Goal: Information Seeking & Learning: Understand process/instructions

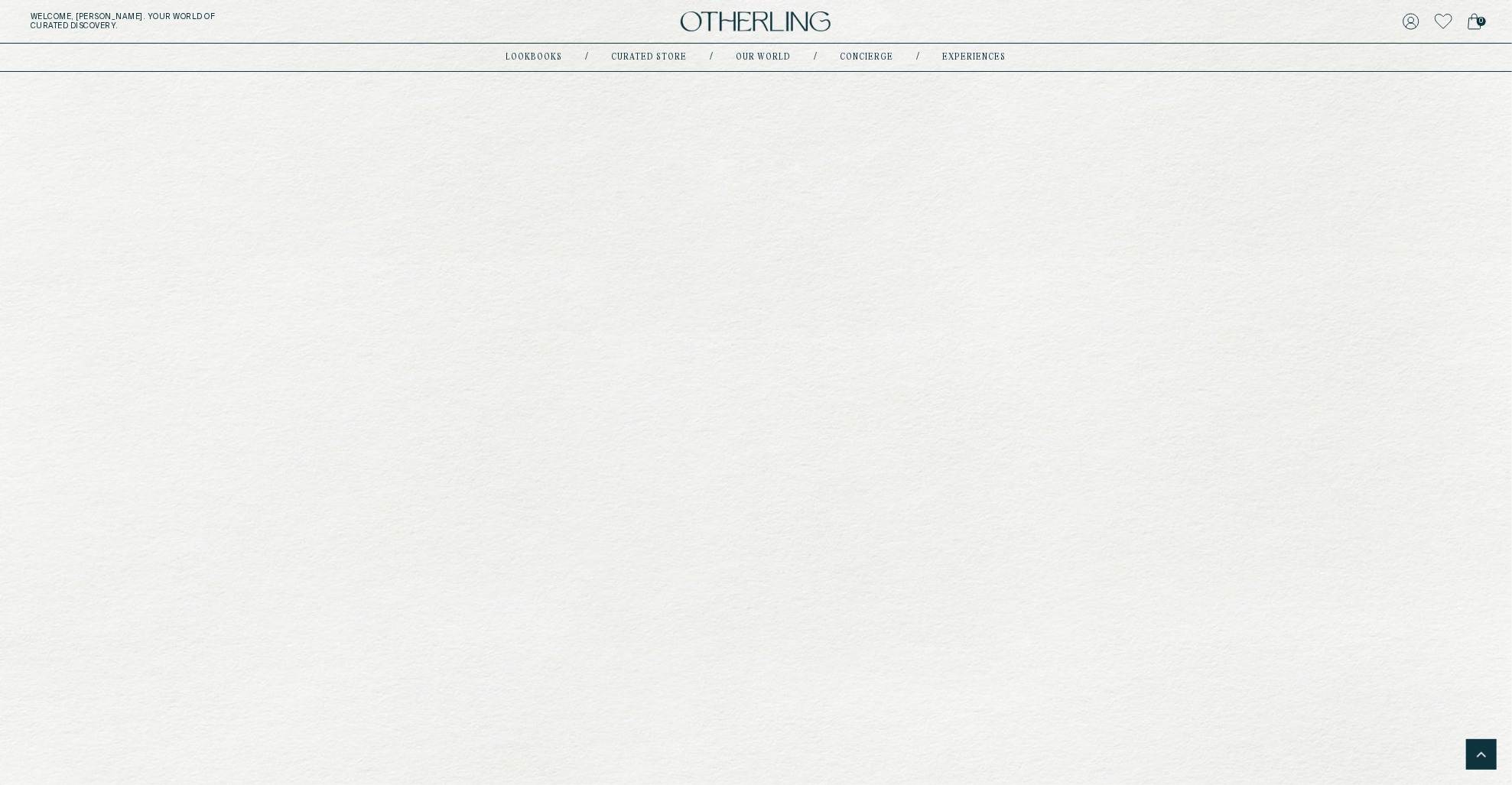
scroll to position [5253, 0]
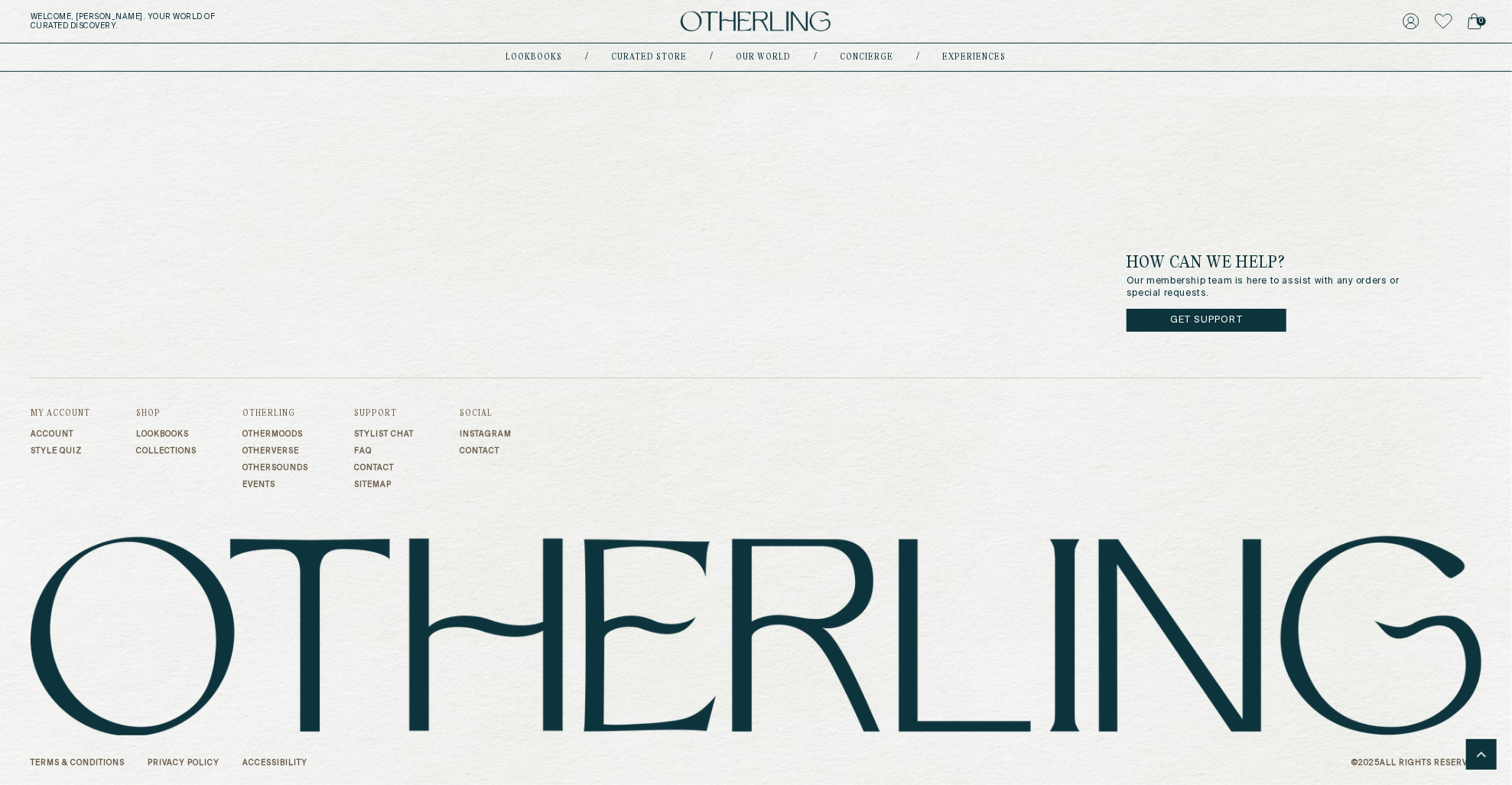
click at [366, 449] on link "FAQ" at bounding box center [383, 451] width 59 height 9
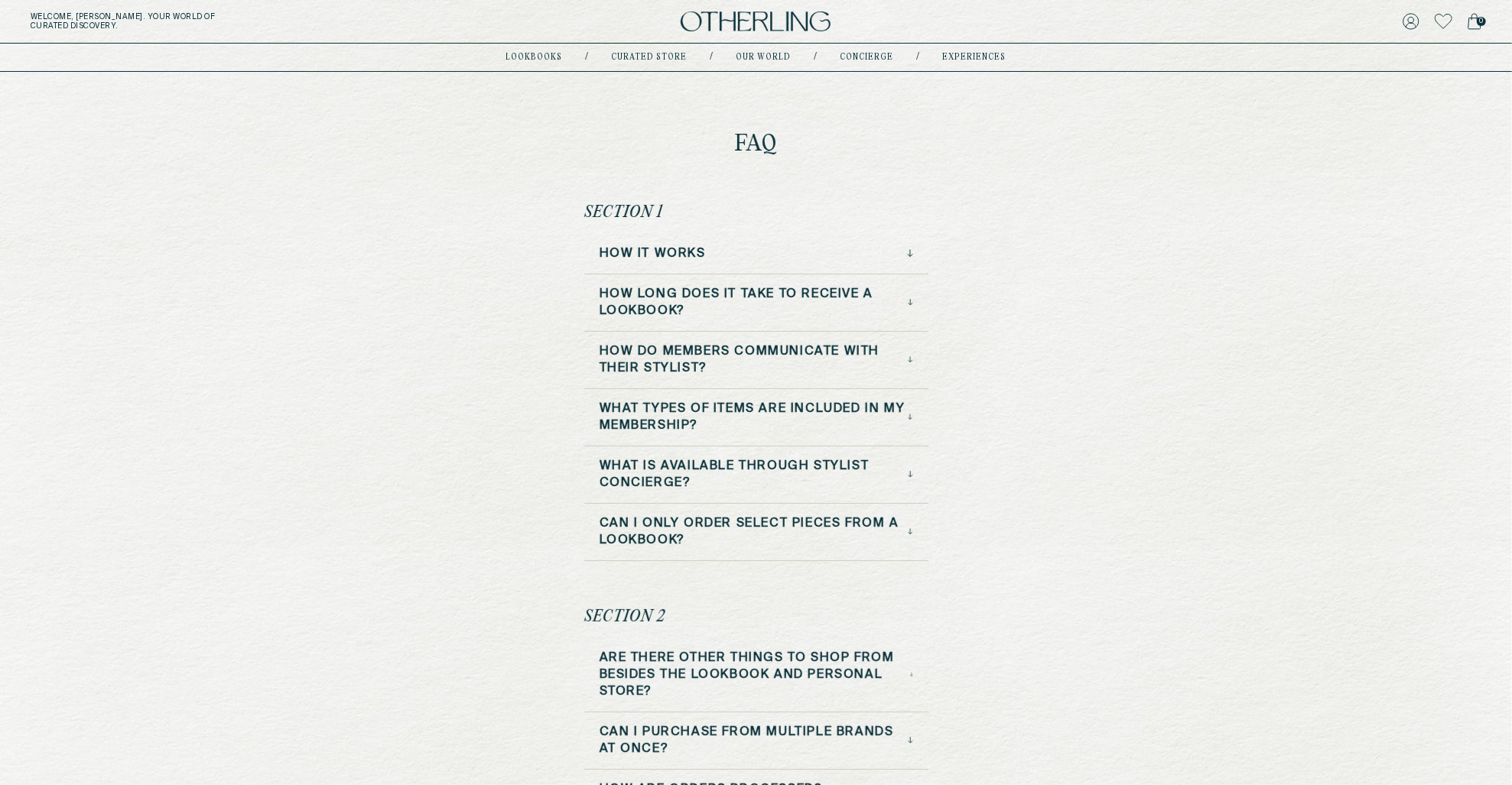
click at [775, 250] on div "How it Works" at bounding box center [756, 254] width 313 height 16
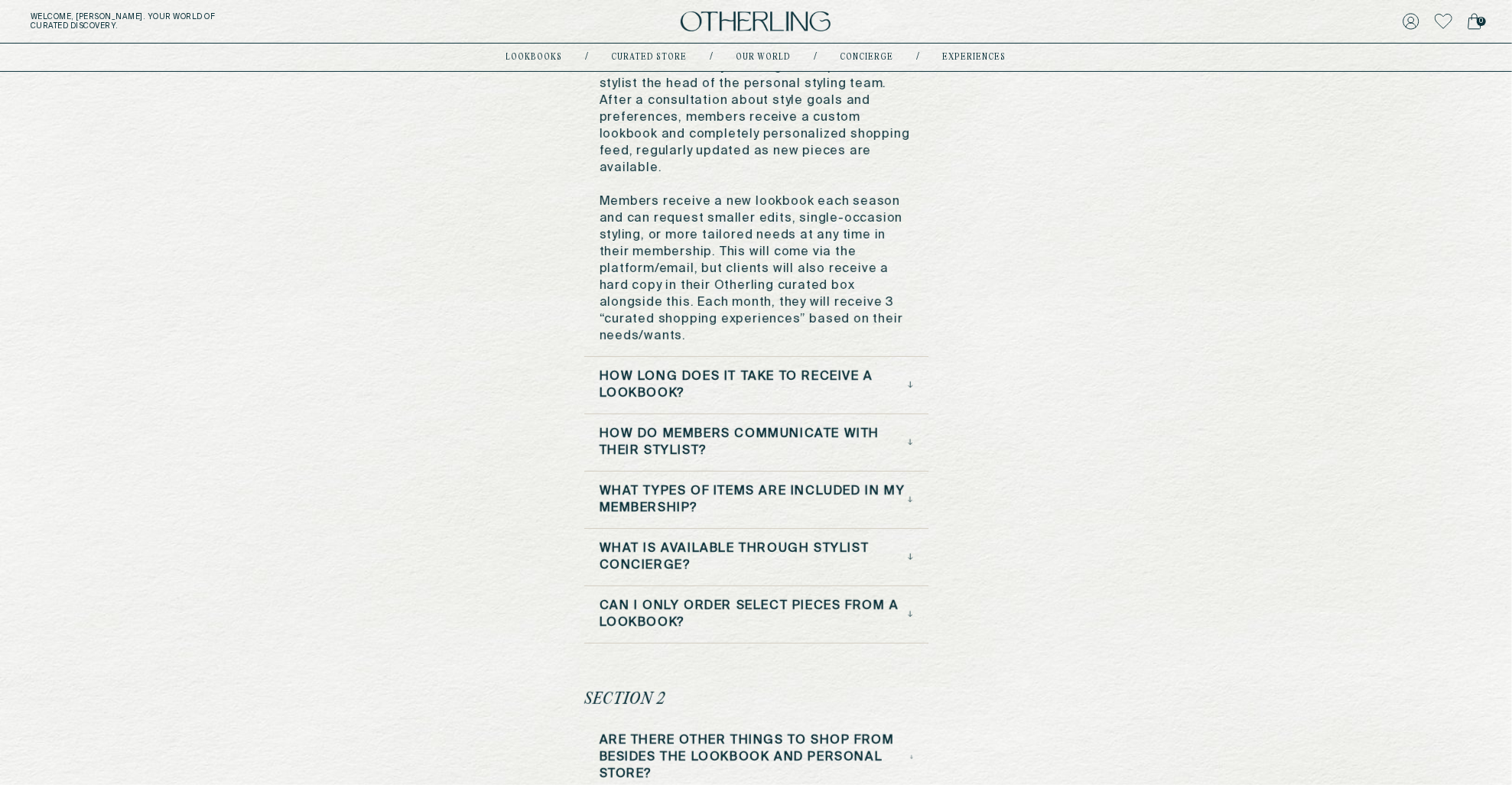
scroll to position [300, 0]
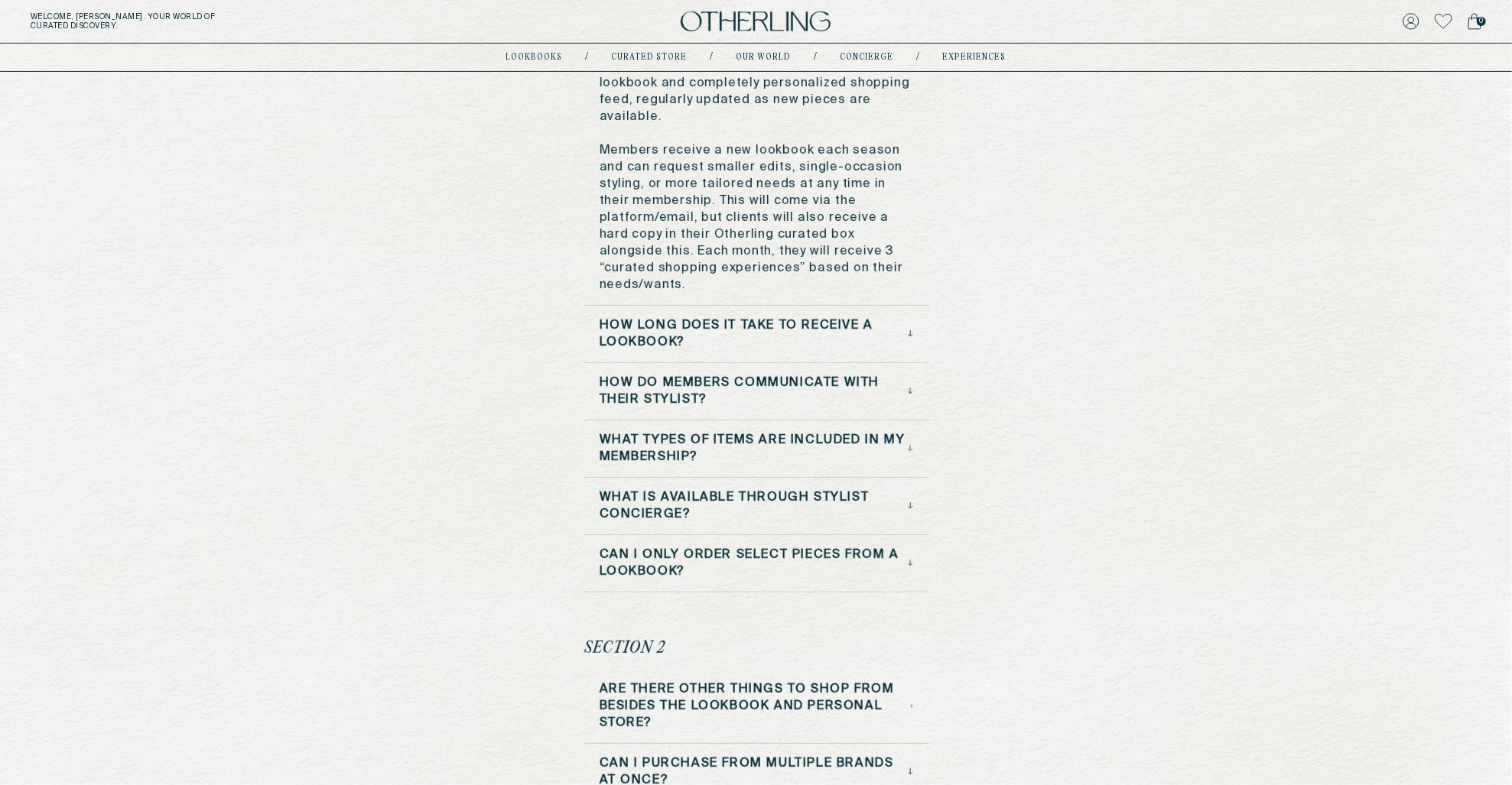
click at [756, 317] on h3 "How long does it take to receive a lookbook?" at bounding box center [753, 333] width 308 height 34
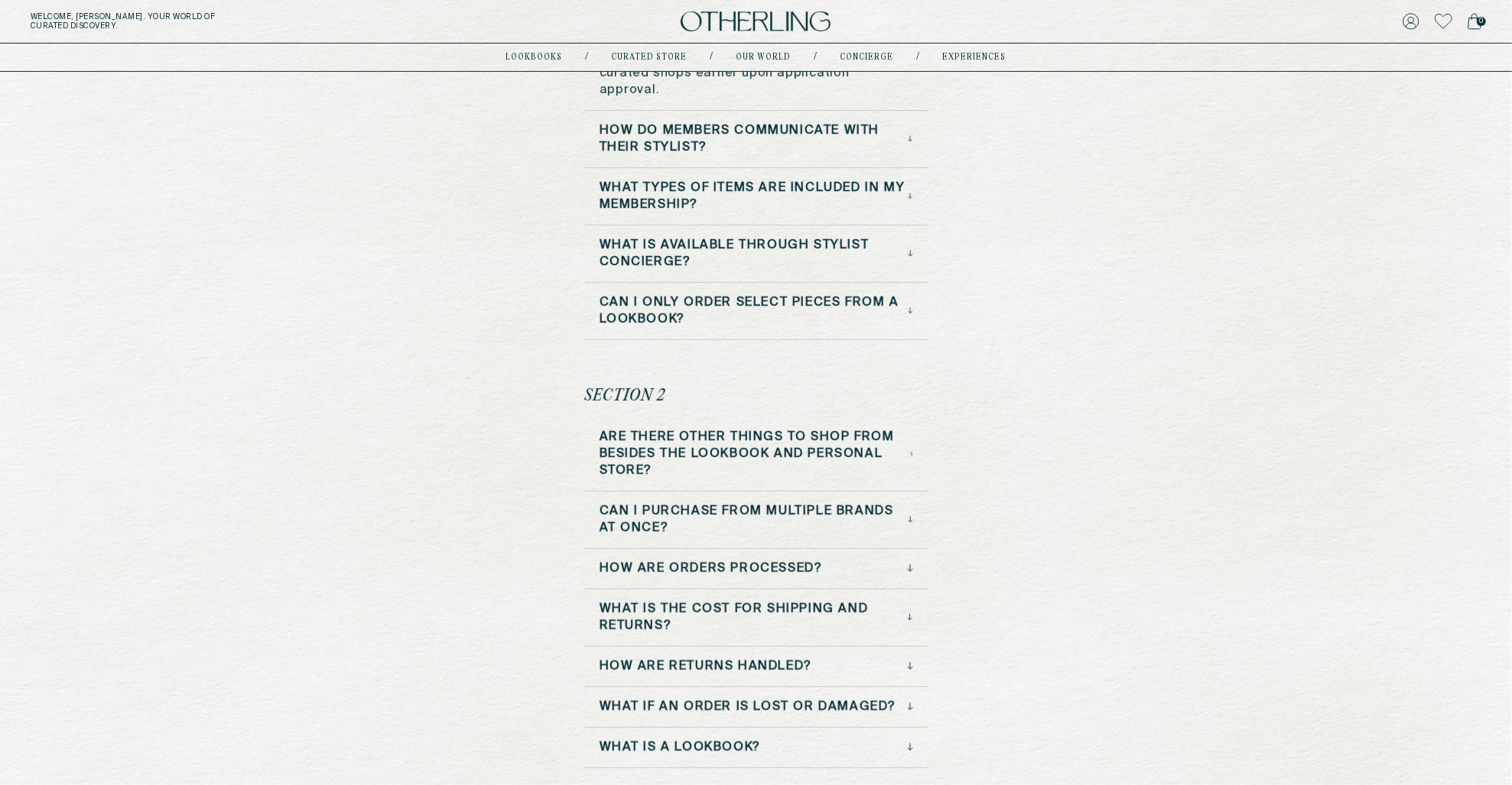
click at [777, 146] on h3 "How do Members Communicate with Their Stylist?" at bounding box center [753, 138] width 309 height 34
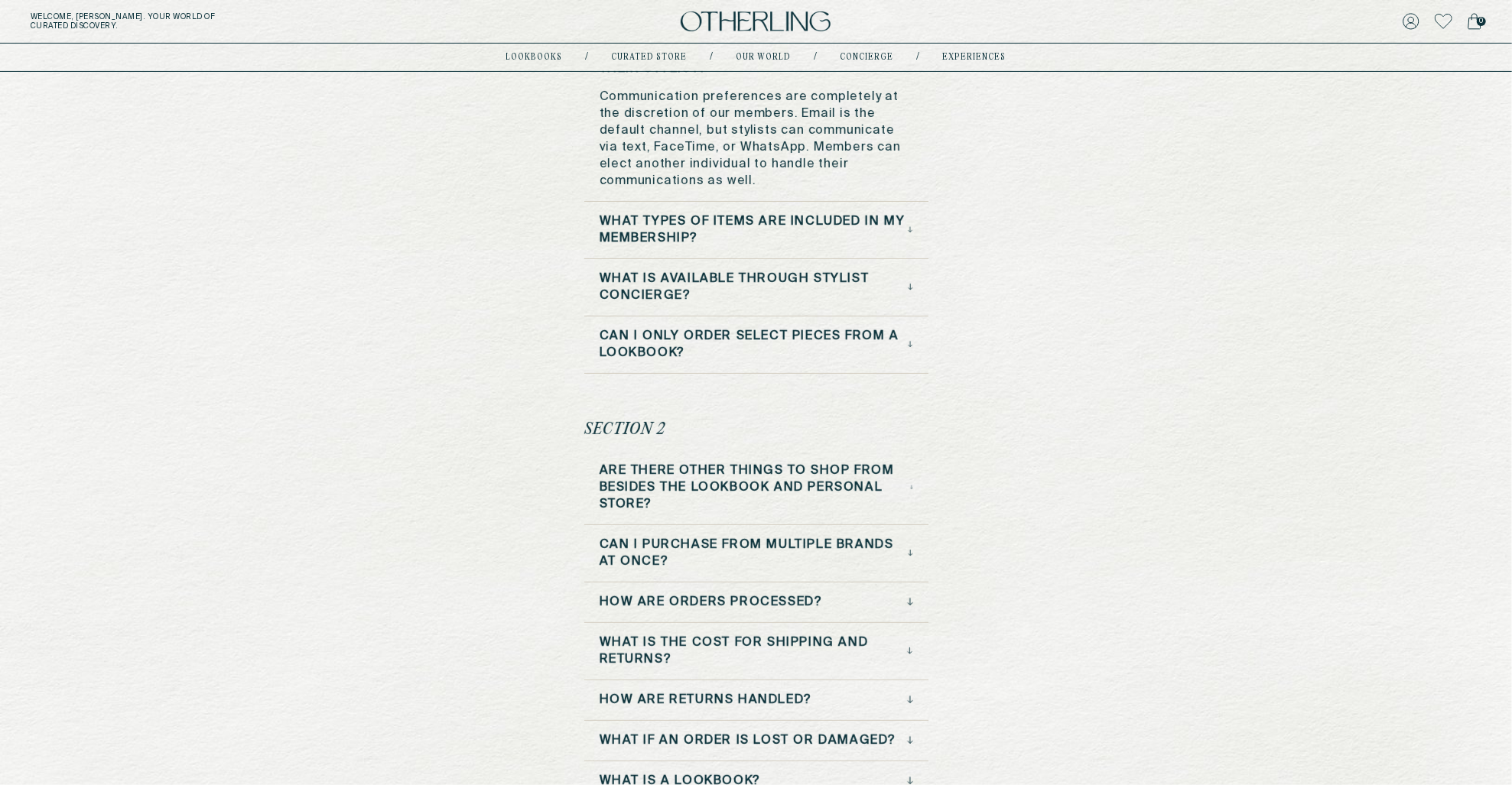
click at [780, 231] on h3 "What types of items are included in my membership?" at bounding box center [753, 229] width 309 height 34
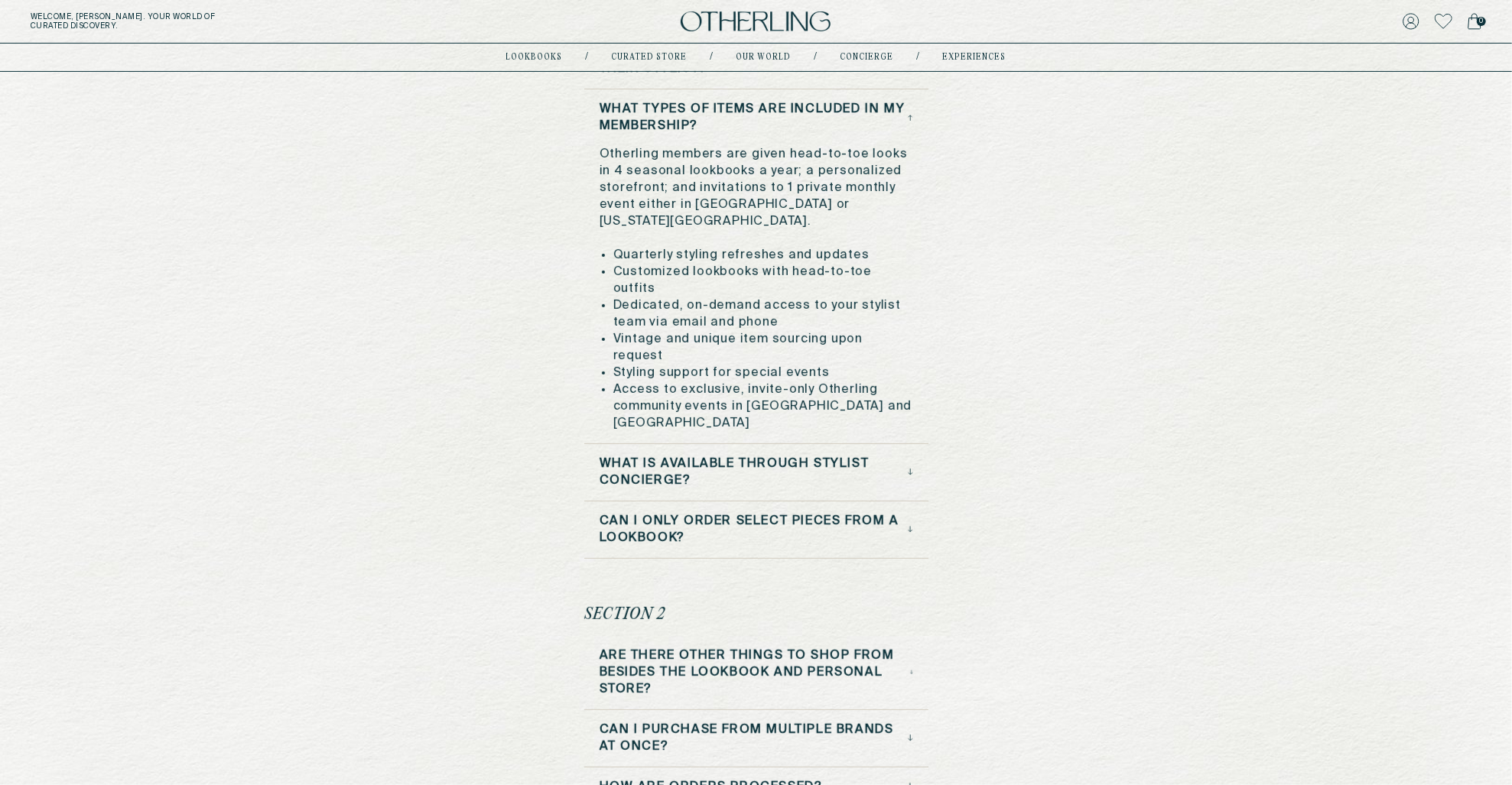
click at [738, 455] on h3 "What is available through stylist concierge?" at bounding box center [753, 472] width 308 height 34
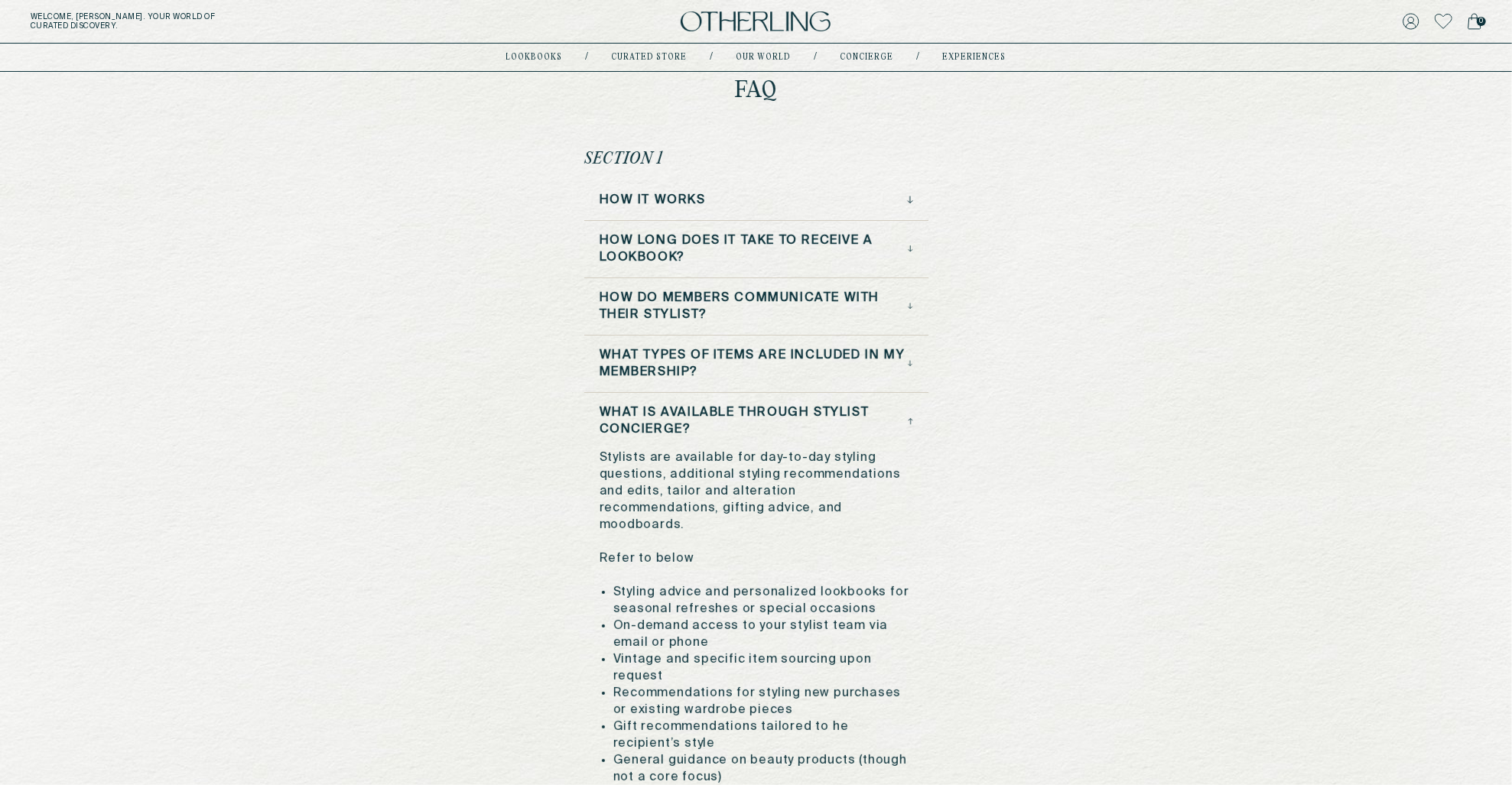
scroll to position [52, 0]
click at [748, 194] on div "How it Works" at bounding box center [756, 201] width 313 height 16
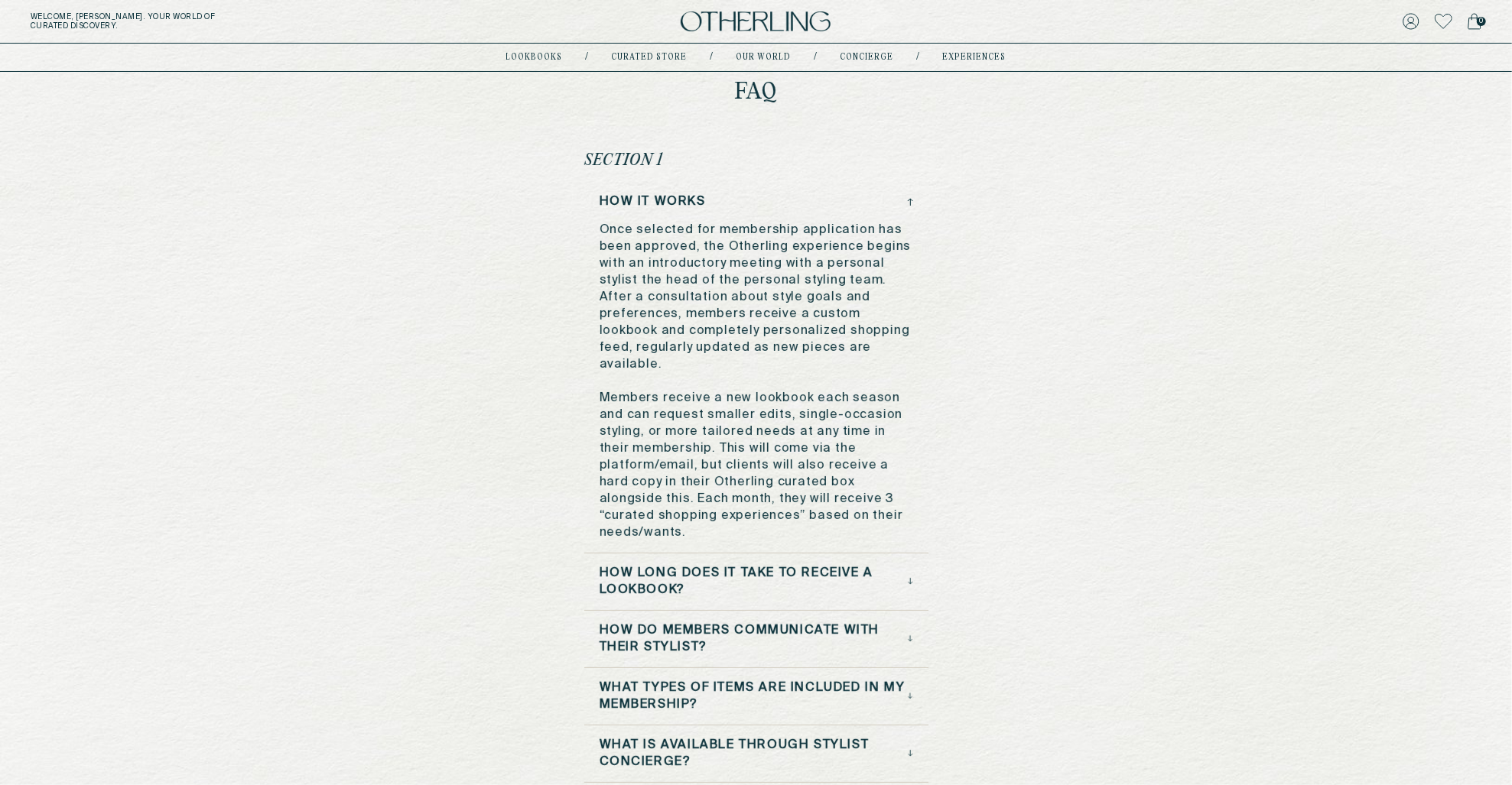
click at [748, 194] on div "How it Works" at bounding box center [756, 201] width 313 height 16
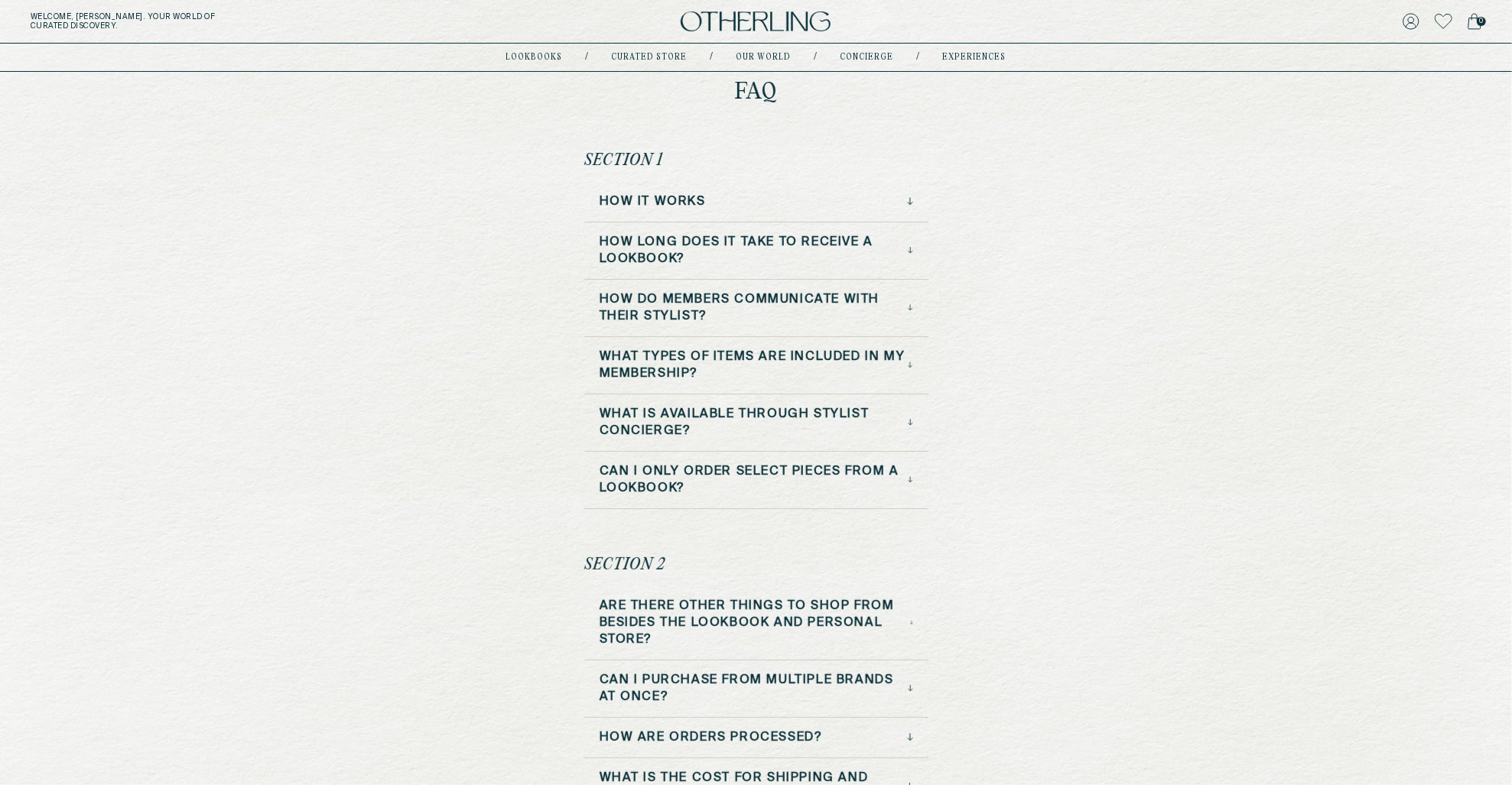
click at [735, 356] on h3 "What types of items are included in my membership?" at bounding box center [753, 365] width 309 height 34
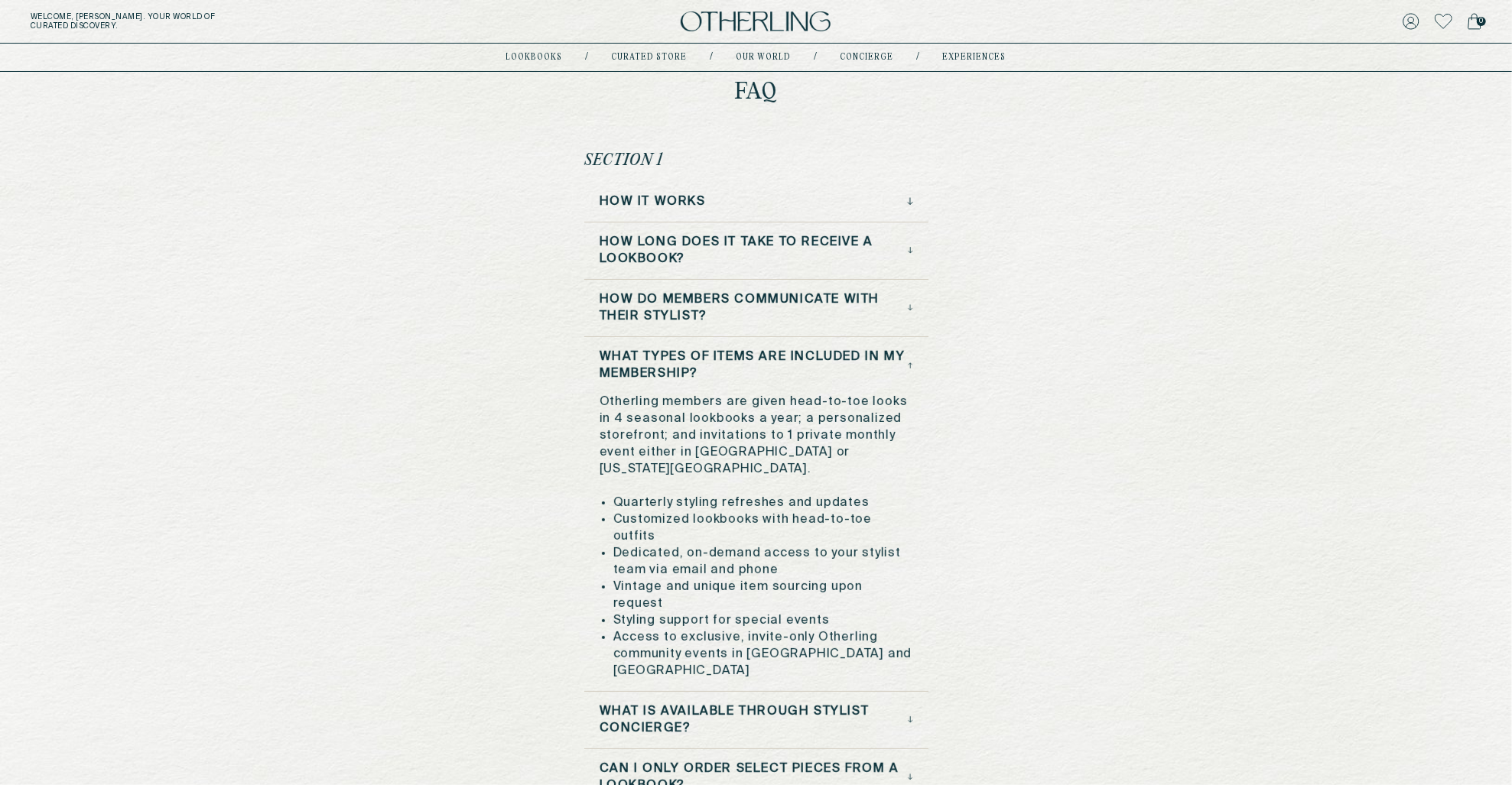
drag, startPoint x: 782, startPoint y: 539, endPoint x: 603, endPoint y: 517, distance: 180.3
click at [613, 545] on li "Dedicated, on-demand access to your stylist team via email and phone" at bounding box center [762, 562] width 300 height 34
click at [709, 356] on h3 "What types of items are included in my membership?" at bounding box center [753, 365] width 309 height 34
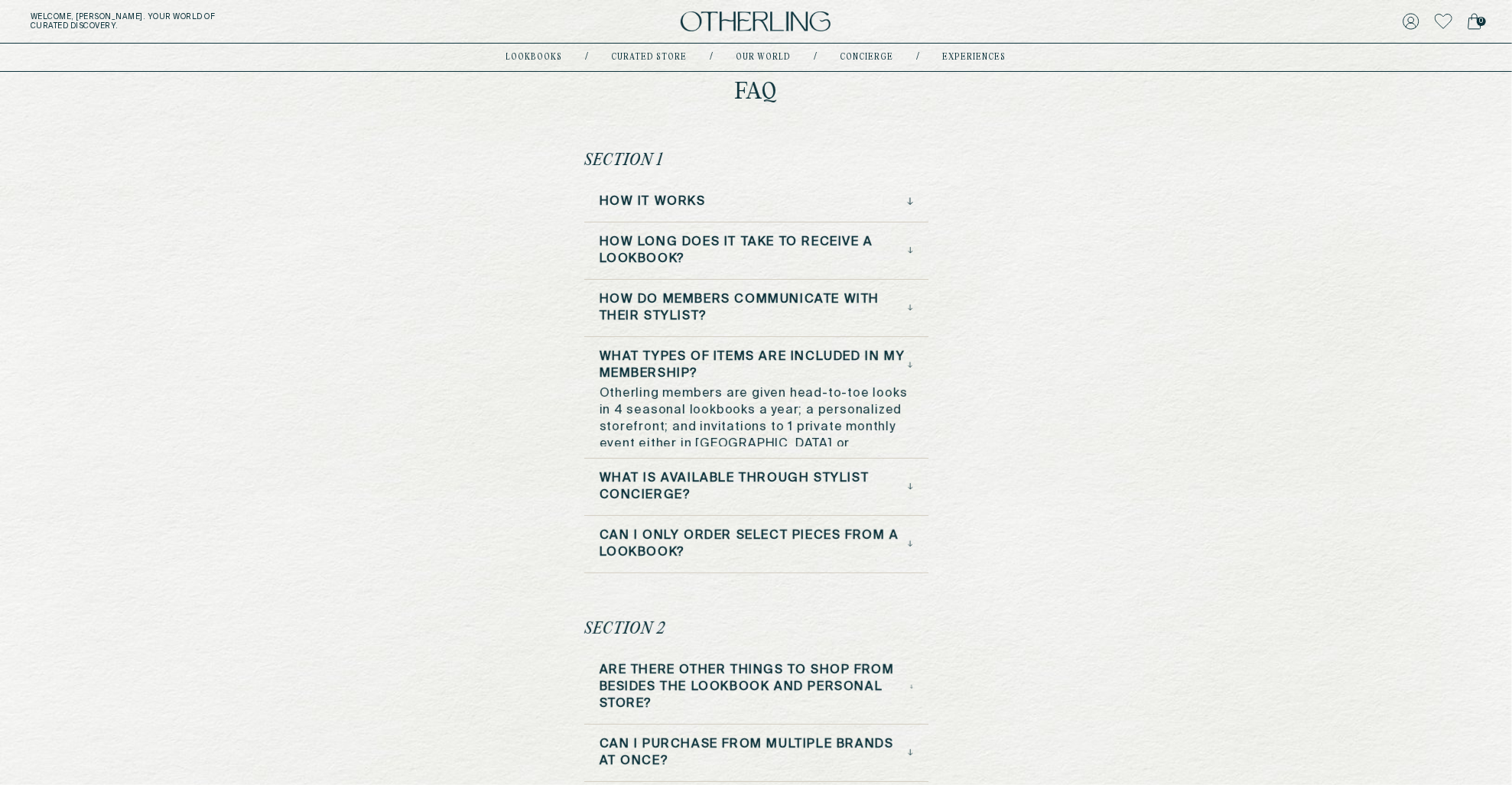
click at [709, 356] on h3 "What types of items are included in my membership?" at bounding box center [753, 365] width 309 height 34
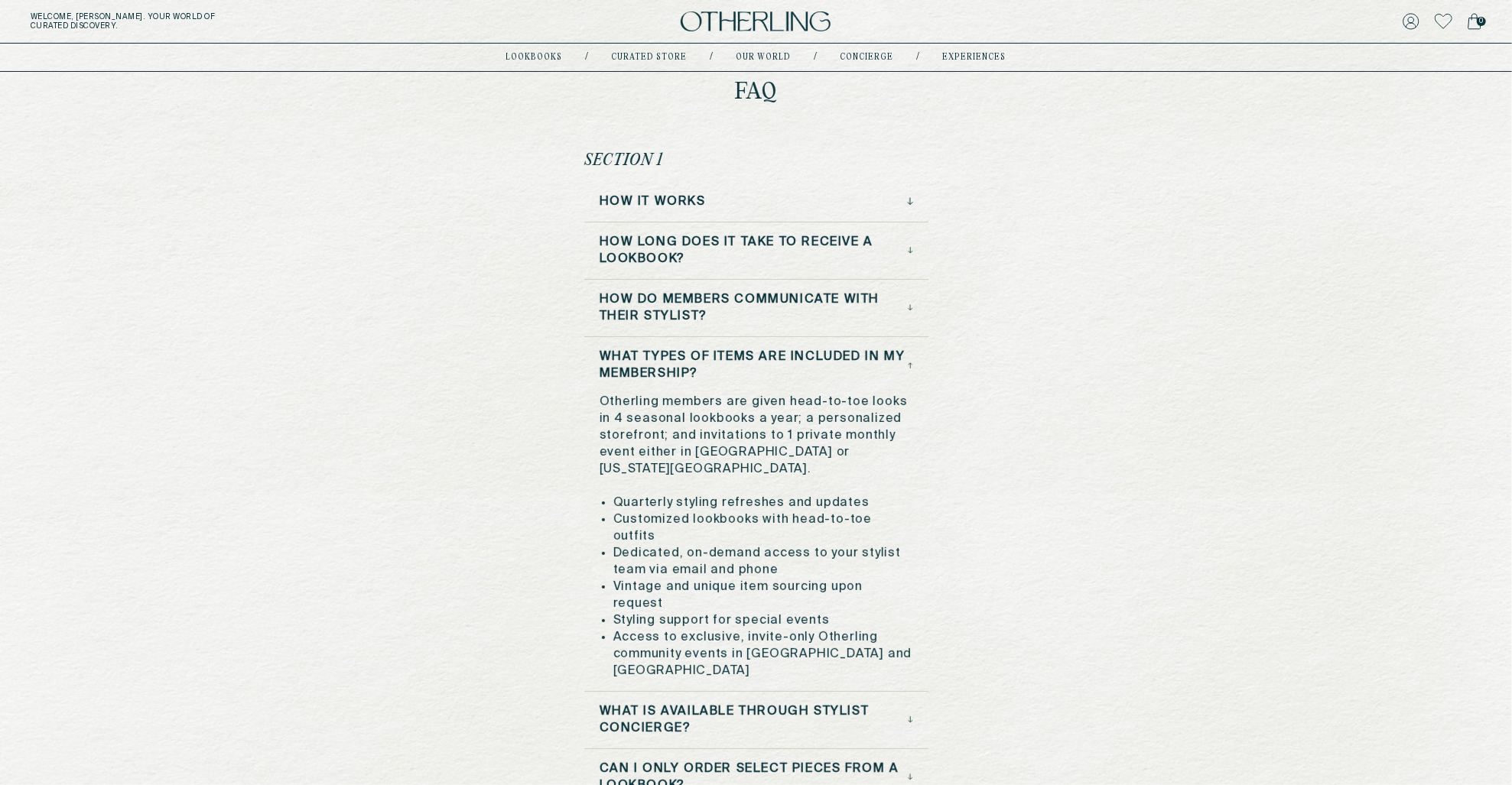
click at [709, 356] on h3 "What types of items are included in my membership?" at bounding box center [753, 365] width 309 height 34
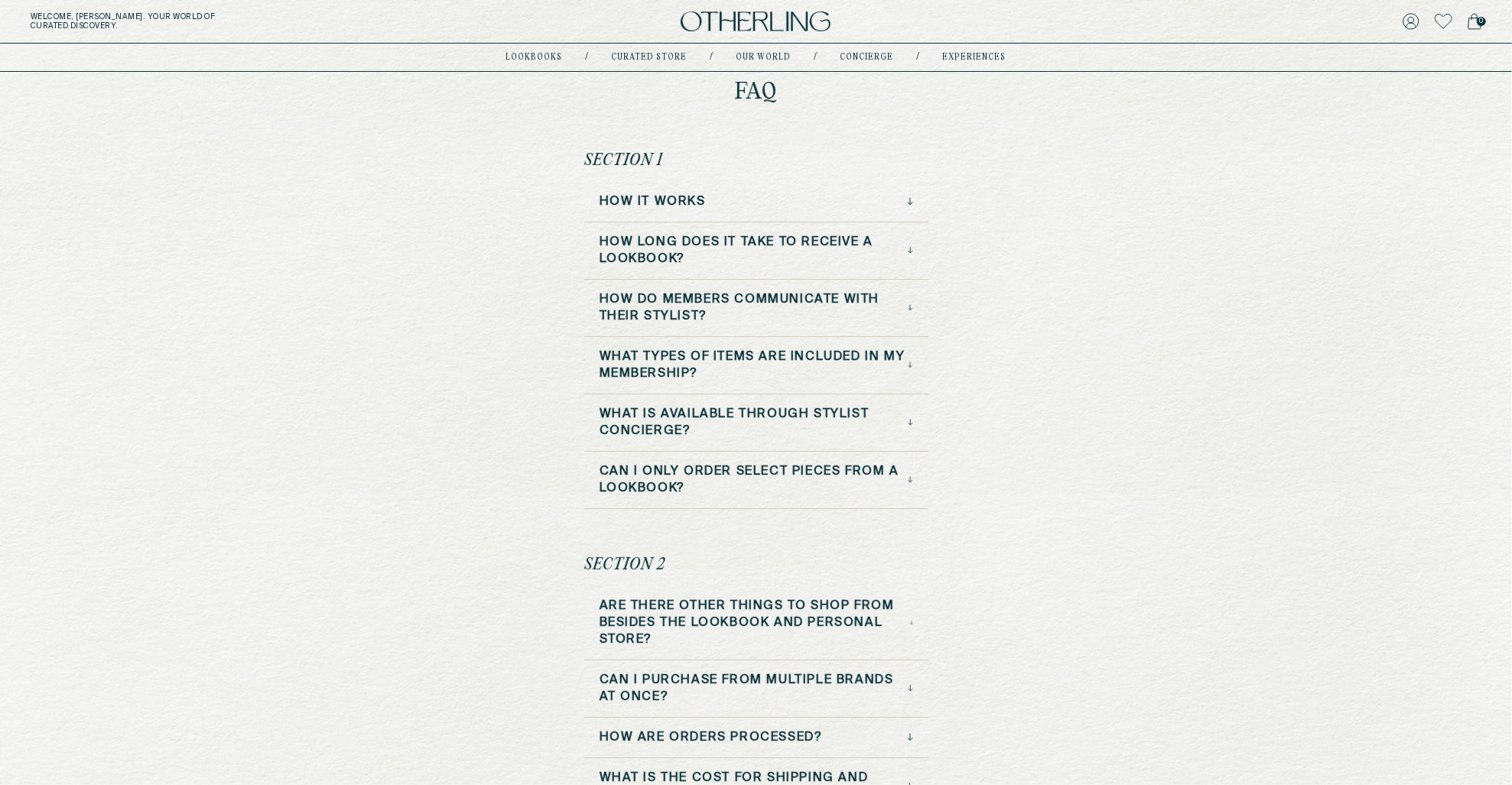
click at [720, 298] on h3 "How do Members Communicate with Their Stylist?" at bounding box center [753, 308] width 309 height 34
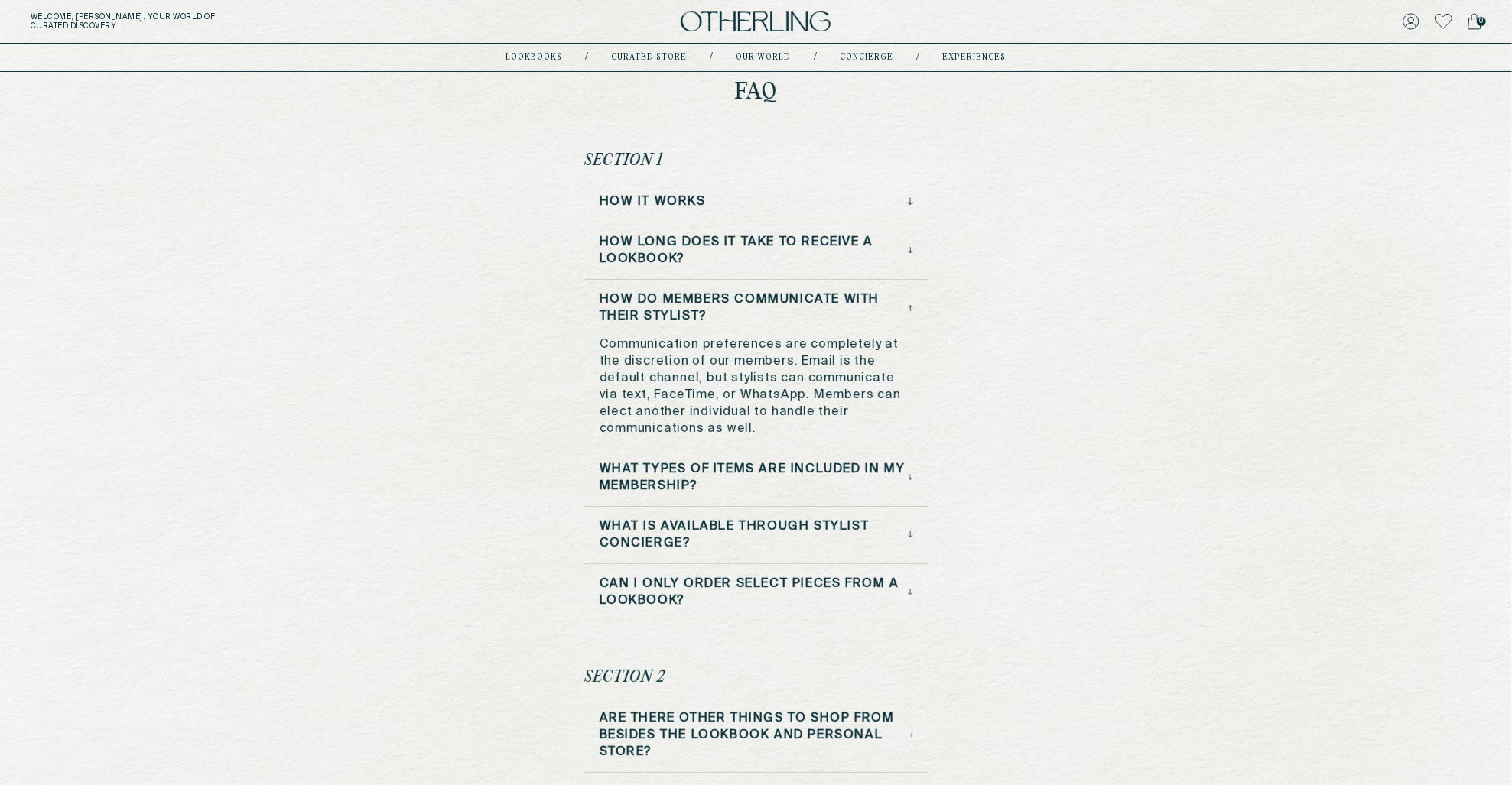
click at [720, 298] on h3 "How do Members Communicate with Their Stylist?" at bounding box center [753, 308] width 309 height 34
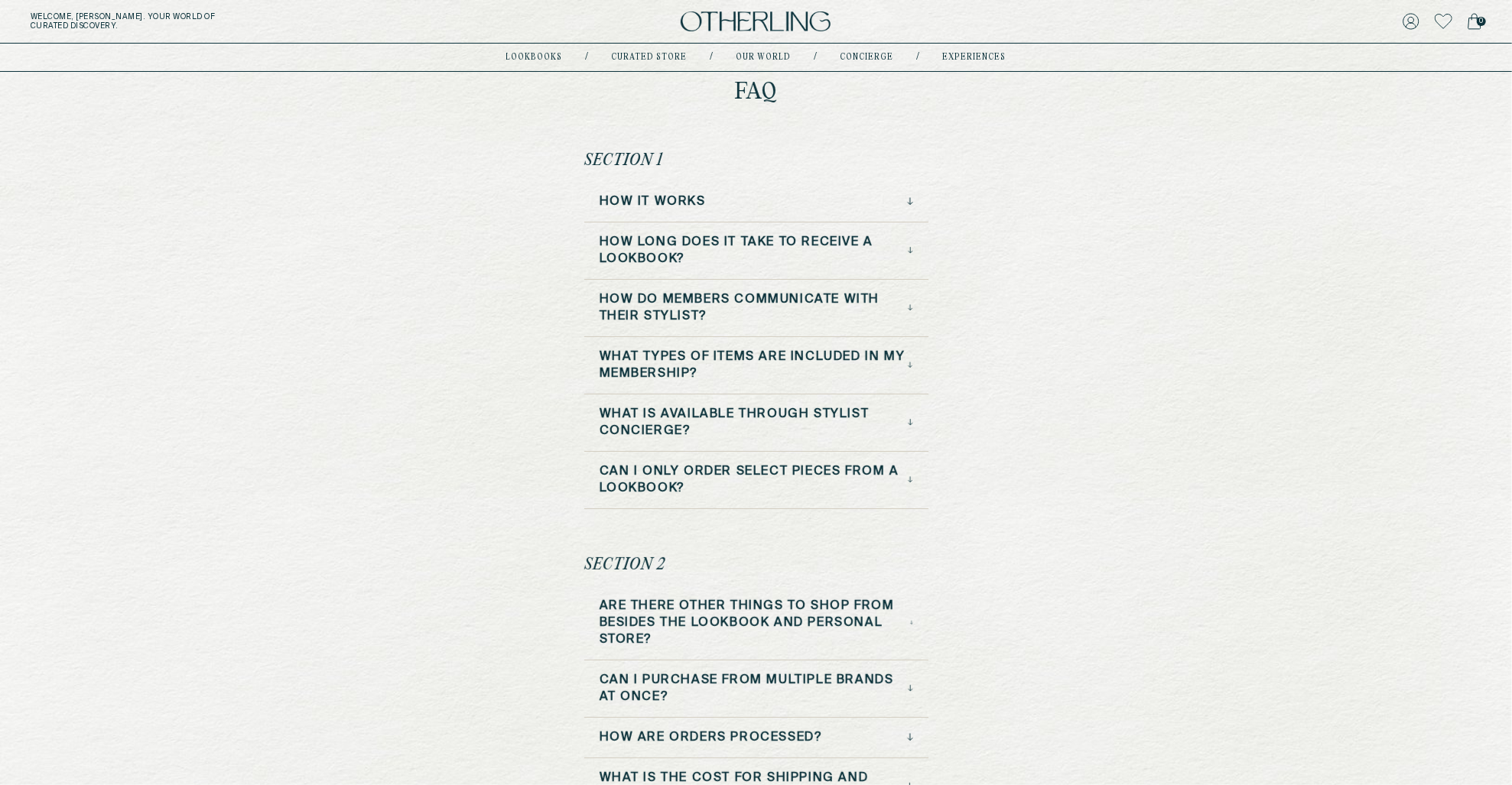
click at [723, 203] on div "How it Works" at bounding box center [756, 201] width 313 height 16
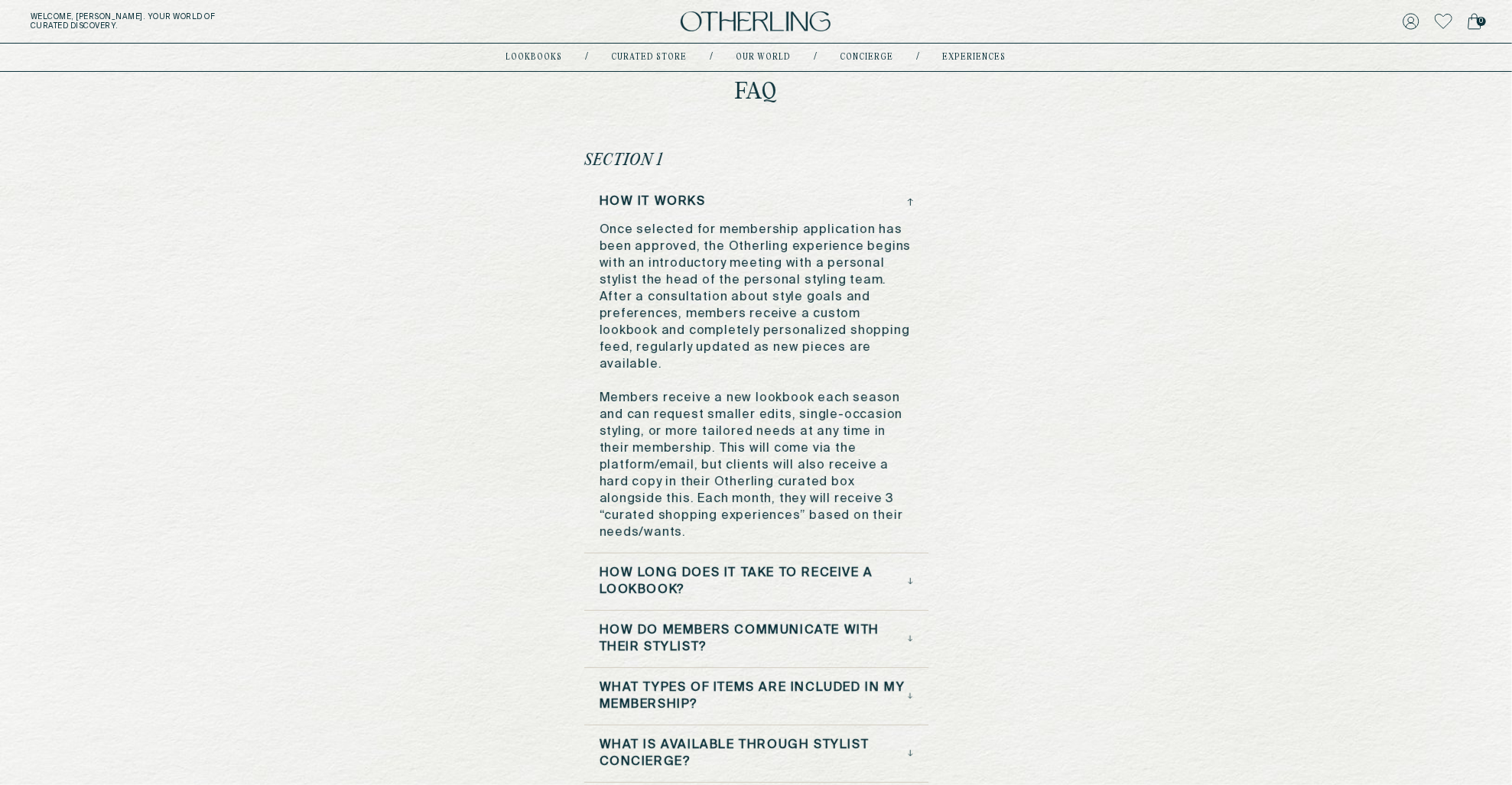
click at [723, 203] on div "How it Works" at bounding box center [756, 201] width 313 height 16
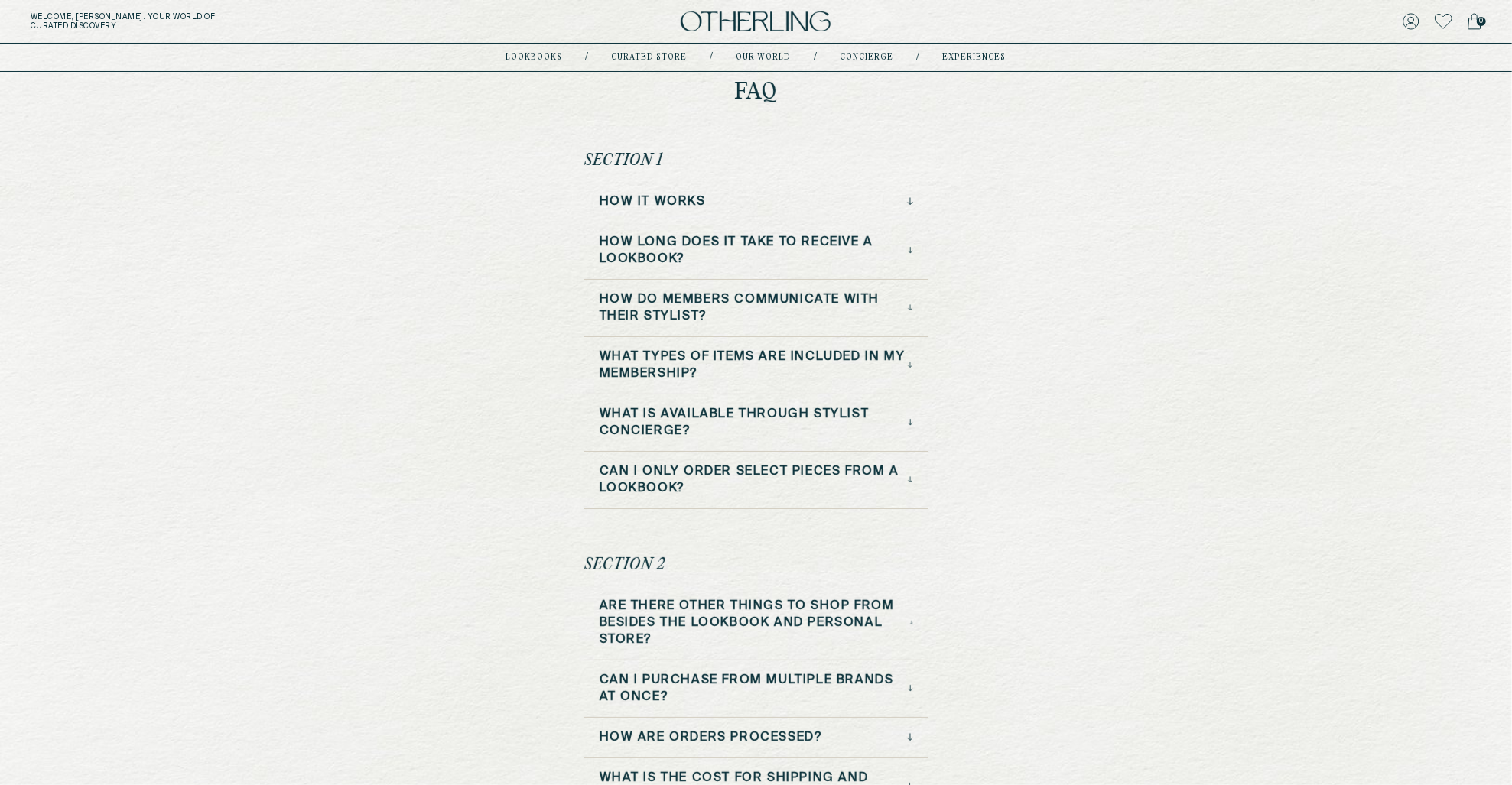
click at [726, 259] on h3 "How long does it take to receive a lookbook?" at bounding box center [753, 250] width 308 height 34
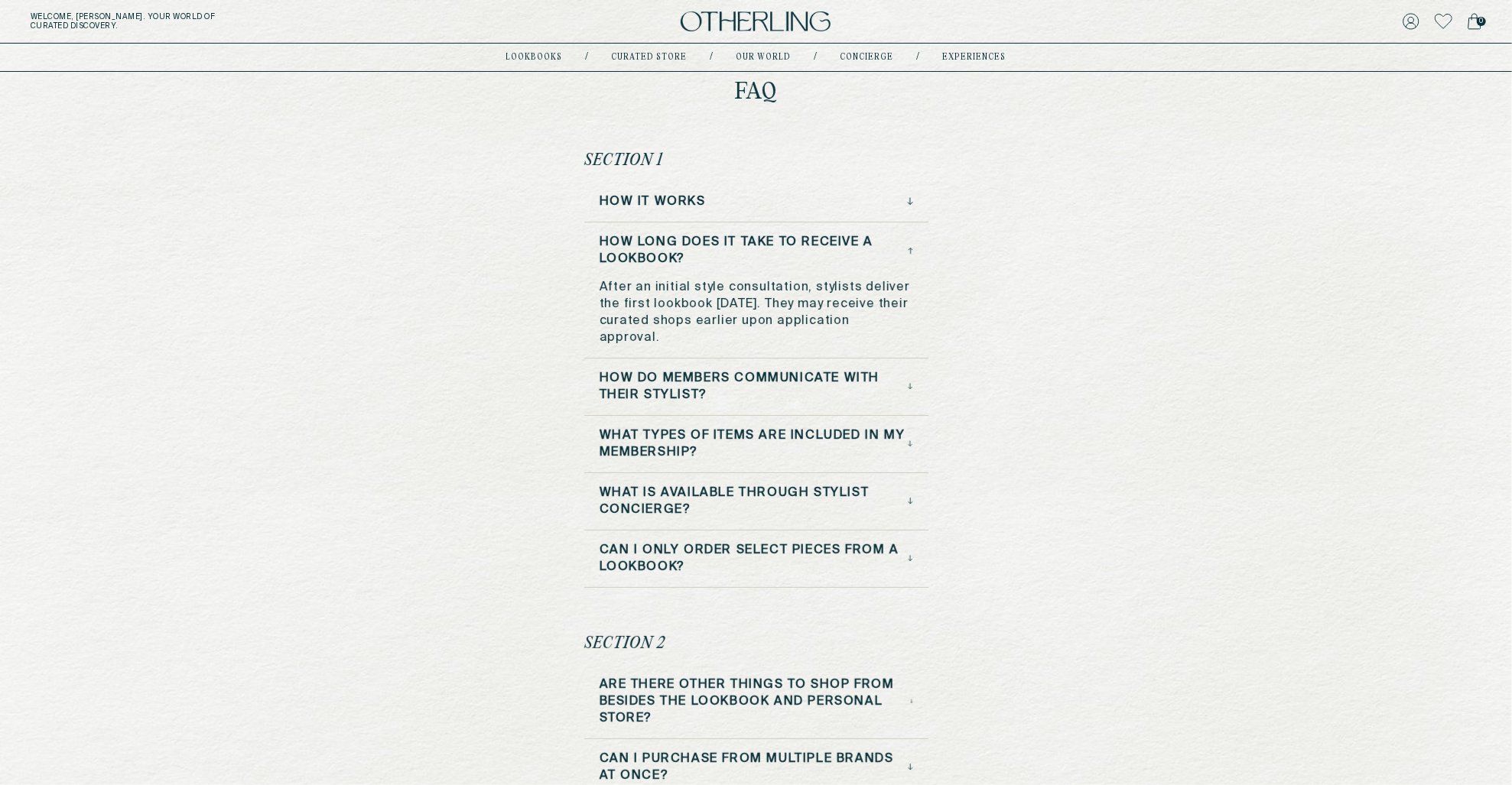
click at [726, 259] on h3 "How long does it take to receive a lookbook?" at bounding box center [753, 250] width 308 height 34
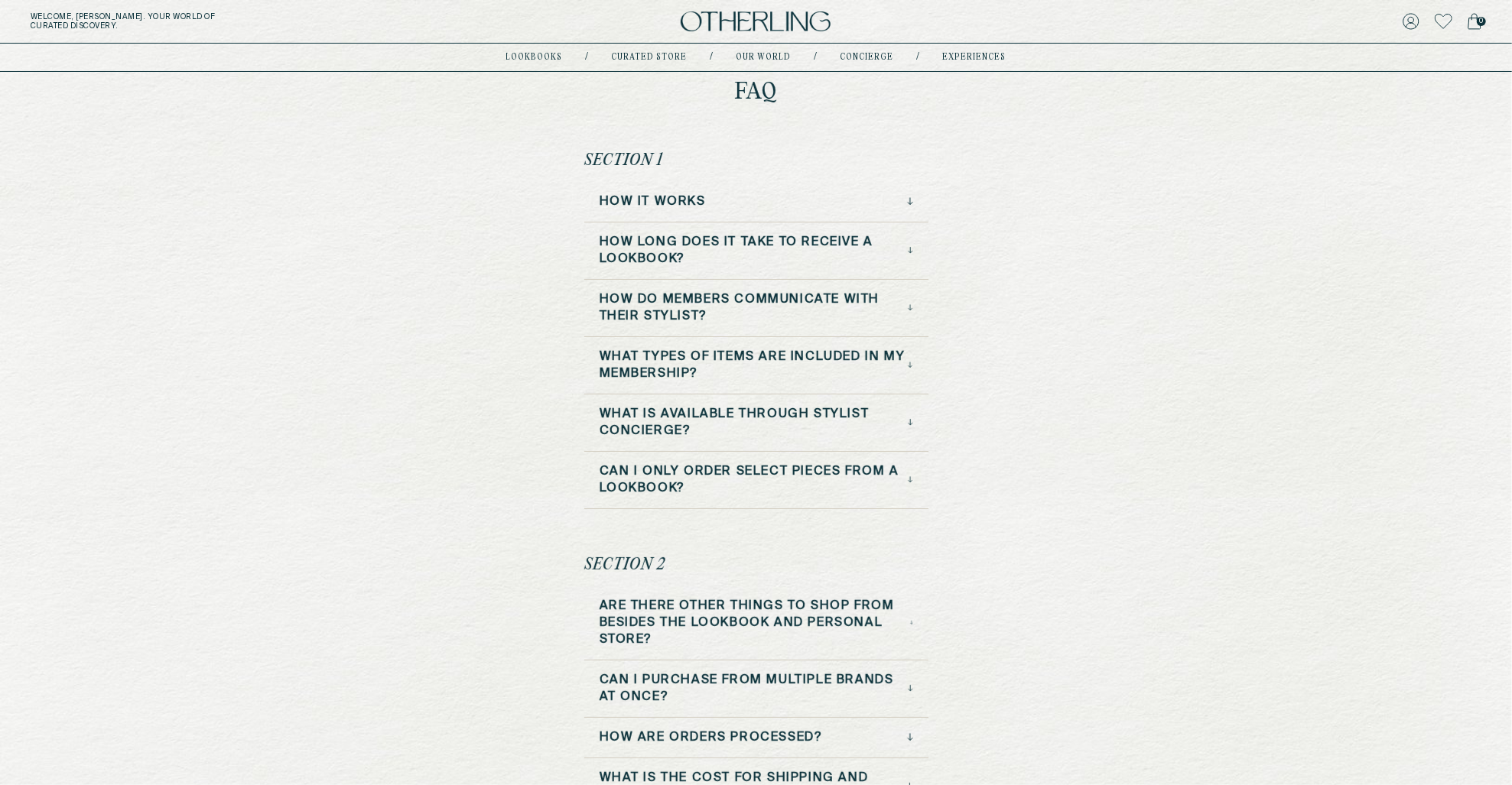
click at [722, 298] on h3 "How do Members Communicate with Their Stylist?" at bounding box center [753, 308] width 309 height 34
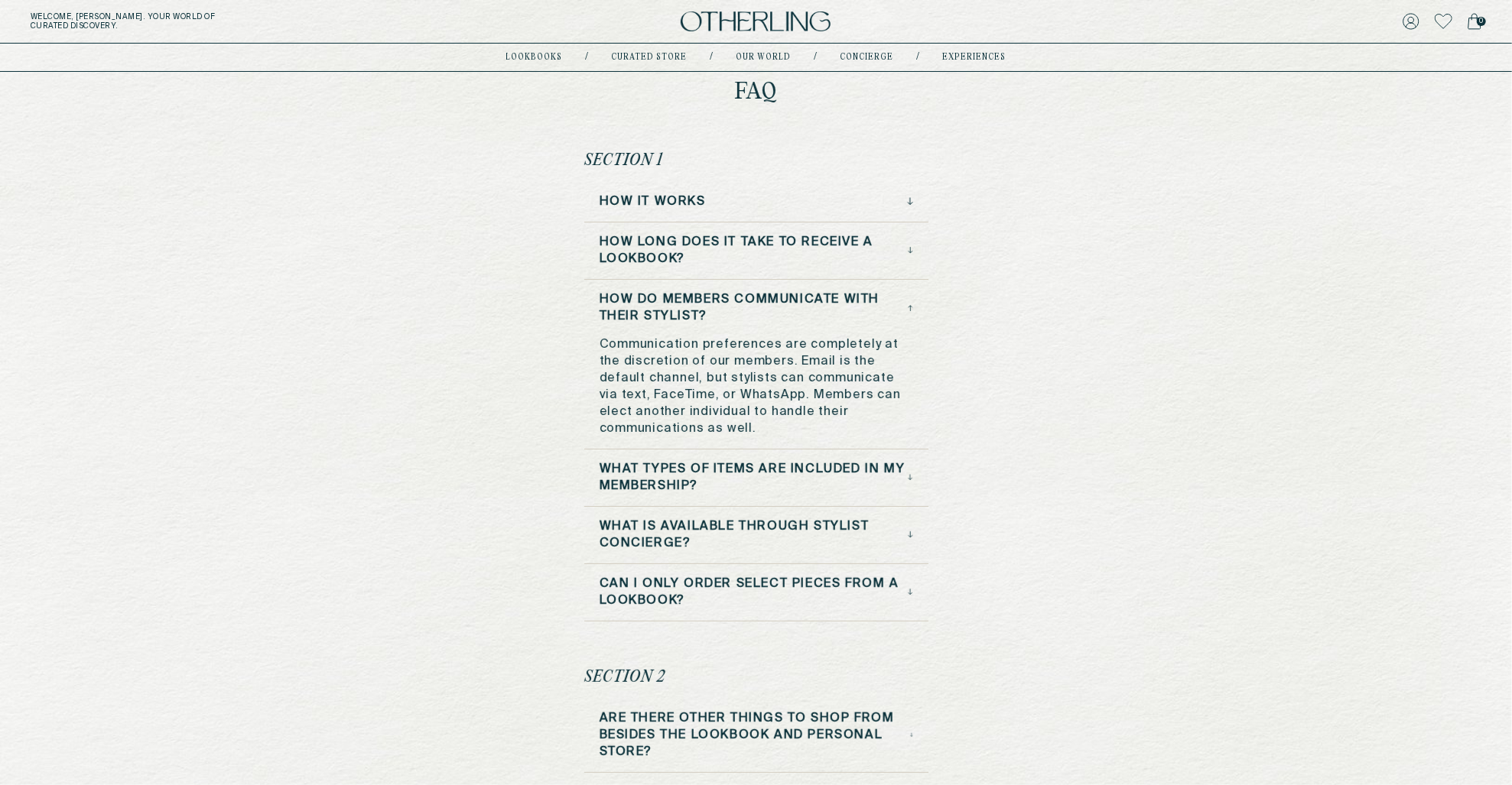
click at [722, 298] on h3 "How do Members Communicate with Their Stylist?" at bounding box center [753, 308] width 309 height 34
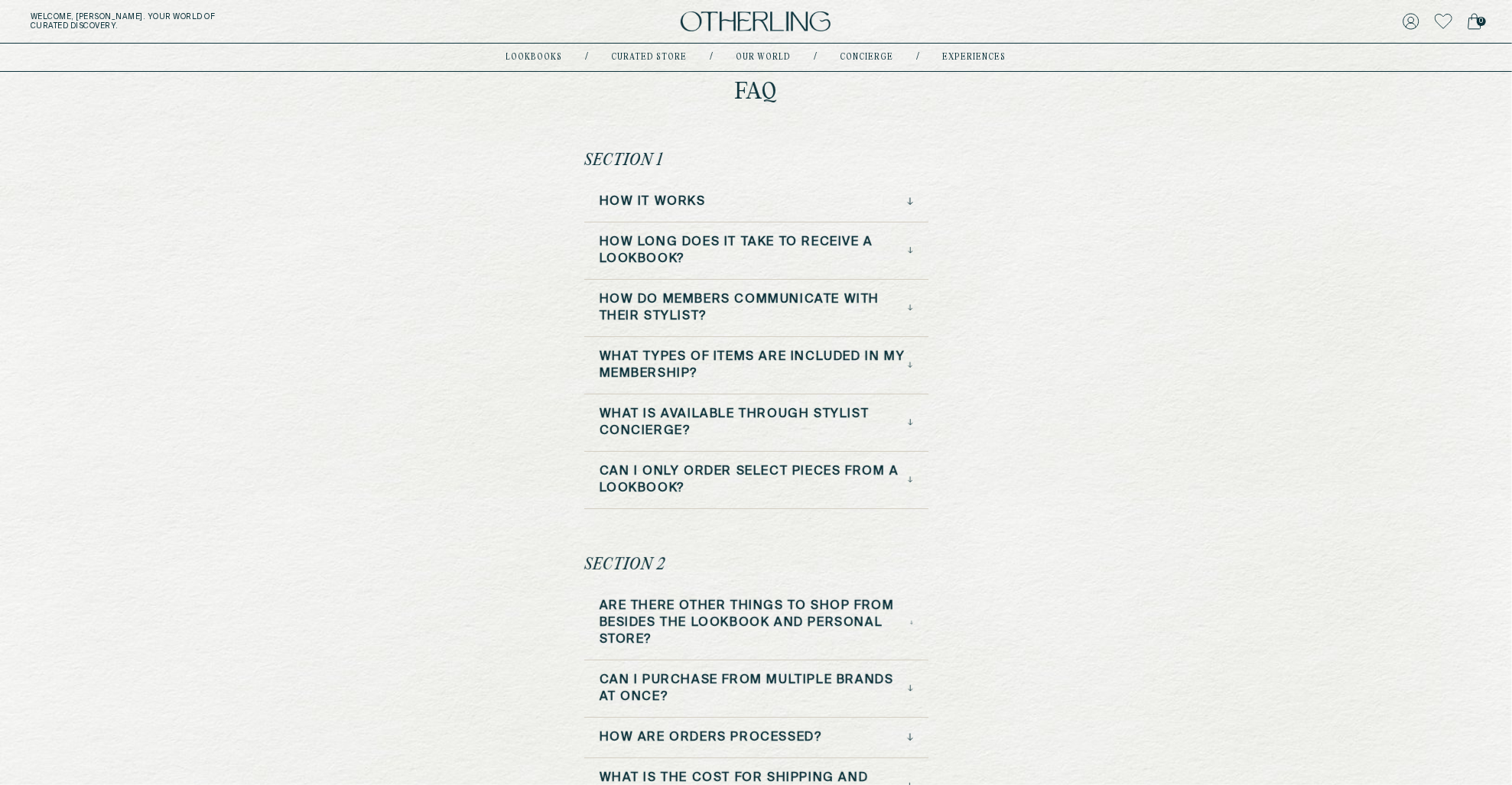
click at [726, 359] on h3 "What types of items are included in my membership?" at bounding box center [753, 365] width 309 height 34
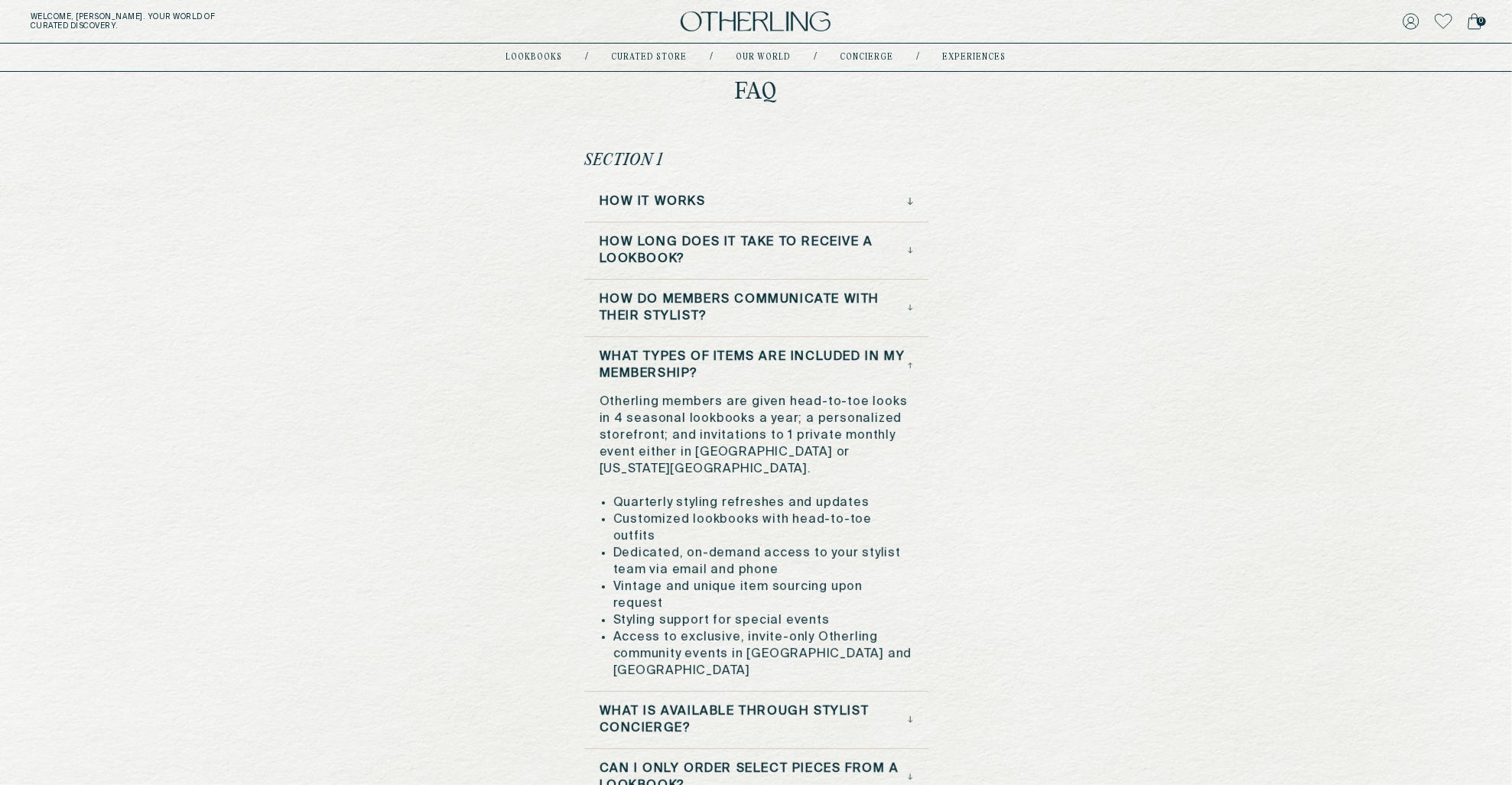
click at [726, 359] on h3 "What types of items are included in my membership?" at bounding box center [753, 365] width 309 height 34
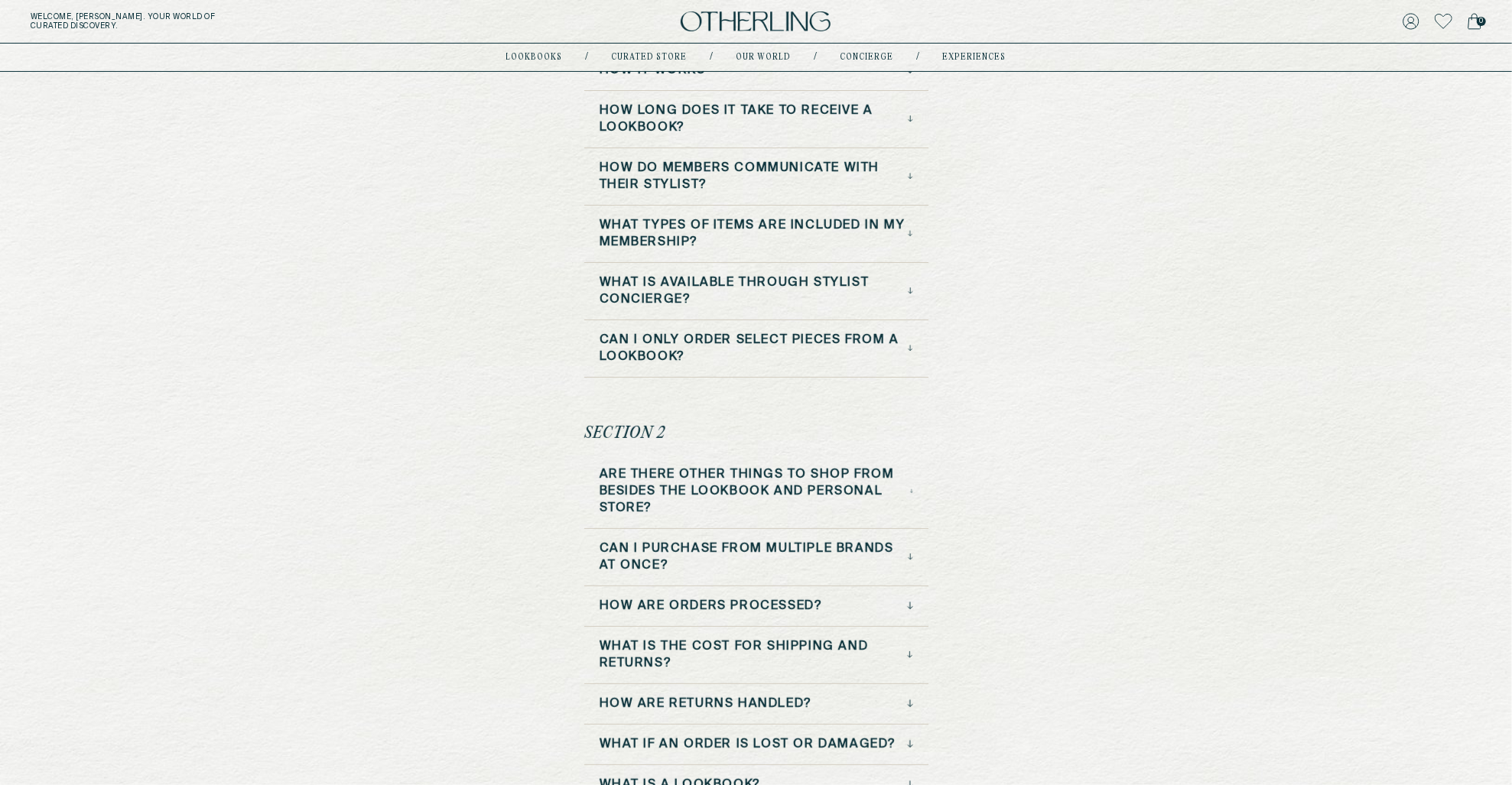
scroll to position [187, 0]
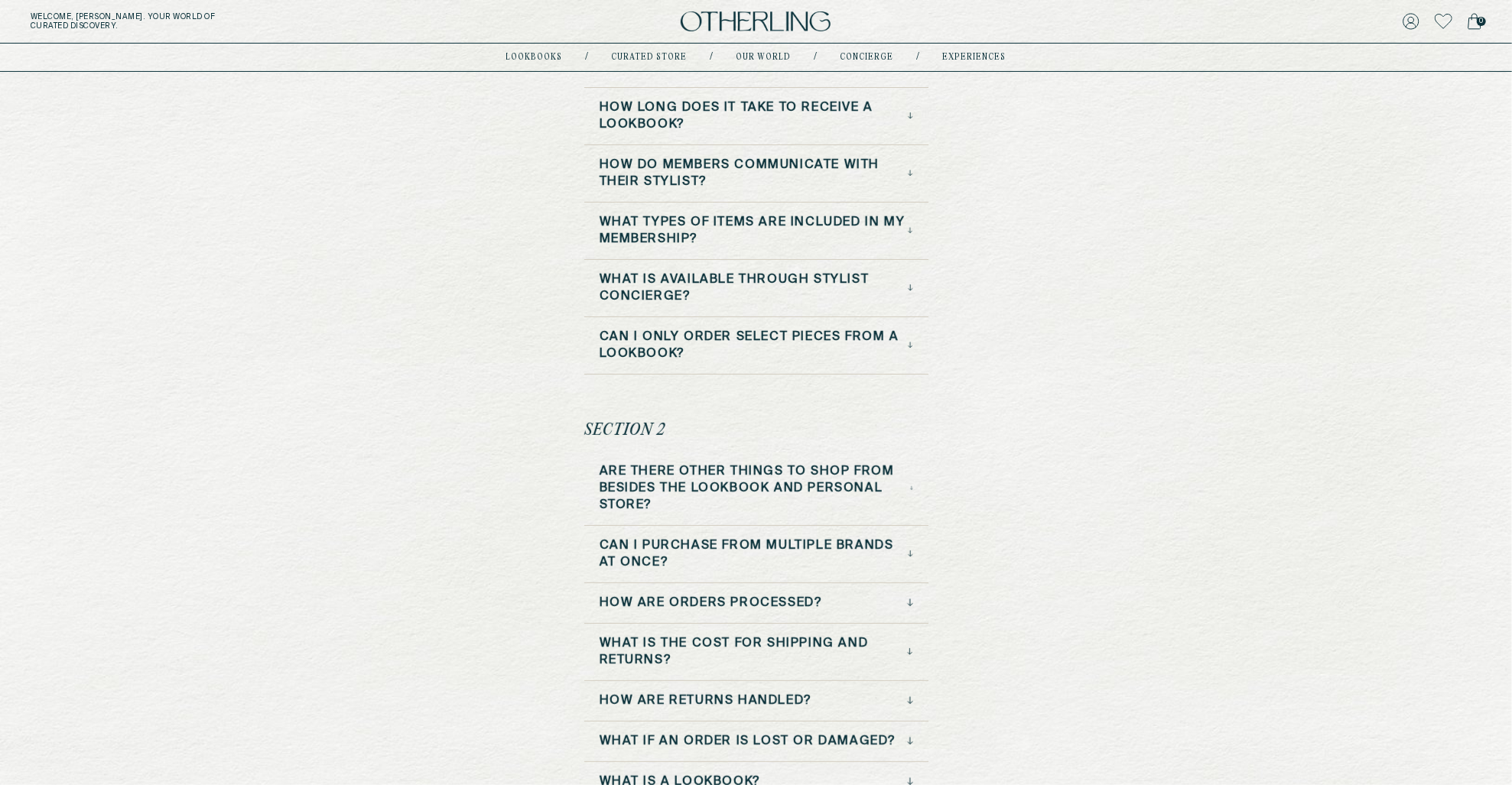
click at [771, 506] on h3 "Are there other things to shop from besides the lookbook and personal store?" at bounding box center [754, 488] width 311 height 50
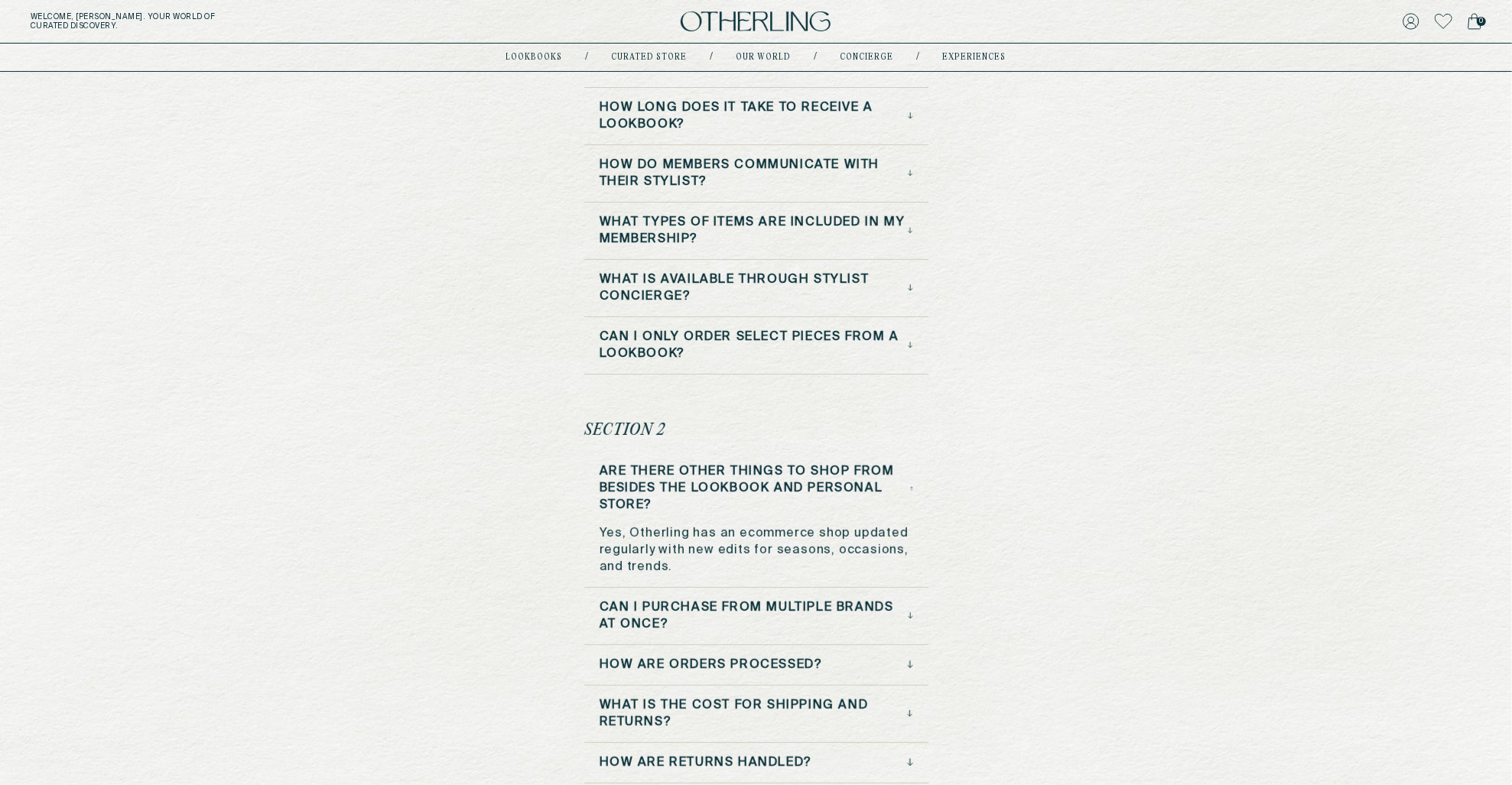
click at [771, 500] on h3 "Are there other things to shop from besides the lookbook and personal store?" at bounding box center [754, 488] width 311 height 50
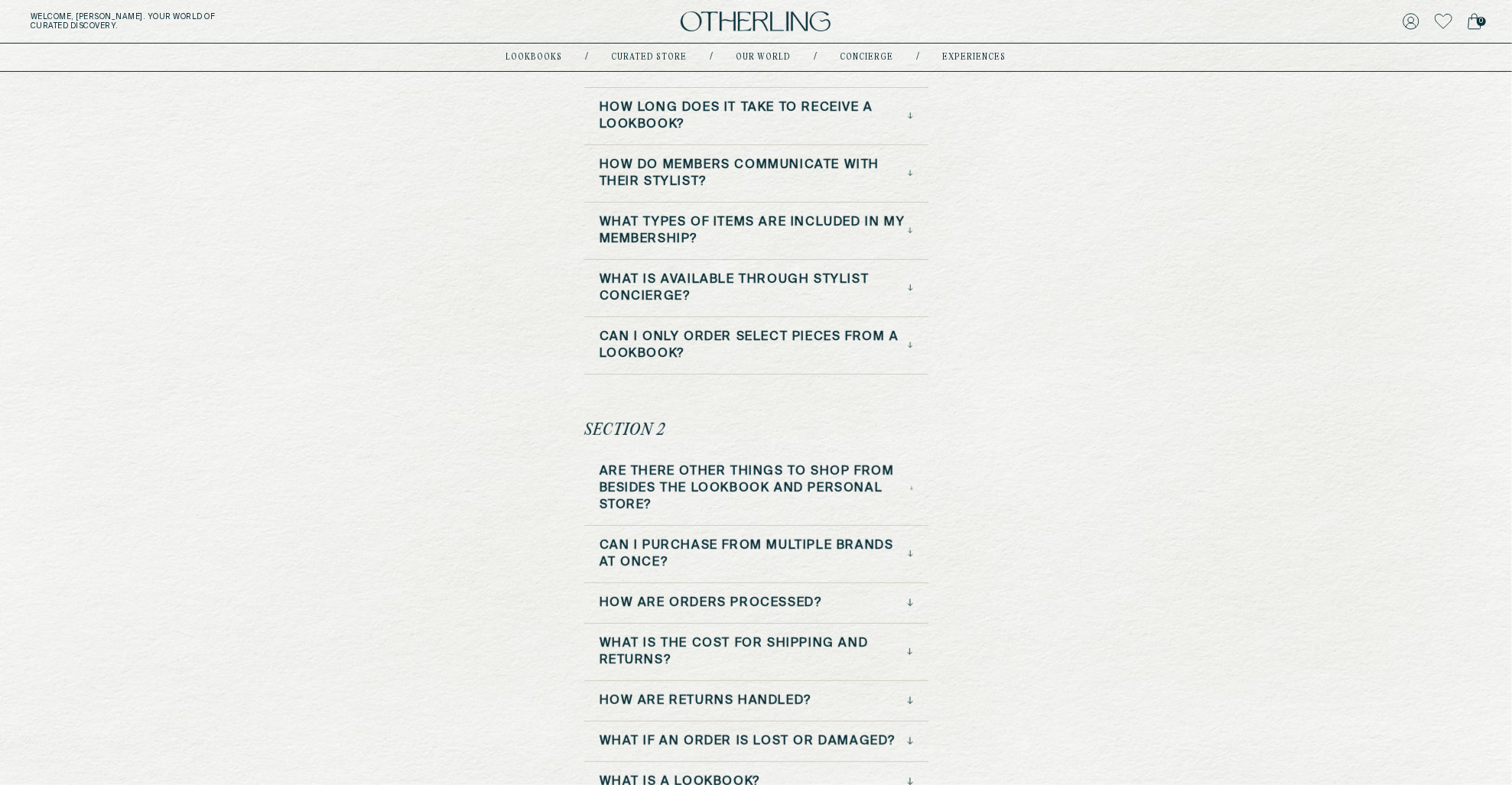
click at [765, 542] on h3 "Can I purchase from multiple brands at once?" at bounding box center [753, 554] width 308 height 34
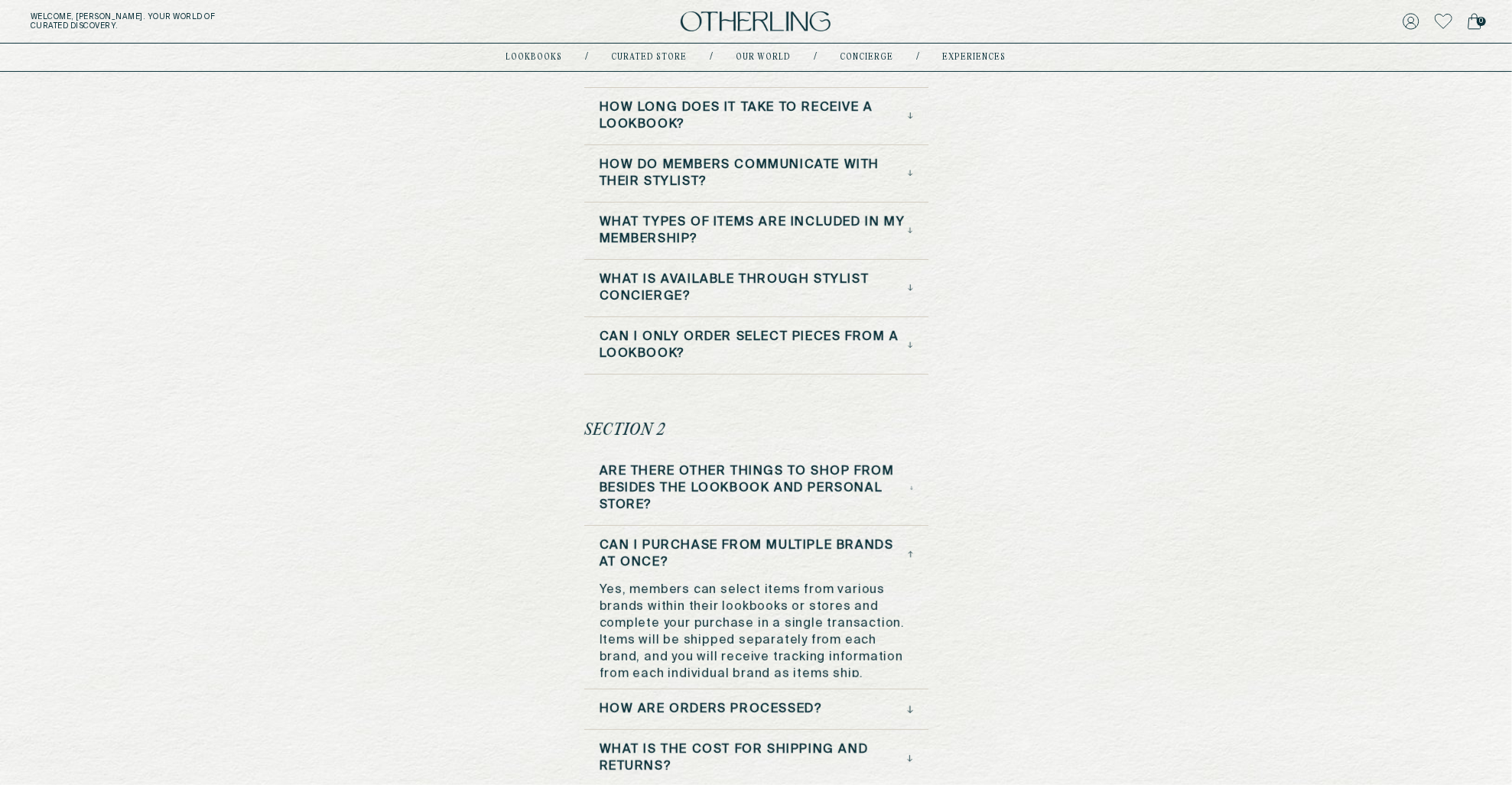
click at [765, 542] on h3 "Can I purchase from multiple brands at once?" at bounding box center [753, 554] width 308 height 34
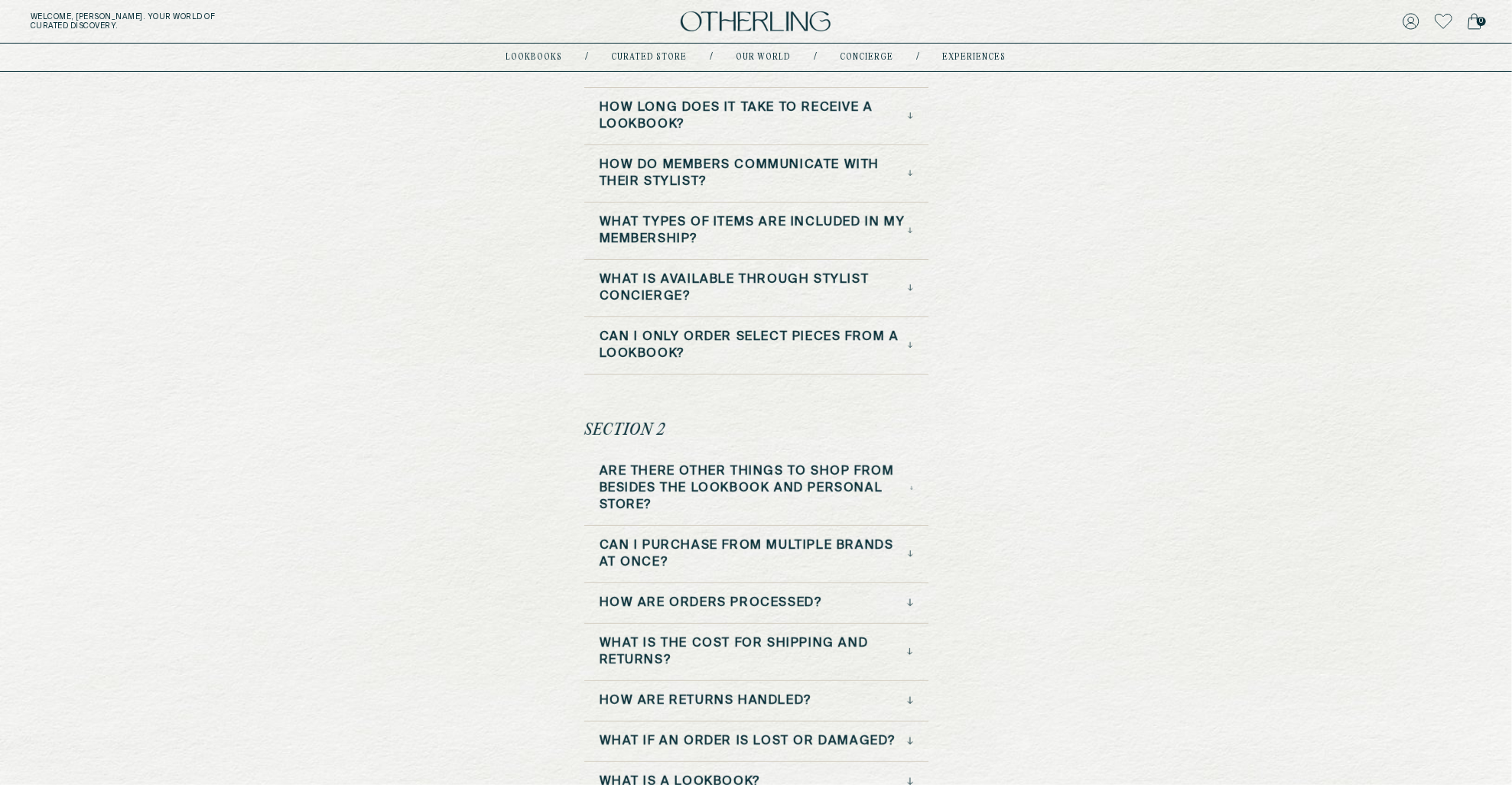
scroll to position [0, 0]
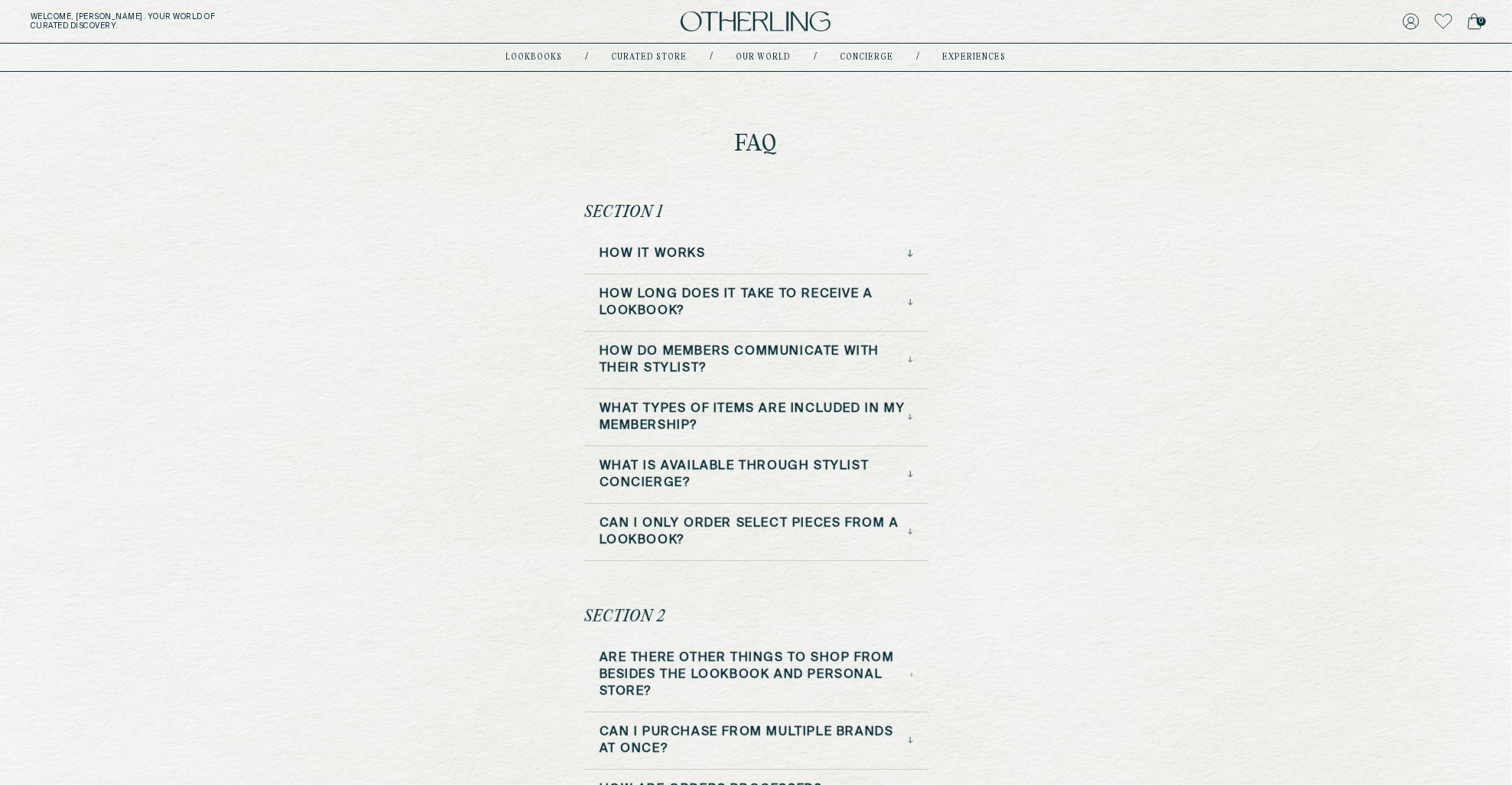
click at [709, 255] on div "How it Works" at bounding box center [756, 254] width 313 height 16
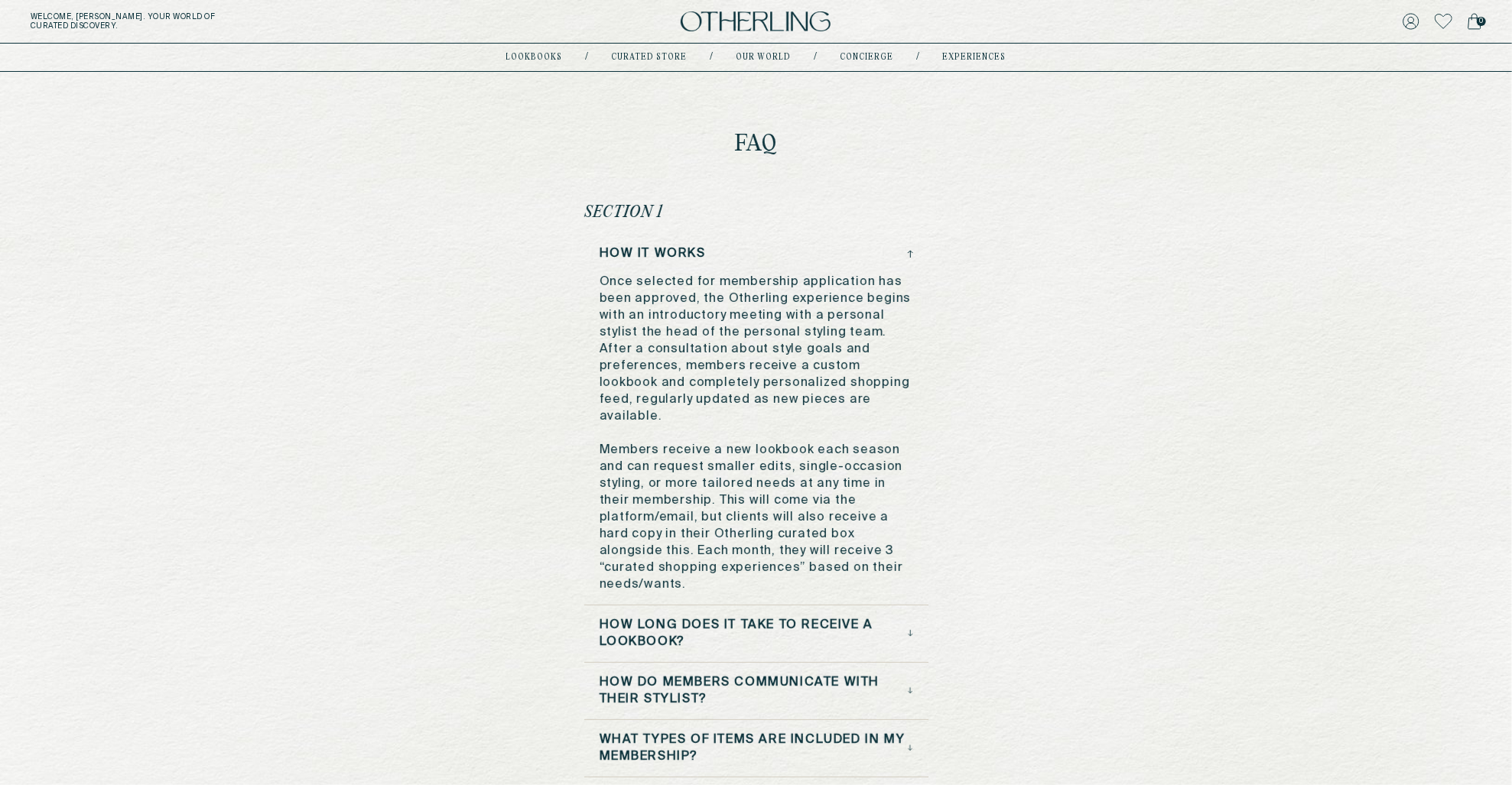
click at [751, 617] on h3 "How long does it take to receive a lookbook?" at bounding box center [753, 634] width 308 height 34
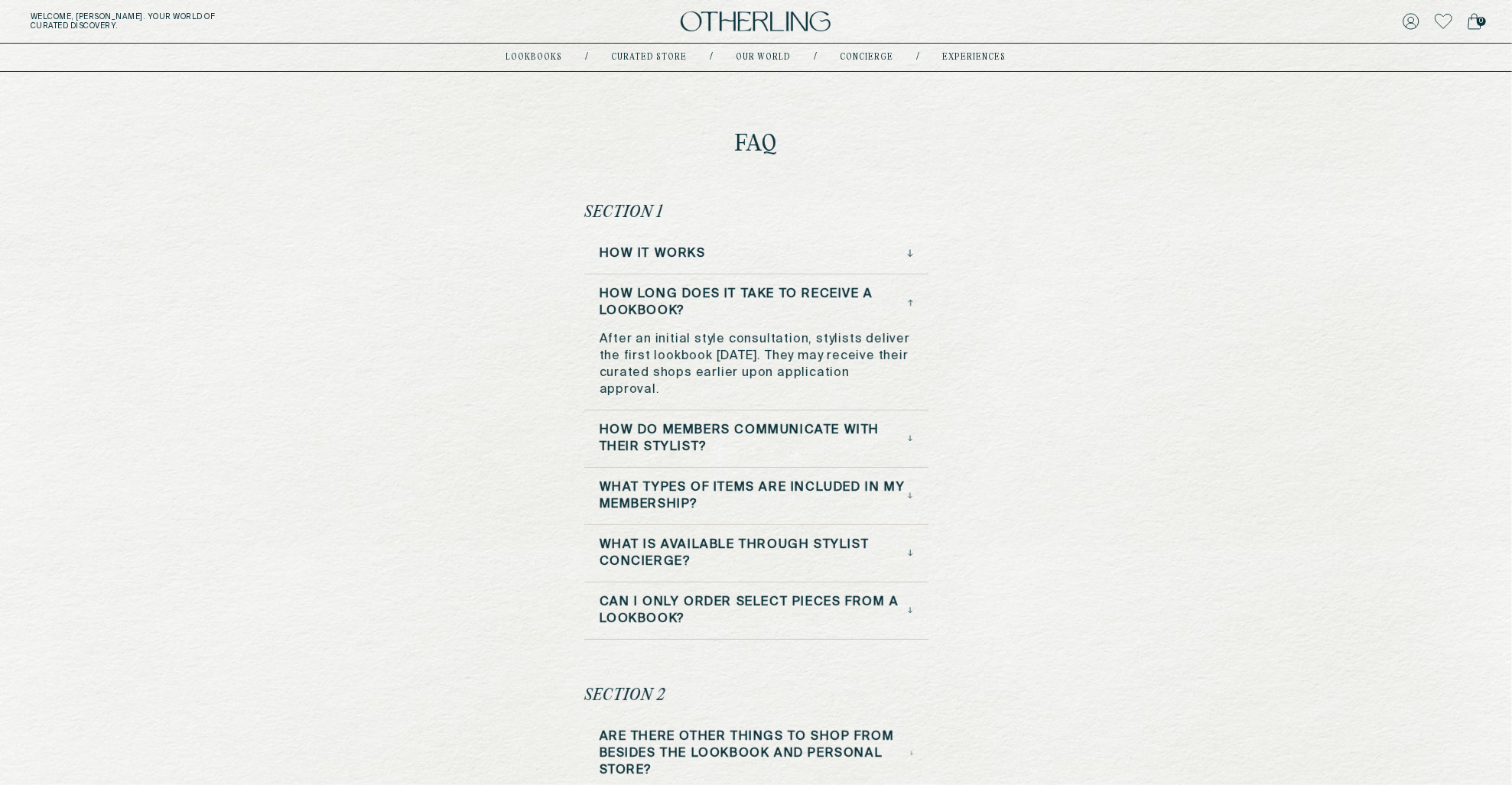
click at [761, 446] on h3 "How do Members Communicate with Their Stylist?" at bounding box center [753, 438] width 309 height 34
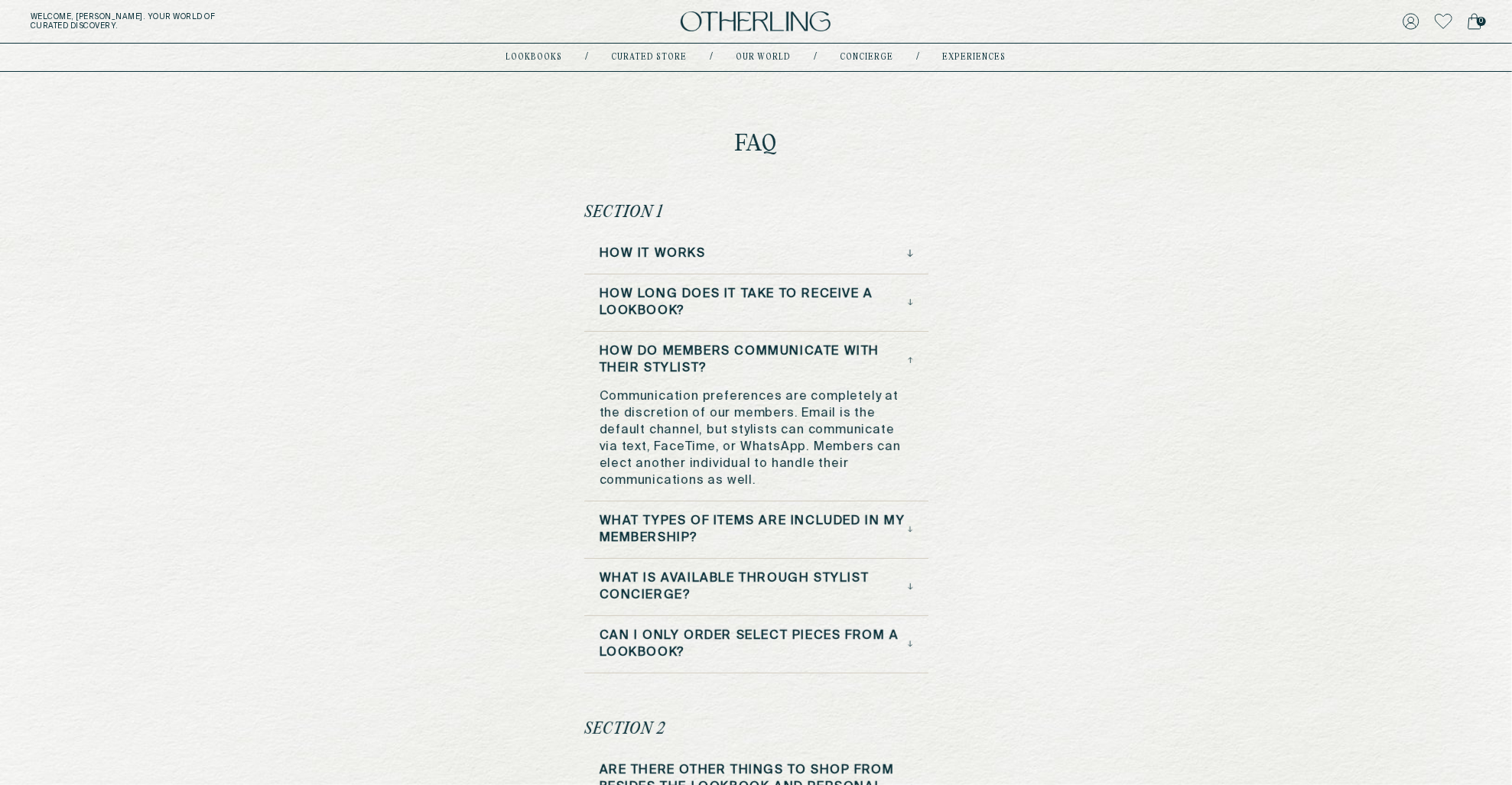
click at [723, 297] on h3 "How long does it take to receive a lookbook?" at bounding box center [753, 302] width 308 height 34
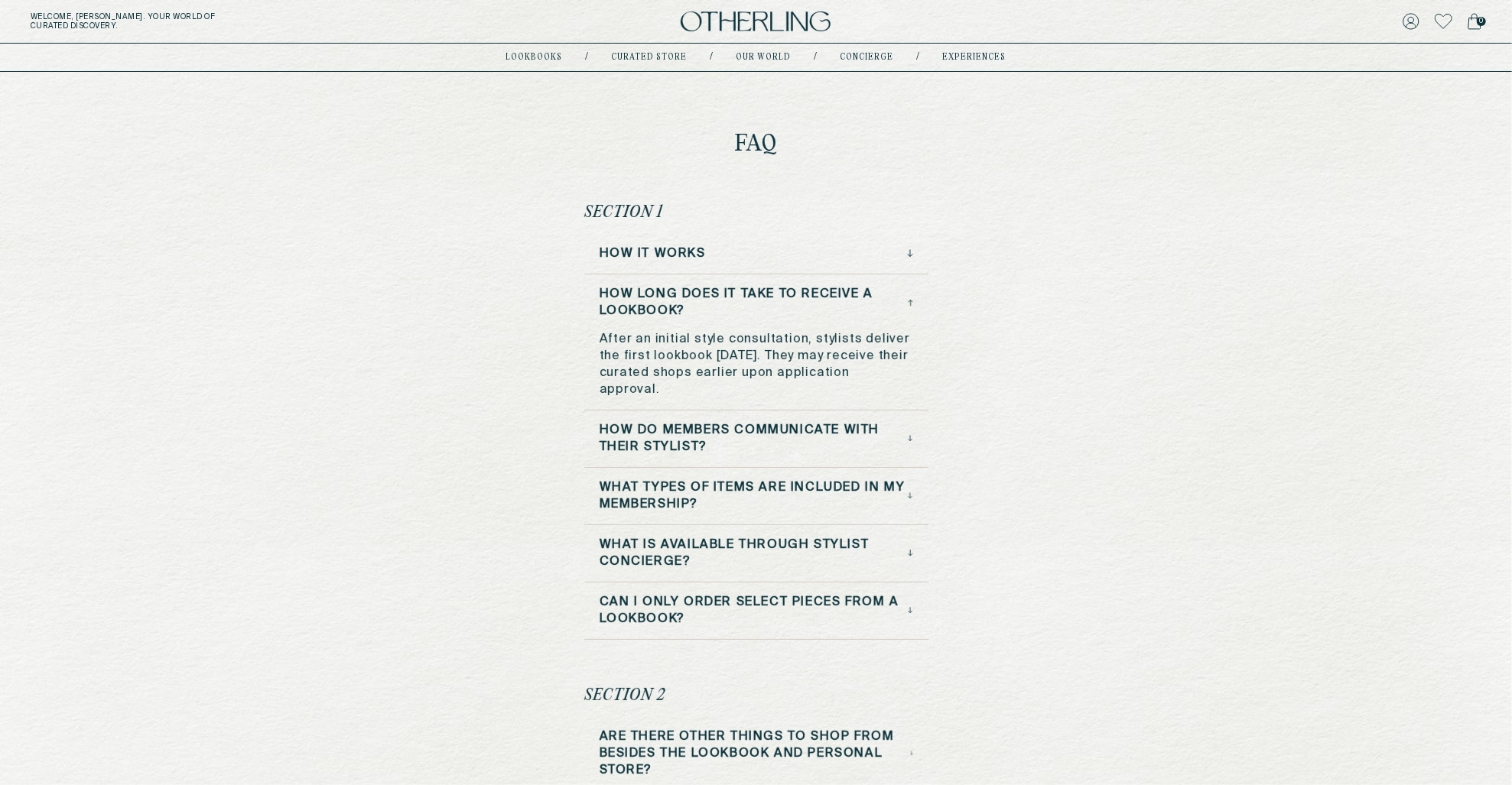
drag, startPoint x: 600, startPoint y: 340, endPoint x: 796, endPoint y: 356, distance: 196.7
click at [796, 356] on p "After an initial style consultation, stylists deliver the first lookbook [DATE]…" at bounding box center [756, 365] width 313 height 67
copy p "After an initial style consultation, stylists deliver the first lookbook [DATE]."
click at [762, 435] on h3 "How do Members Communicate with Their Stylist?" at bounding box center [753, 438] width 309 height 34
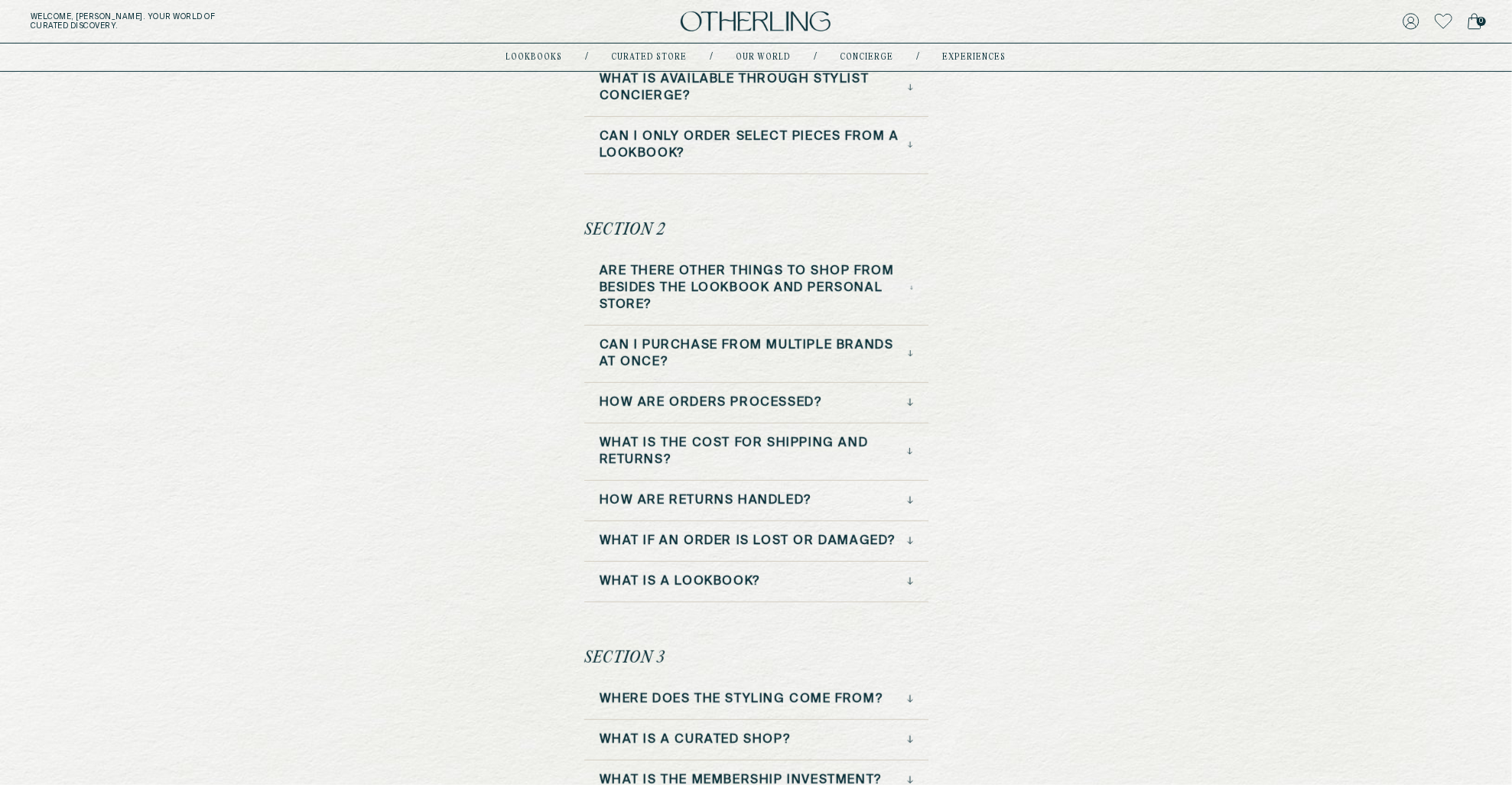
scroll to position [503, 0]
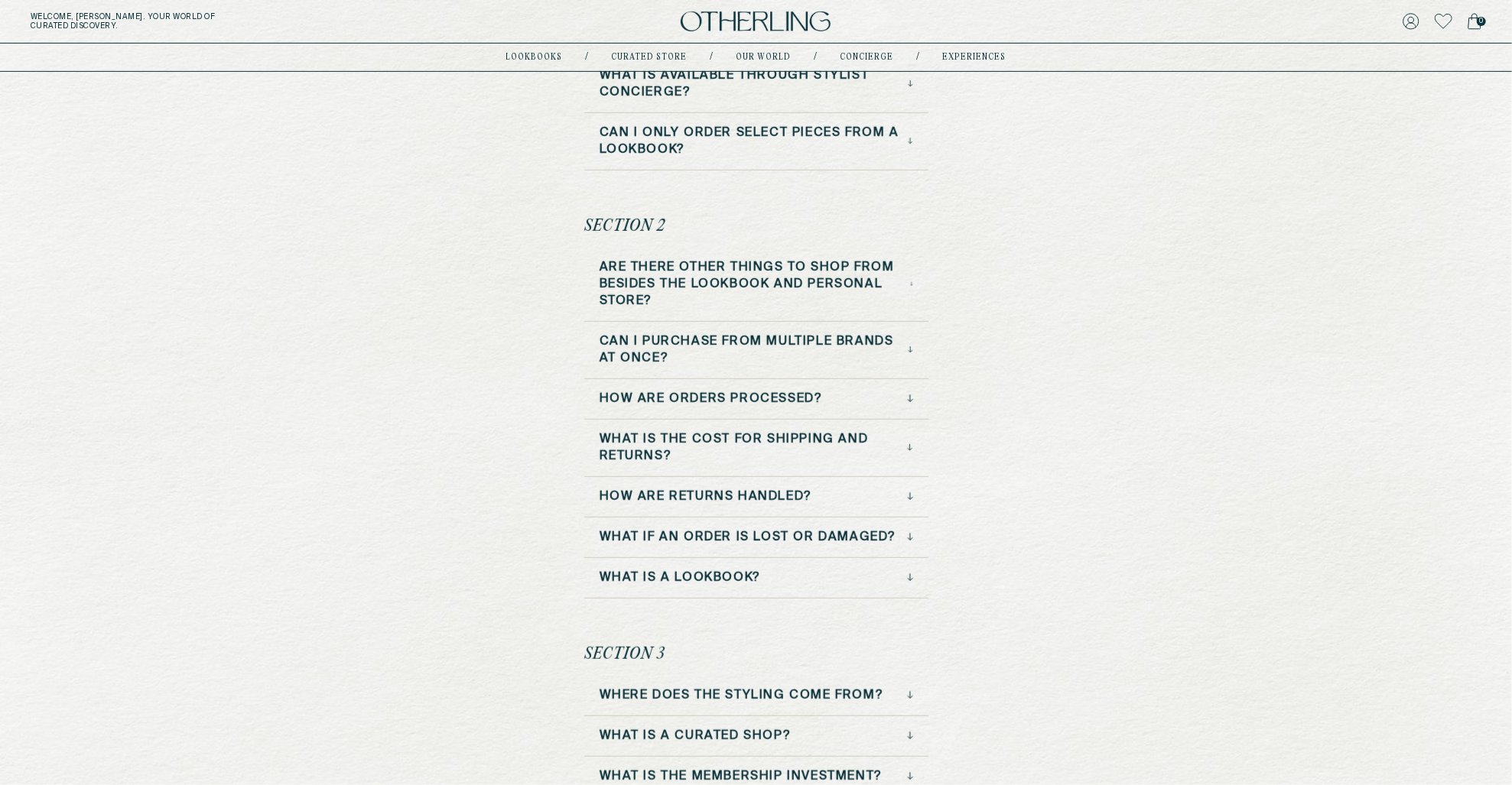
click at [745, 286] on h3 "Are there other things to shop from besides the lookbook and personal store?" at bounding box center [754, 284] width 311 height 50
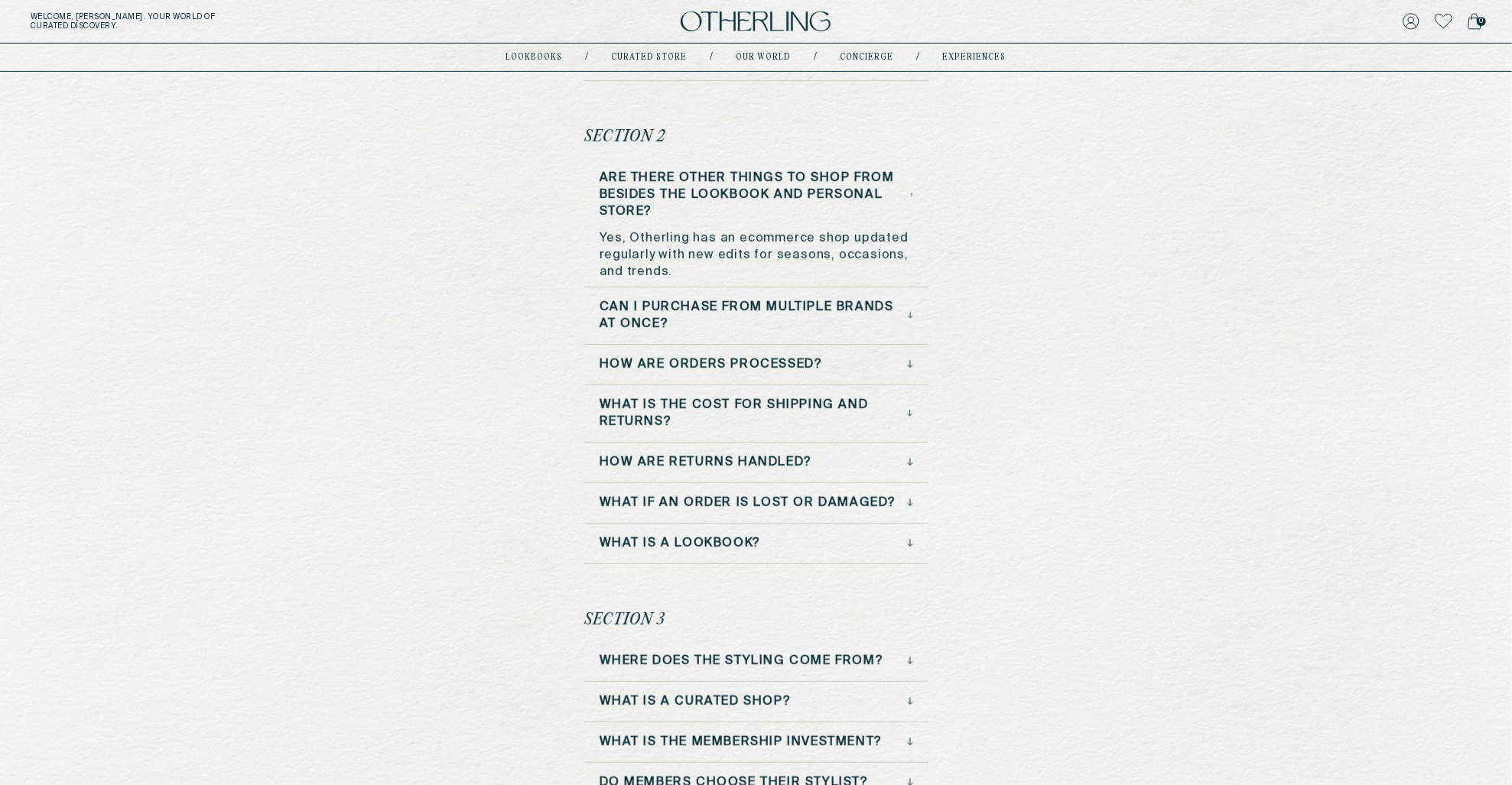
scroll to position [492, 0]
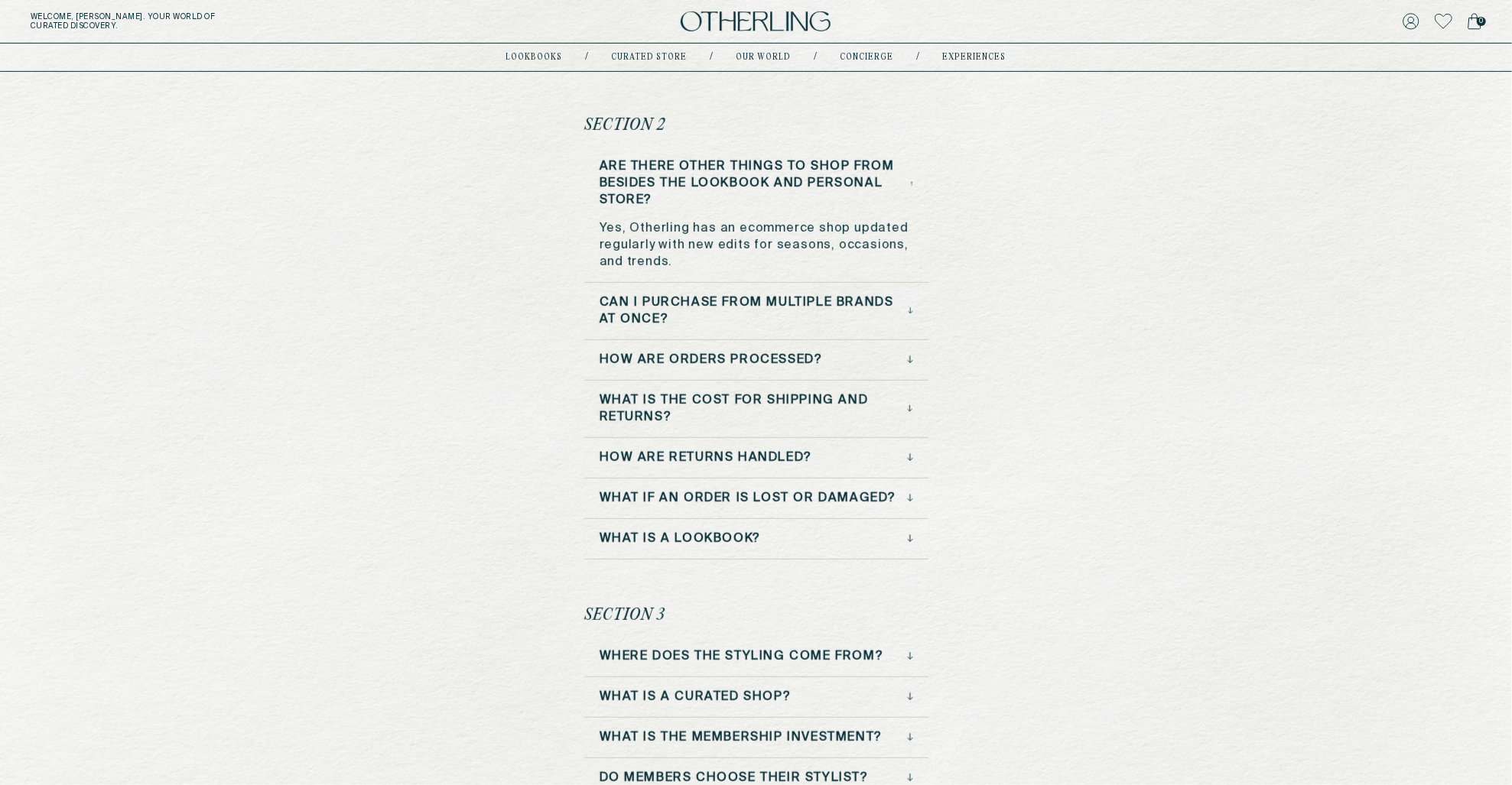
click at [746, 315] on h3 "Can I purchase from multiple brands at once?" at bounding box center [753, 311] width 308 height 34
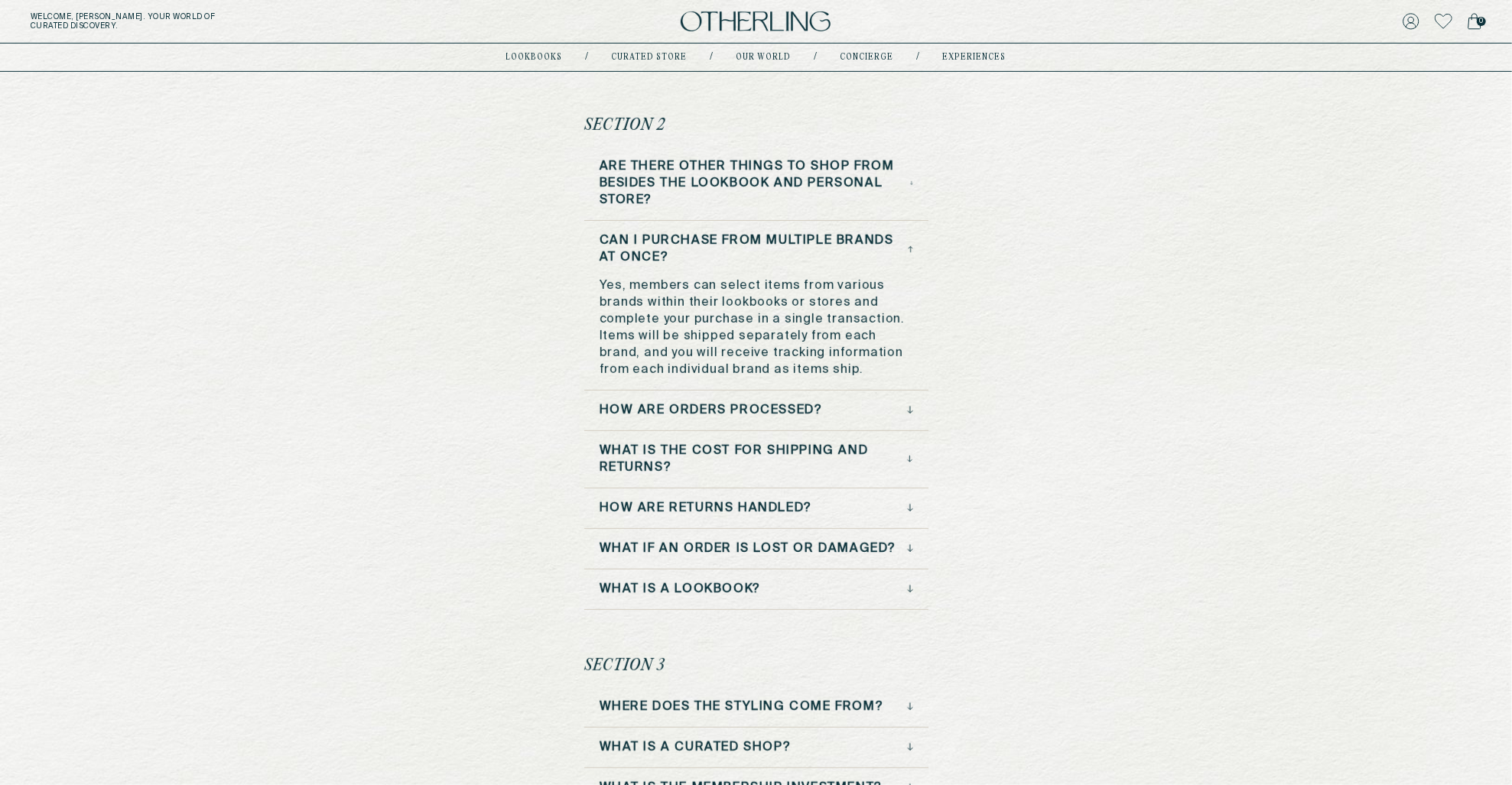
click at [738, 403] on h3 "How are orders processed?" at bounding box center [710, 411] width 223 height 16
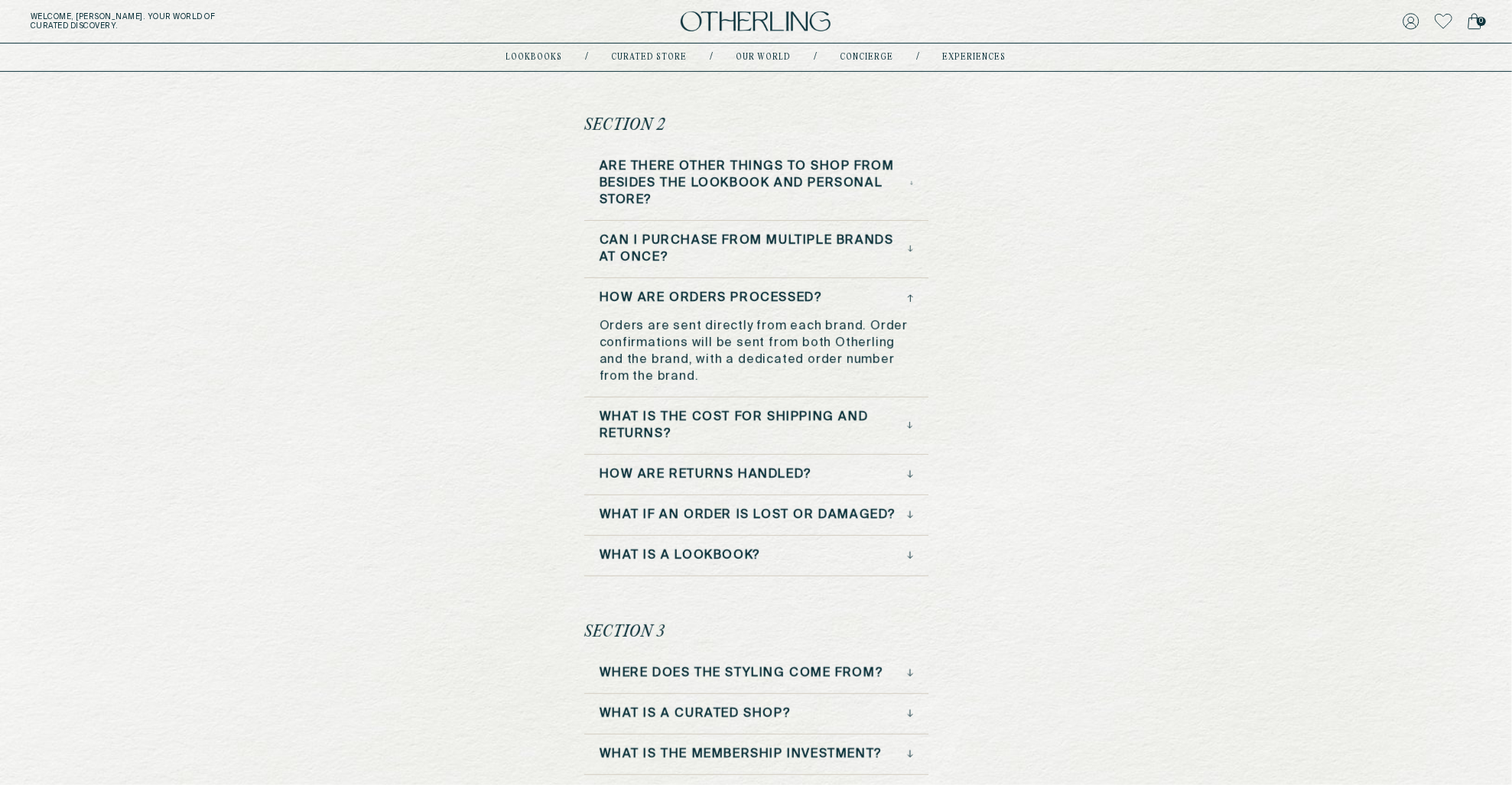
click at [737, 413] on h3 "What is the cost for shipping and returns?" at bounding box center [753, 425] width 308 height 34
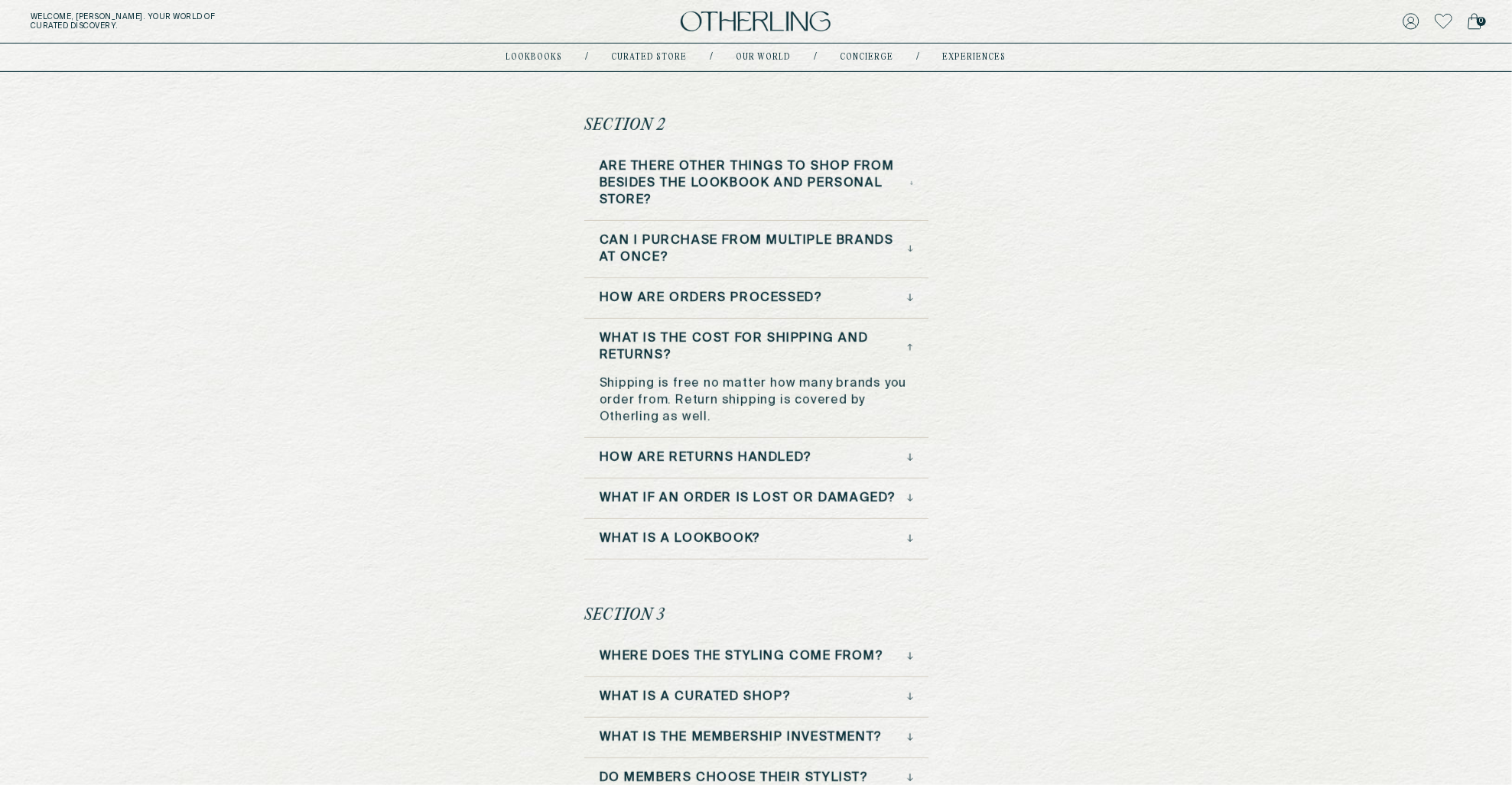
click at [729, 470] on div "How are returns handled?" at bounding box center [756, 464] width 344 height 29
click at [735, 452] on h3 "How are returns handled?" at bounding box center [705, 458] width 212 height 16
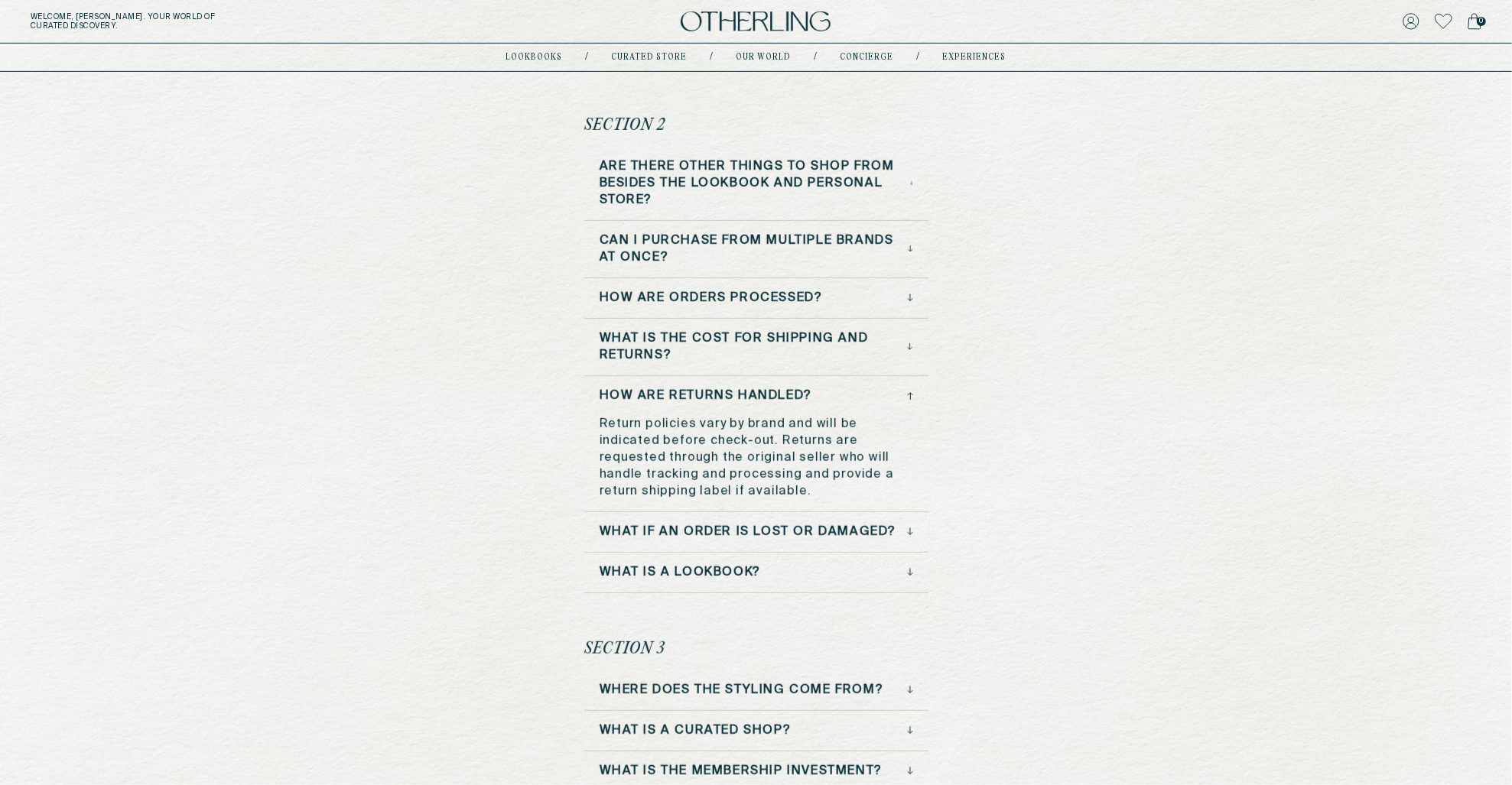
click at [727, 530] on h3 "What if an order is lost or damaged?" at bounding box center [748, 532] width 298 height 16
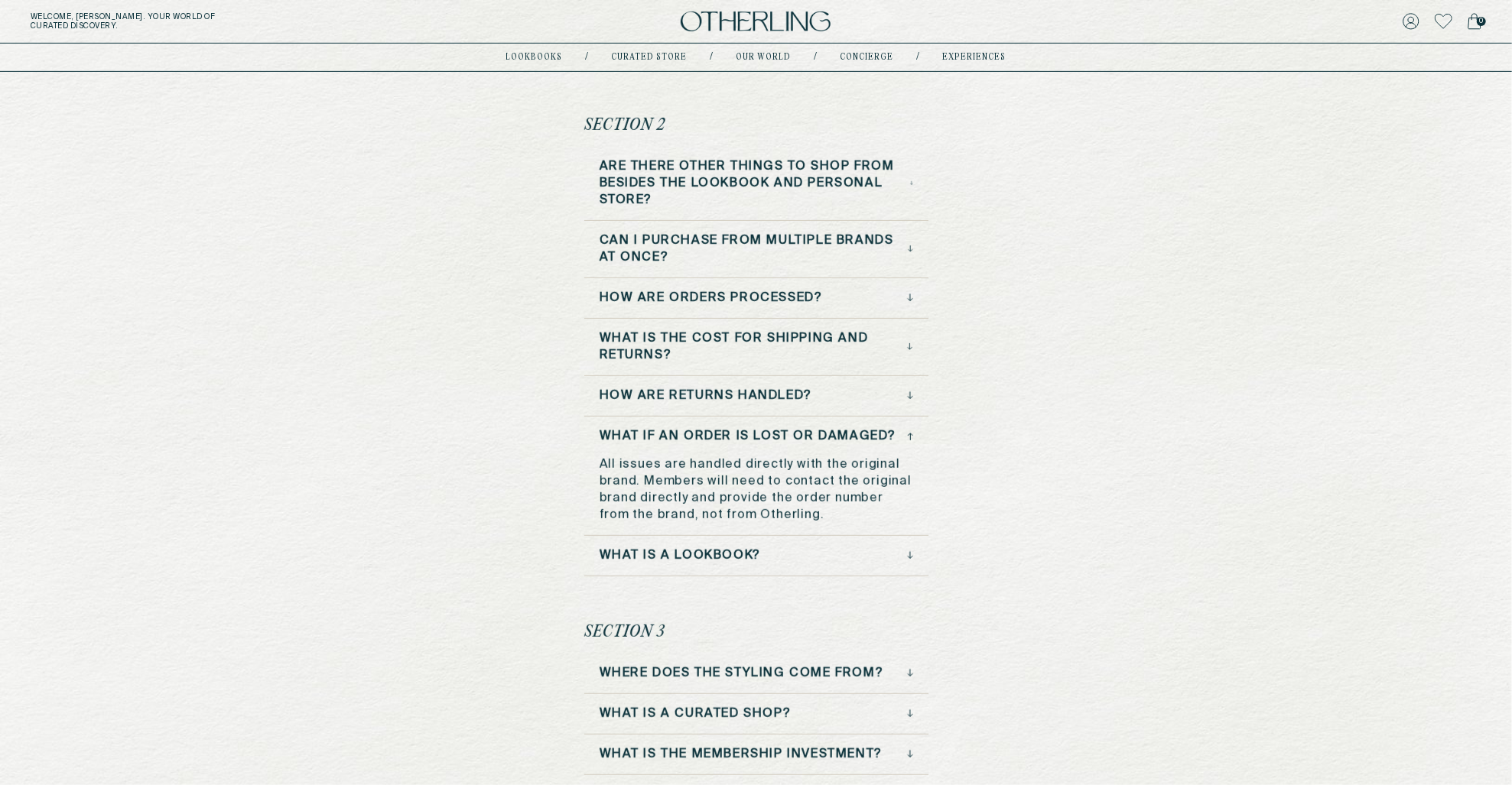
click at [727, 547] on h3 "What is a lookbook?" at bounding box center [679, 556] width 161 height 16
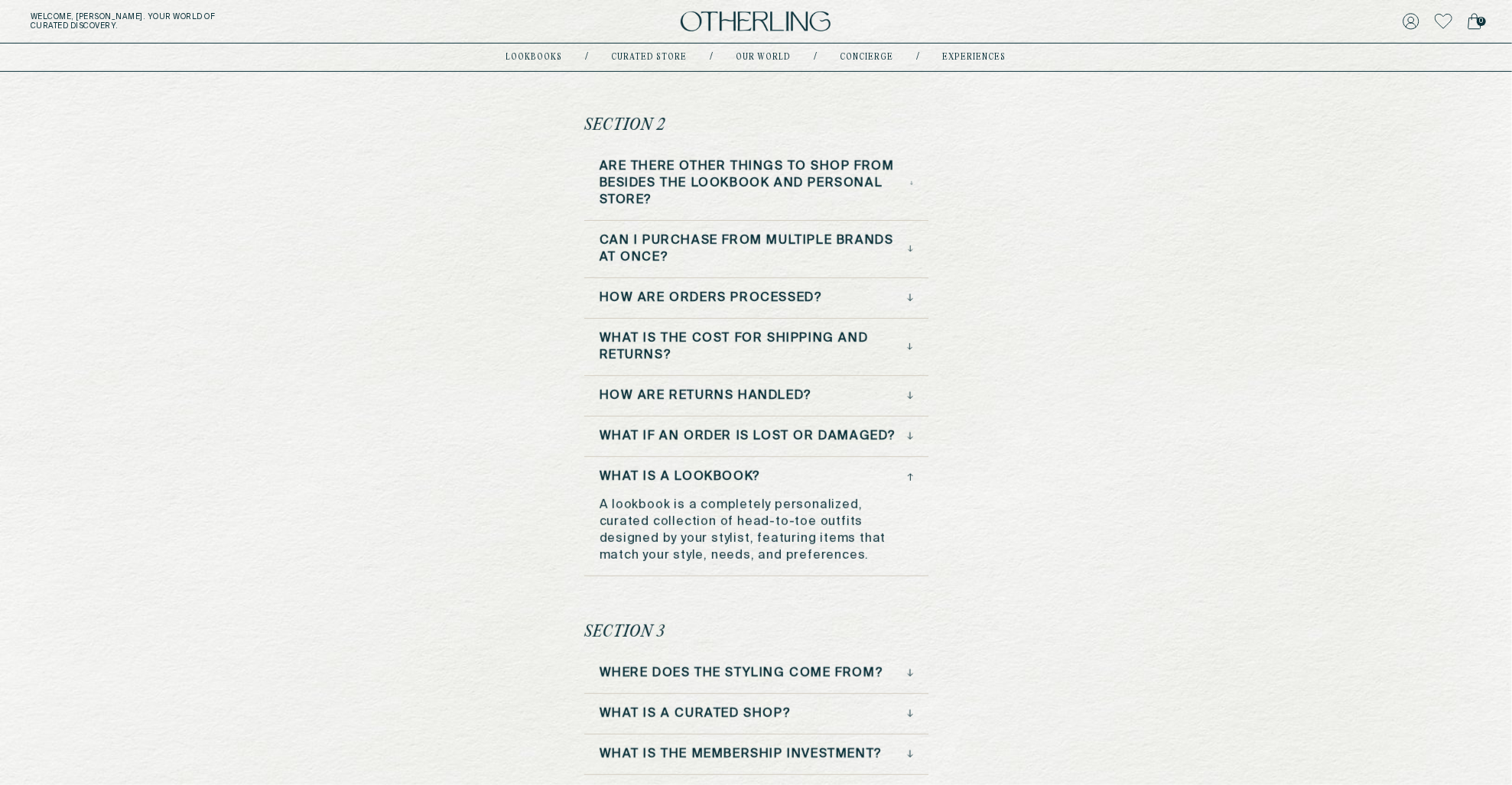
scroll to position [0, 0]
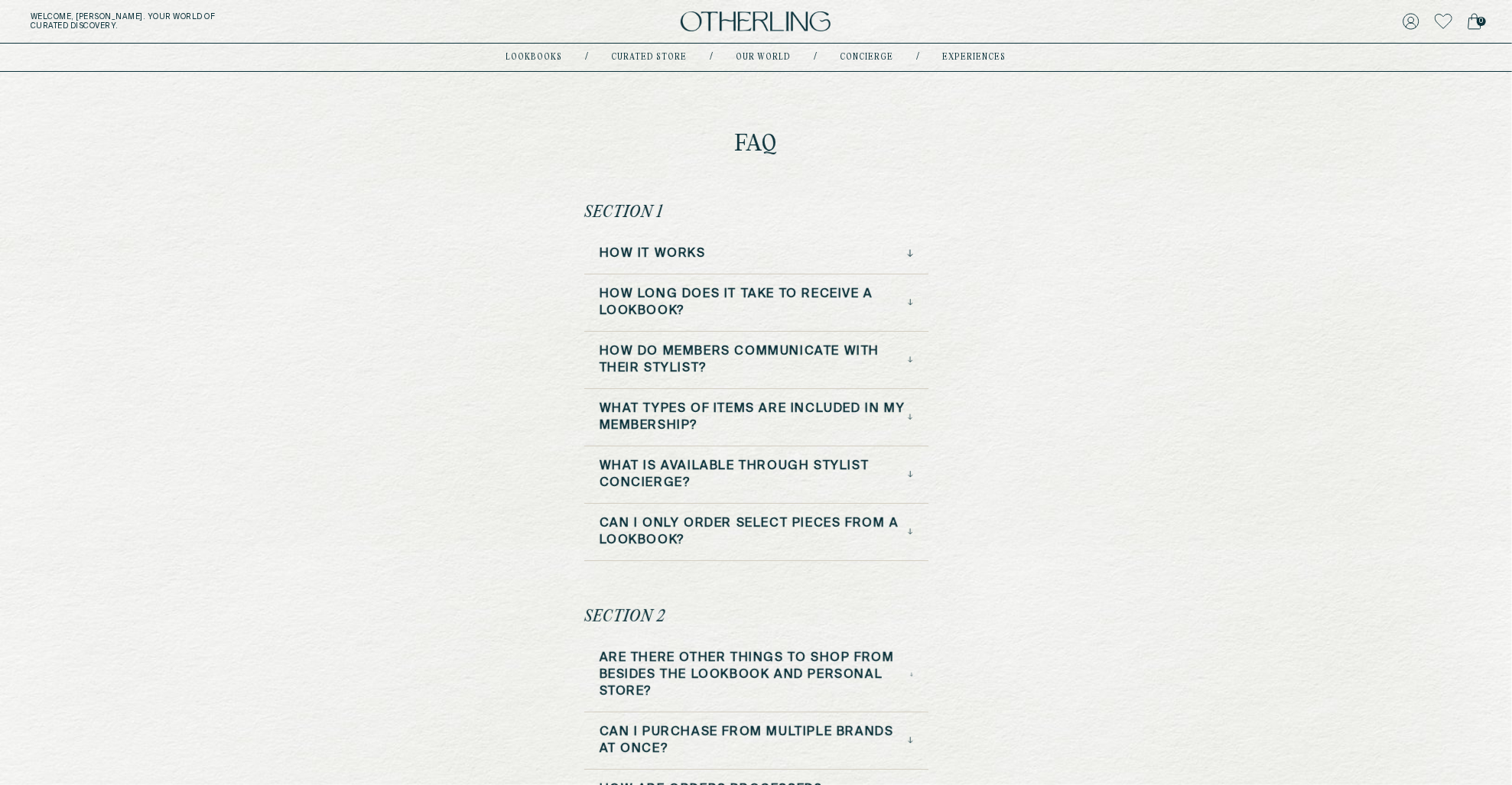
click at [726, 354] on h3 "How do Members Communicate with Their Stylist?" at bounding box center [753, 360] width 309 height 34
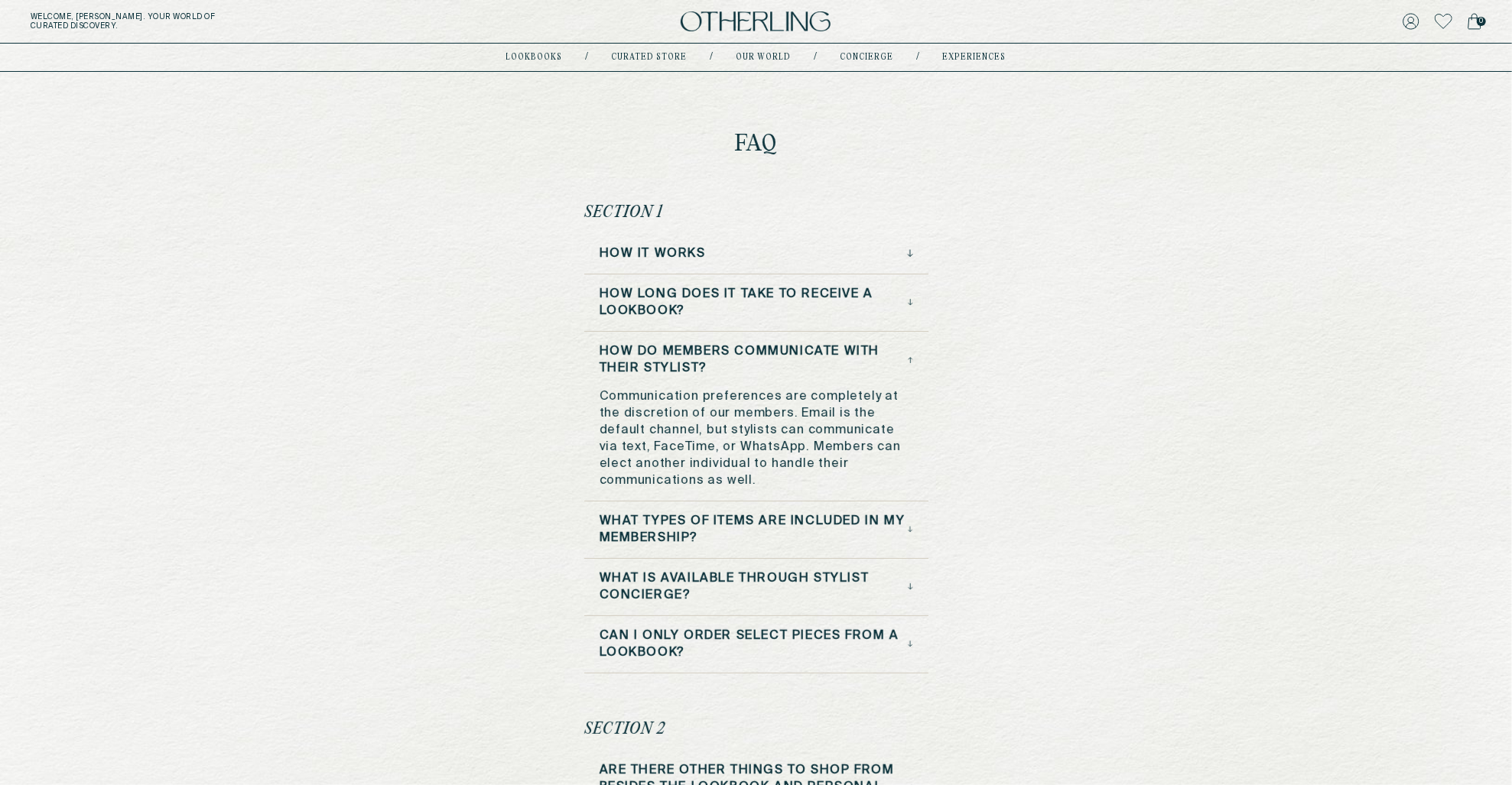
click at [722, 534] on h3 "What types of items are included in my membership?" at bounding box center [753, 529] width 309 height 34
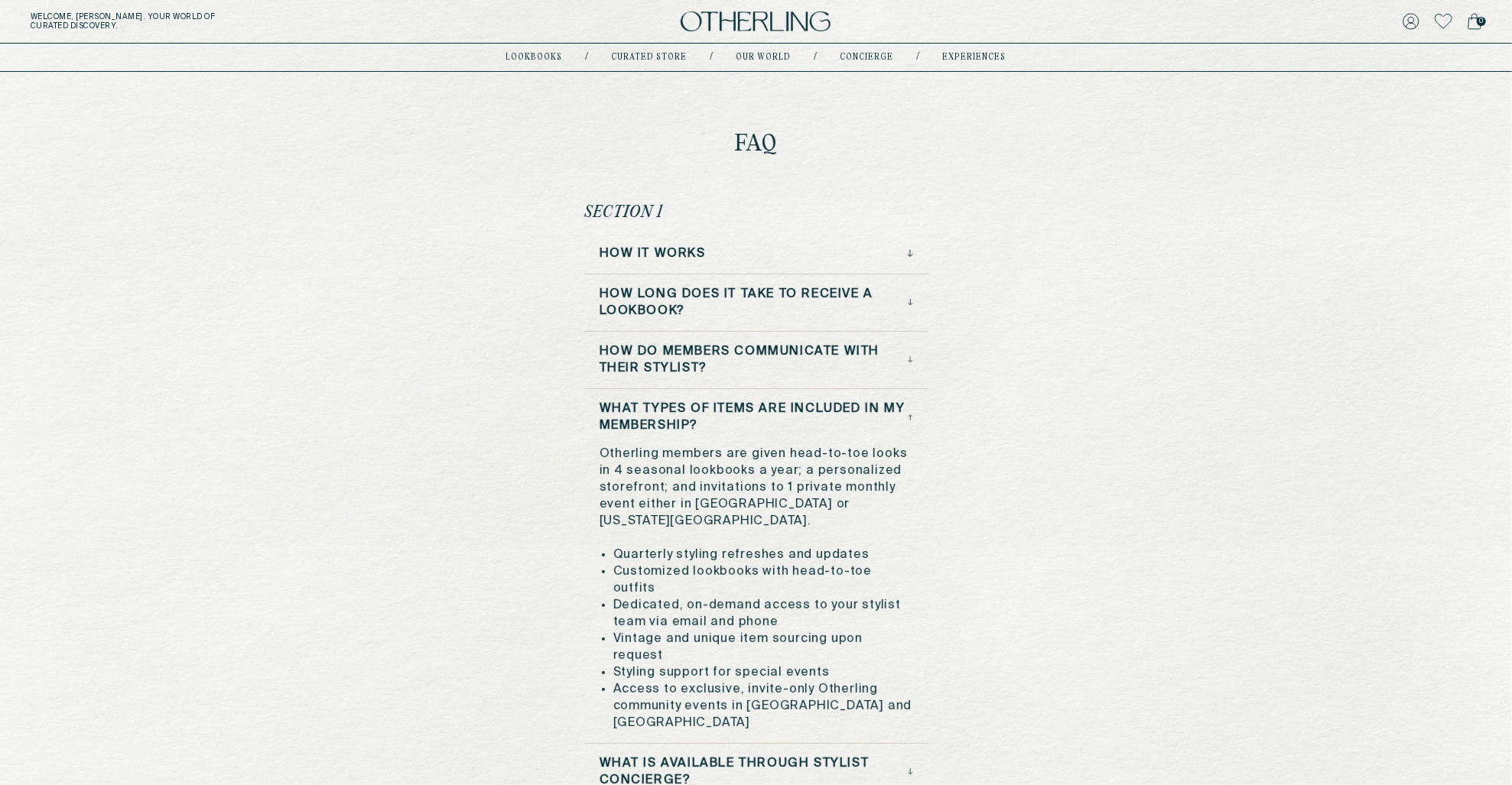
click at [760, 300] on h3 "How long does it take to receive a lookbook?" at bounding box center [753, 302] width 308 height 34
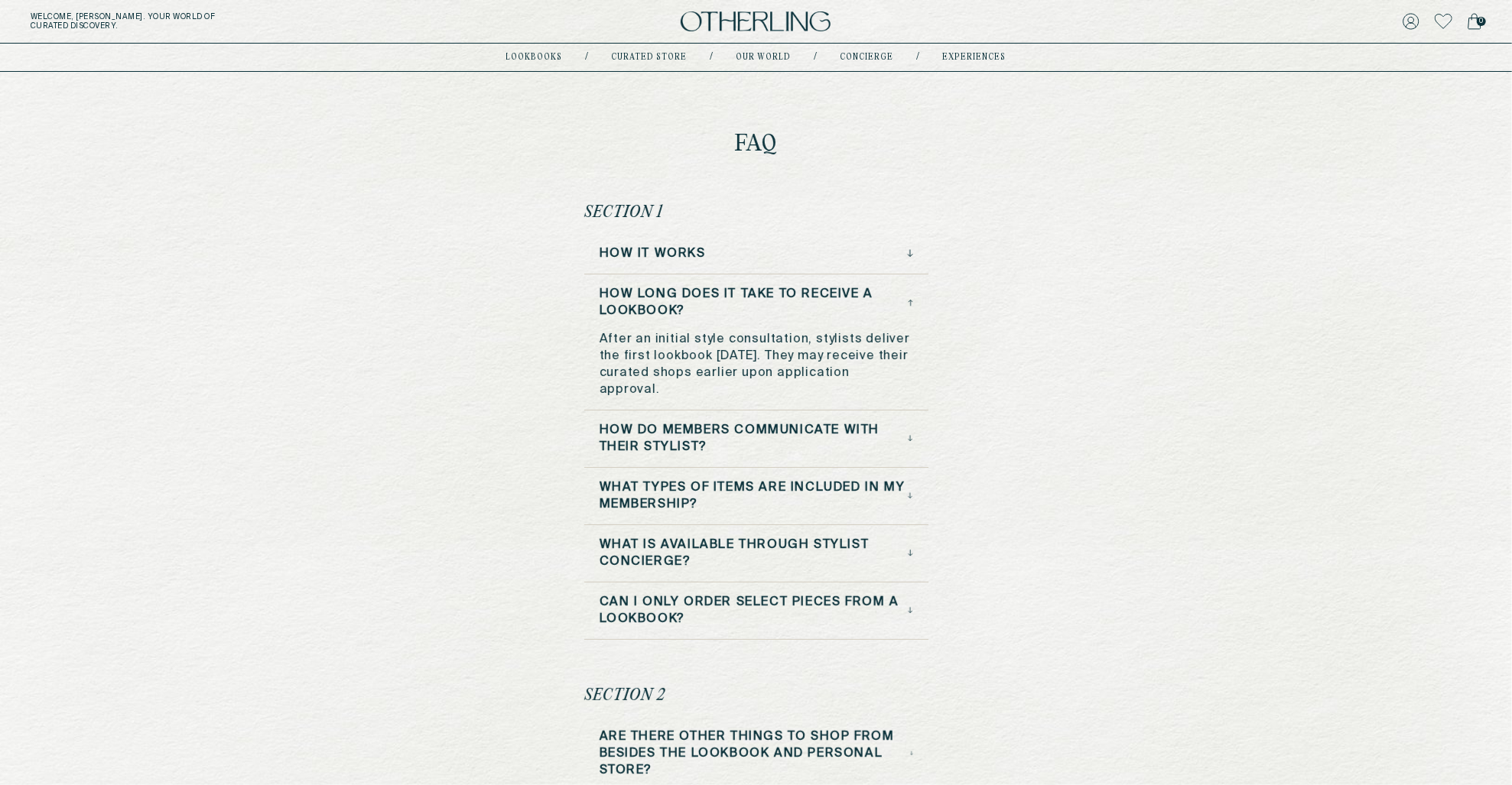
click at [760, 300] on h3 "How long does it take to receive a lookbook?" at bounding box center [753, 302] width 308 height 34
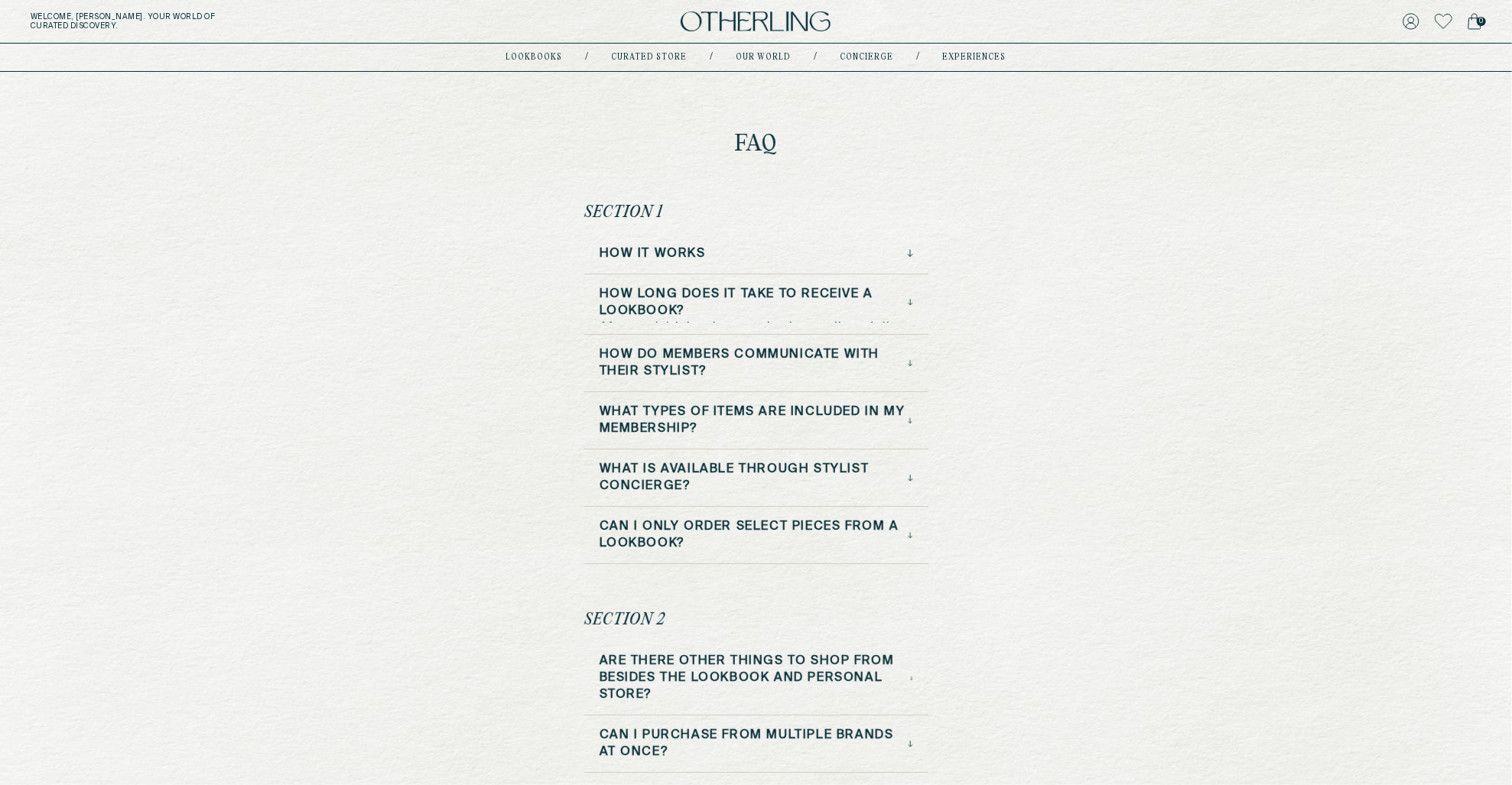
click at [774, 372] on h3 "How do Members Communicate with Their Stylist?" at bounding box center [753, 362] width 309 height 34
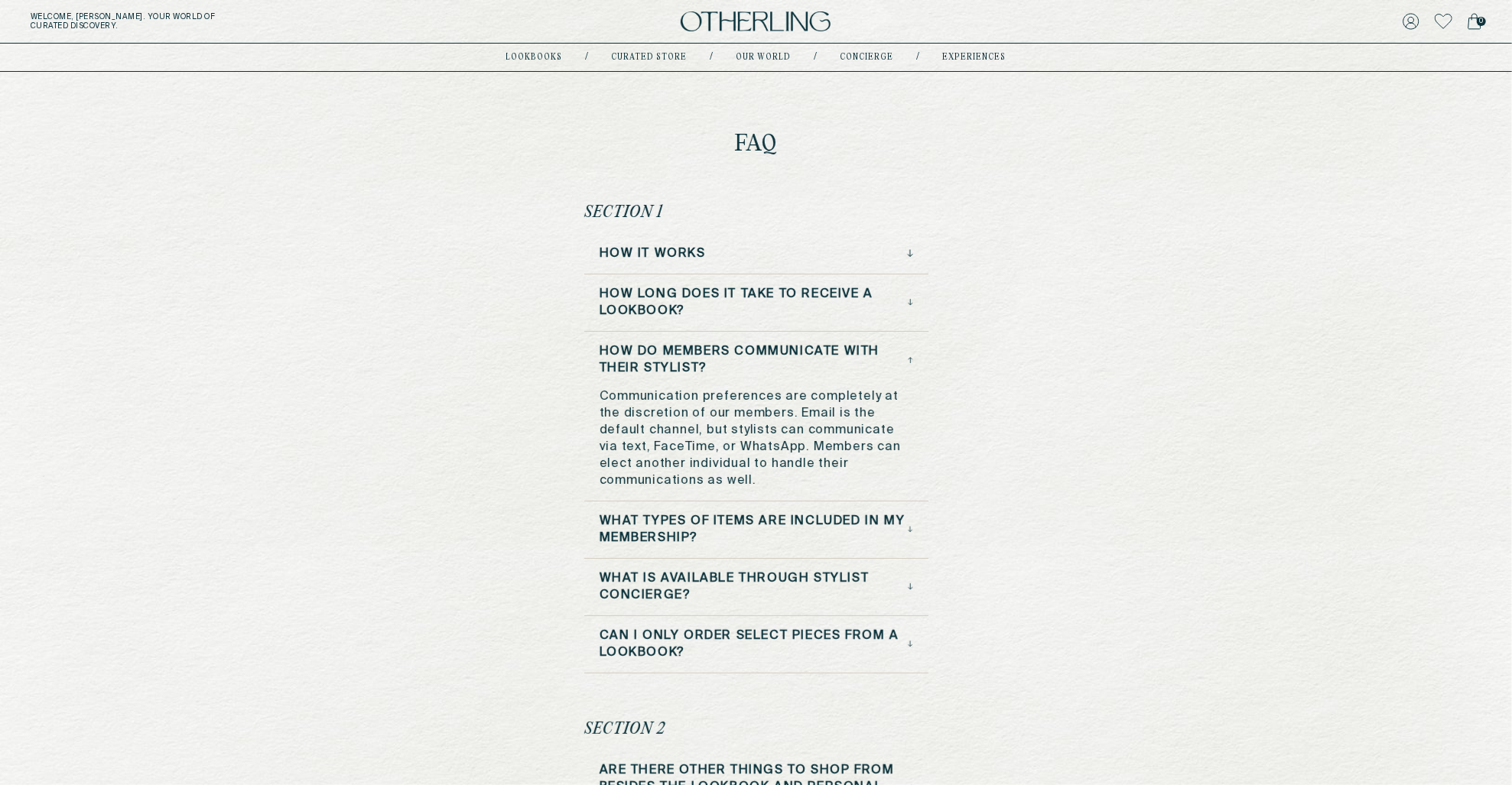
click at [774, 372] on h3 "How do Members Communicate with Their Stylist?" at bounding box center [753, 360] width 309 height 34
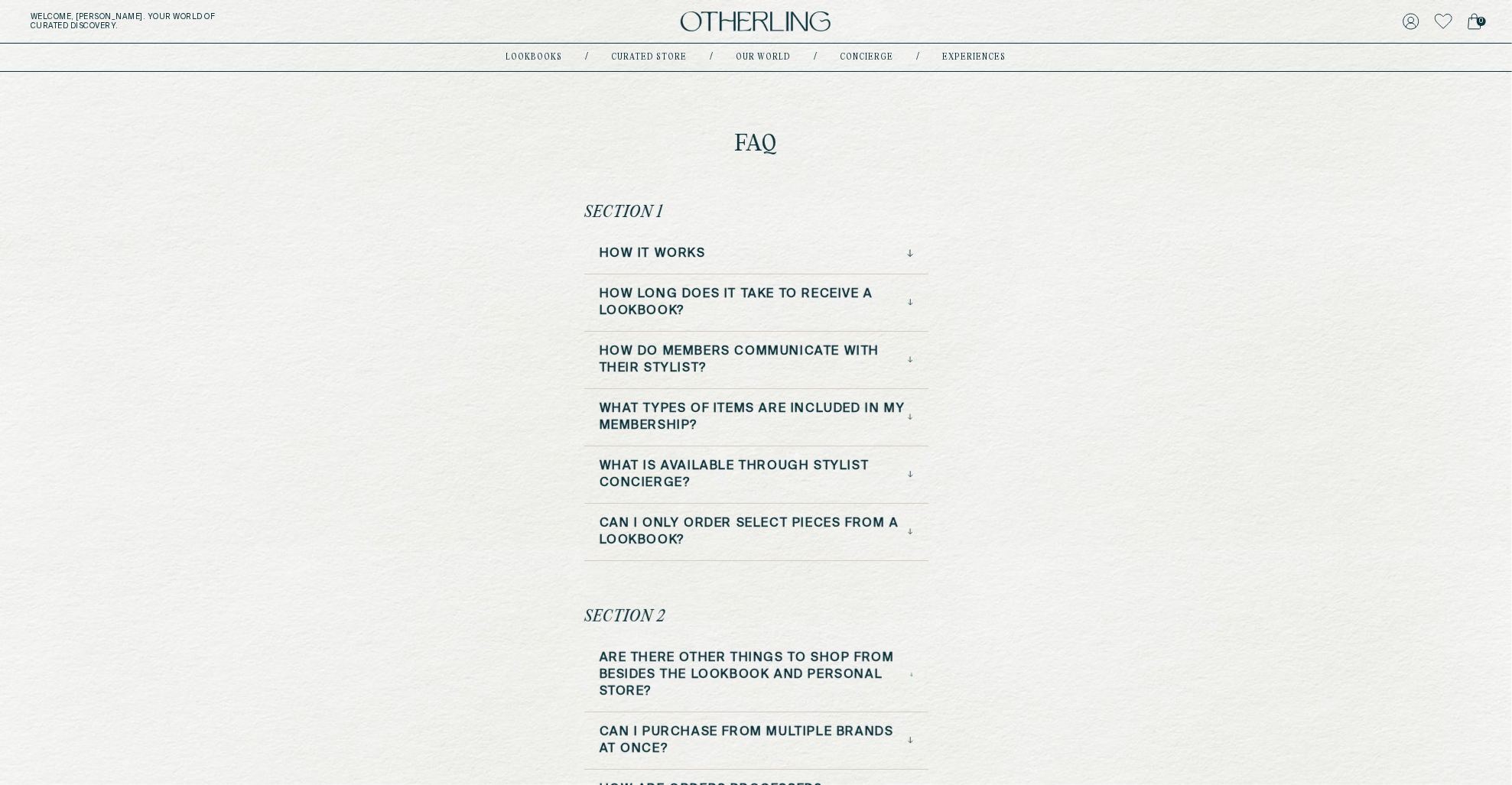
click at [765, 426] on h3 "What types of items are included in my membership?" at bounding box center [753, 417] width 309 height 34
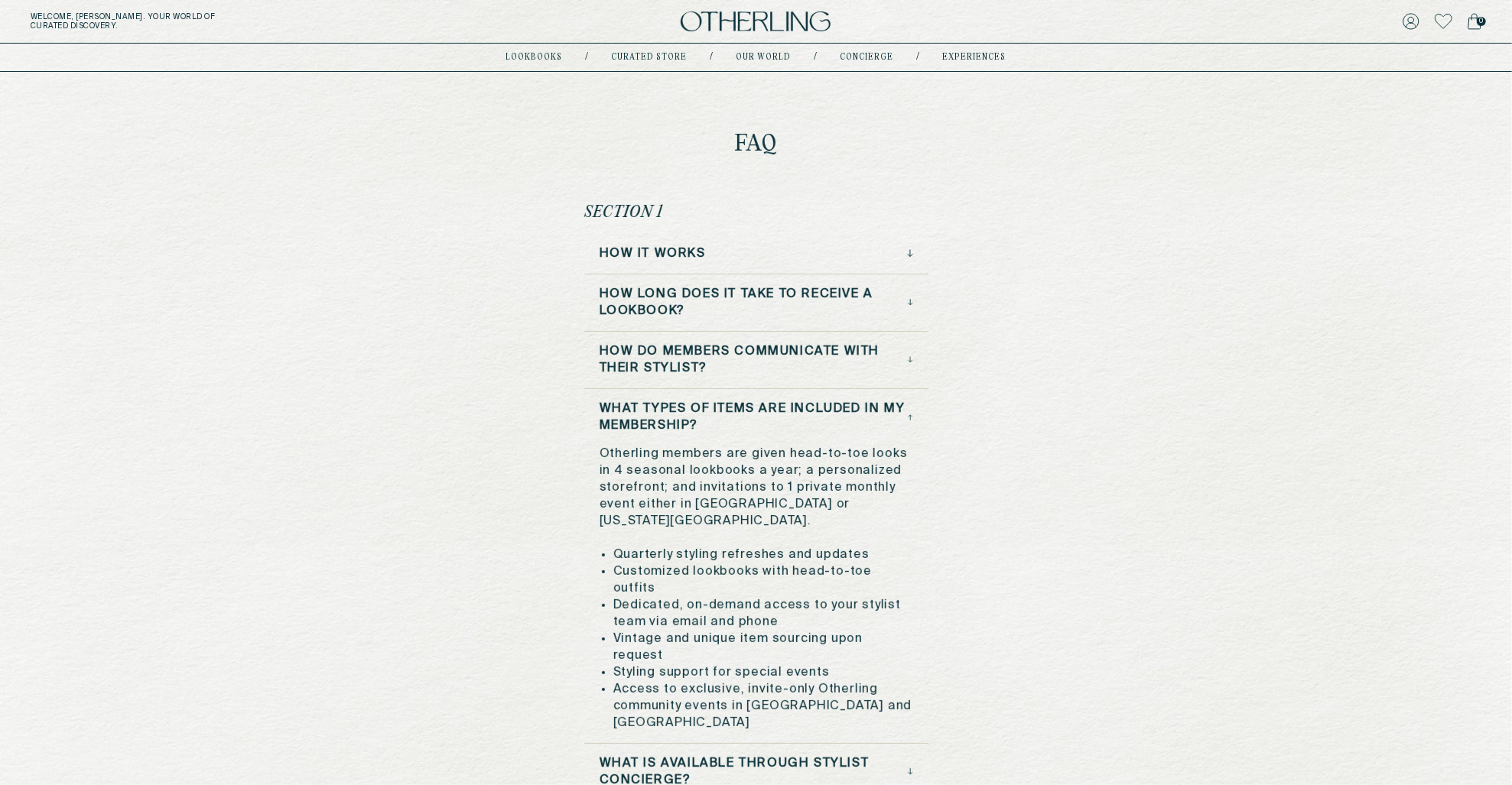
click at [765, 426] on h3 "What types of items are included in my membership?" at bounding box center [753, 417] width 309 height 34
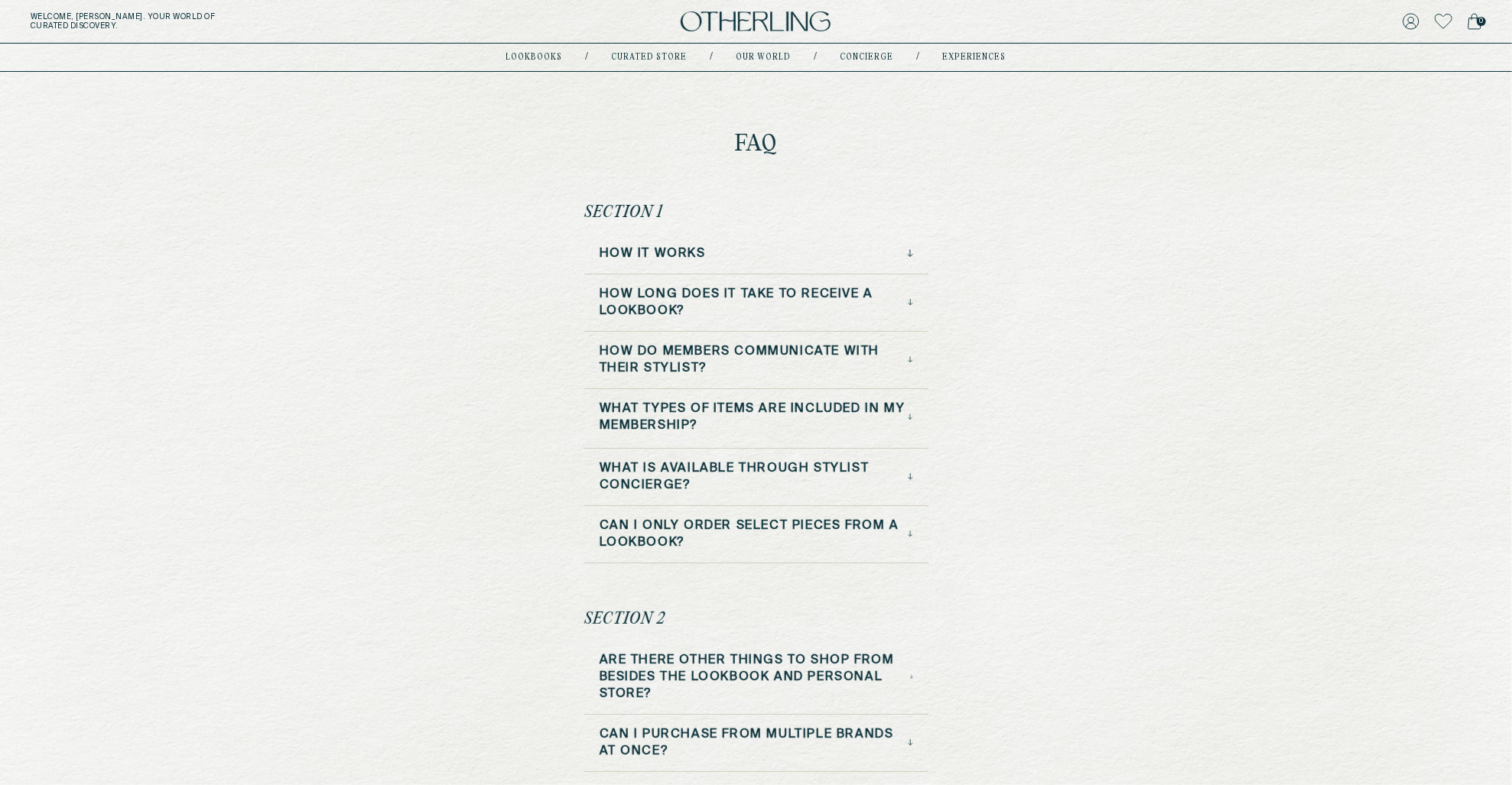
click at [765, 426] on h3 "What types of items are included in my membership?" at bounding box center [753, 417] width 309 height 34
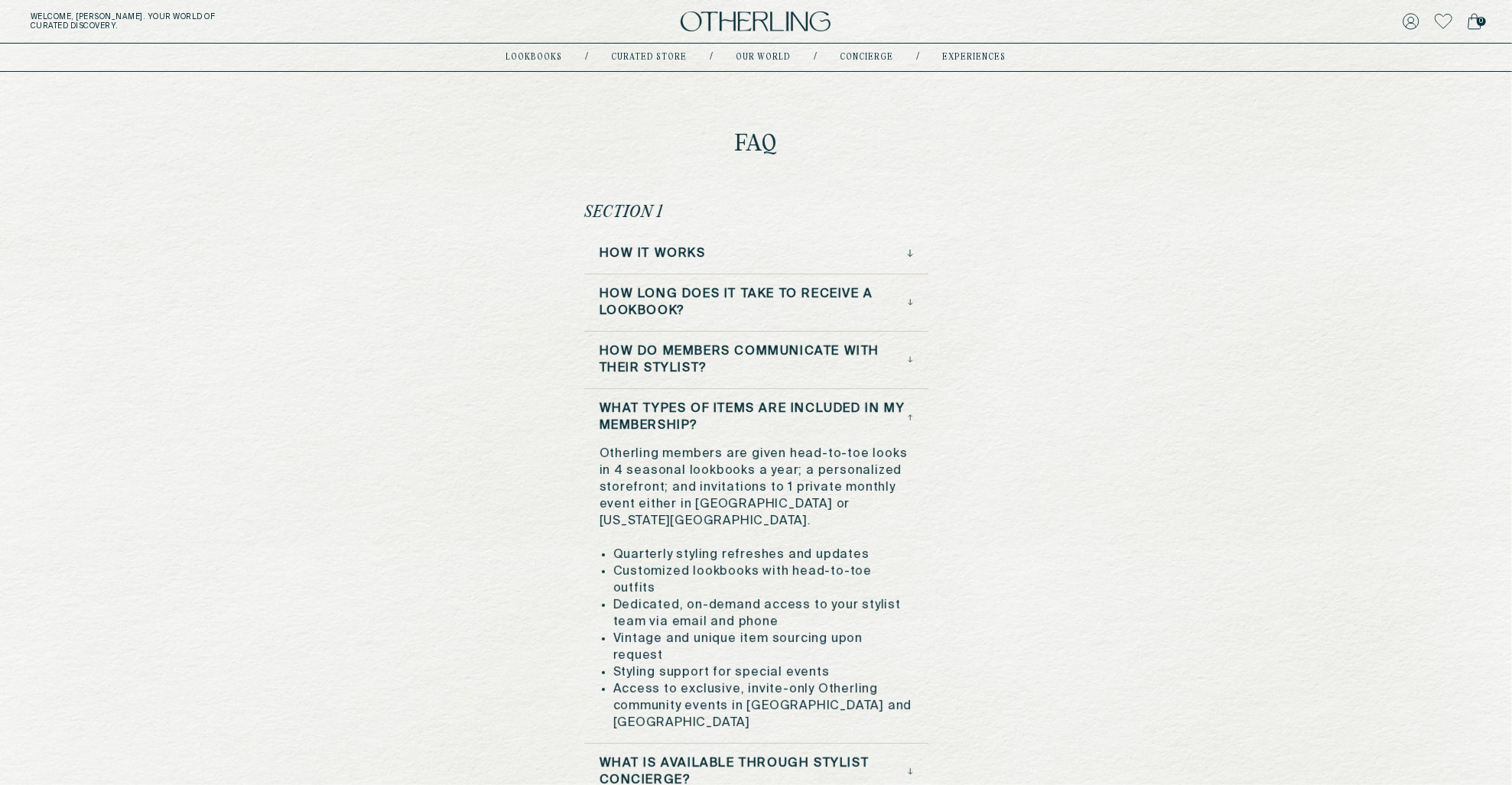
click at [765, 426] on h3 "What types of items are included in my membership?" at bounding box center [753, 417] width 309 height 34
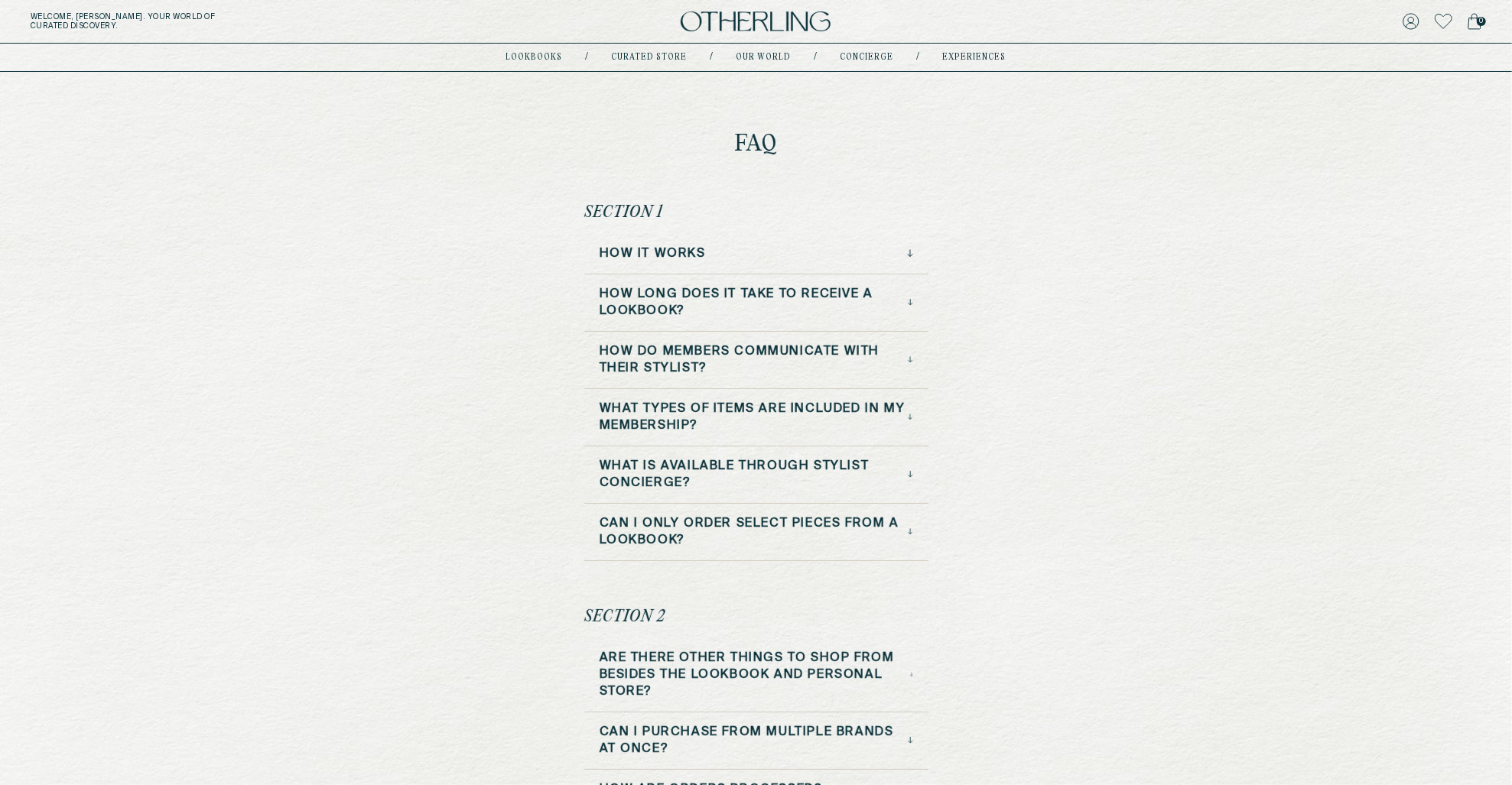
click at [751, 479] on h3 "What is available through stylist concierge?" at bounding box center [753, 474] width 308 height 34
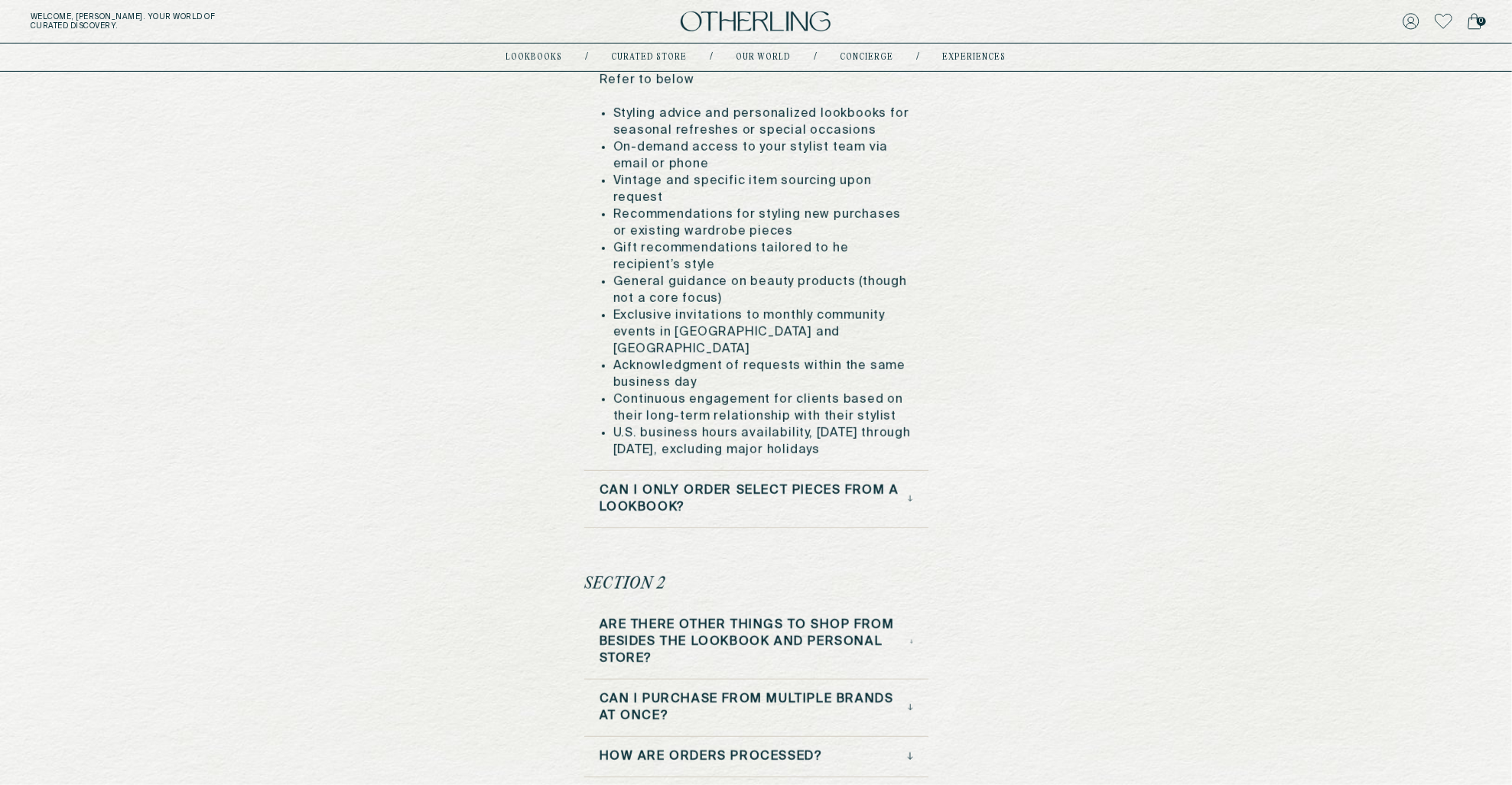
scroll to position [579, 0]
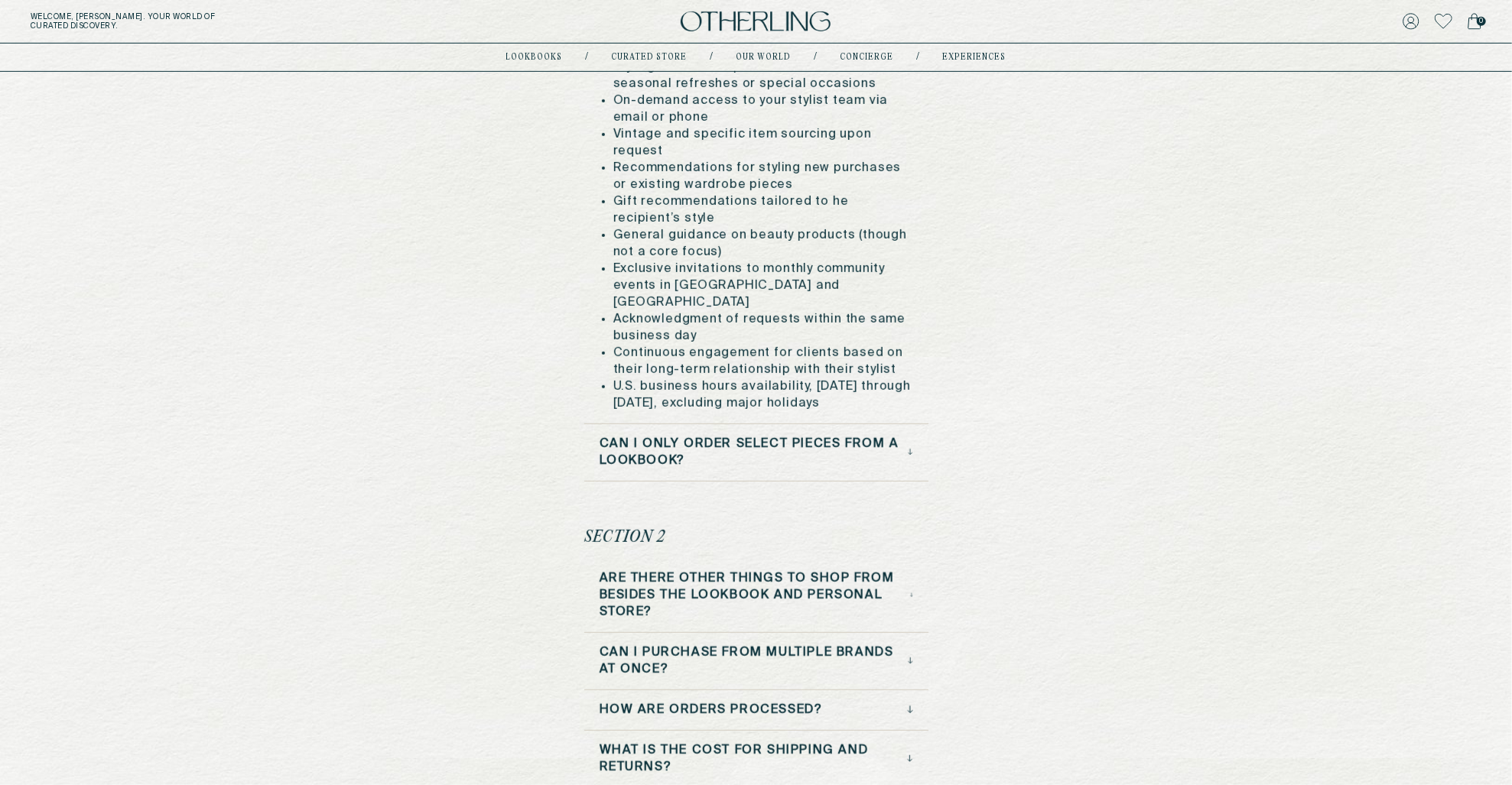
click at [751, 436] on h3 "Can I only order select pieces from a lookbook?" at bounding box center [753, 453] width 309 height 34
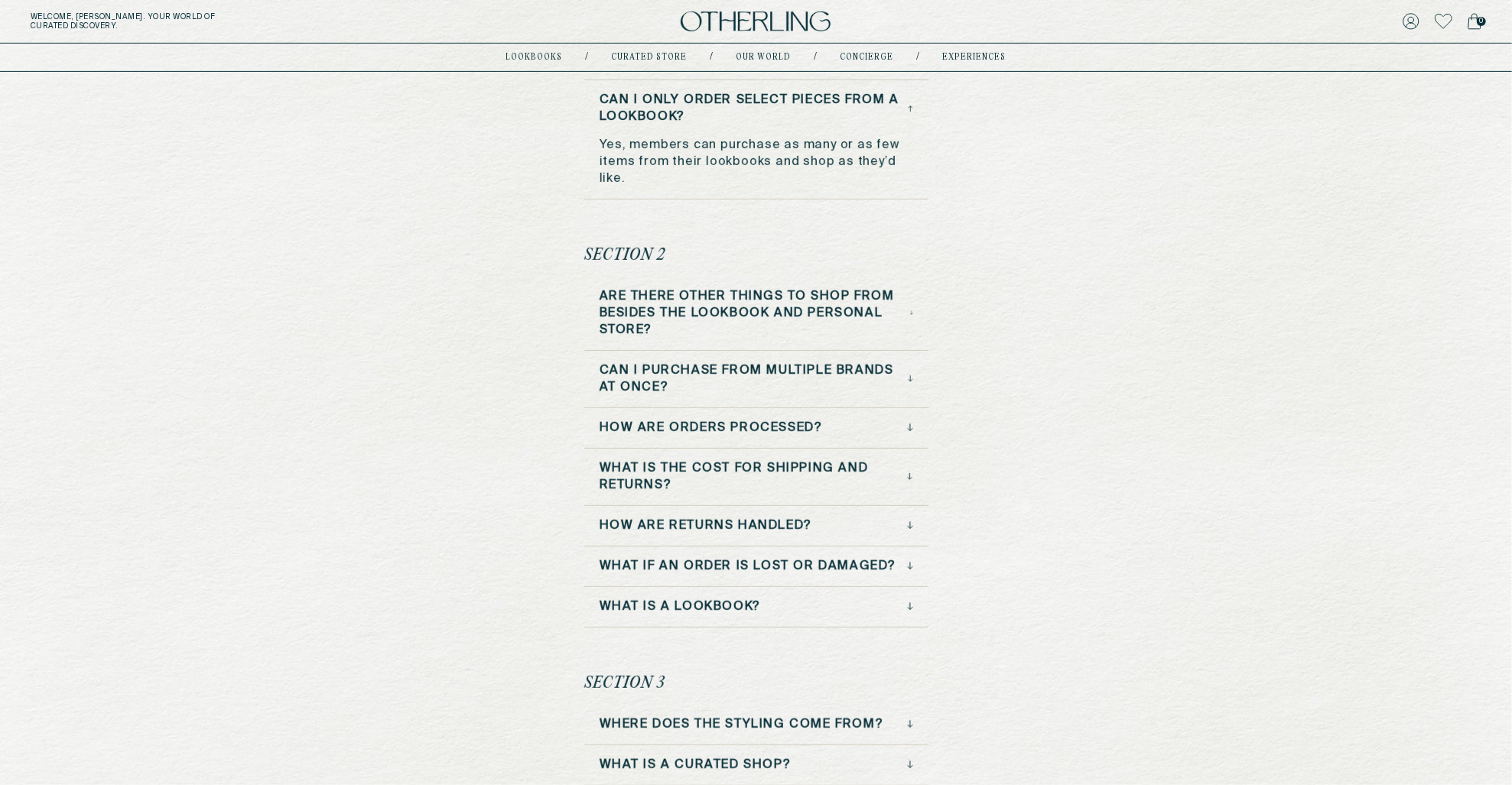
scroll to position [426, 0]
click at [643, 286] on h3 "Are there other things to shop from besides the lookbook and personal store?" at bounding box center [754, 311] width 311 height 50
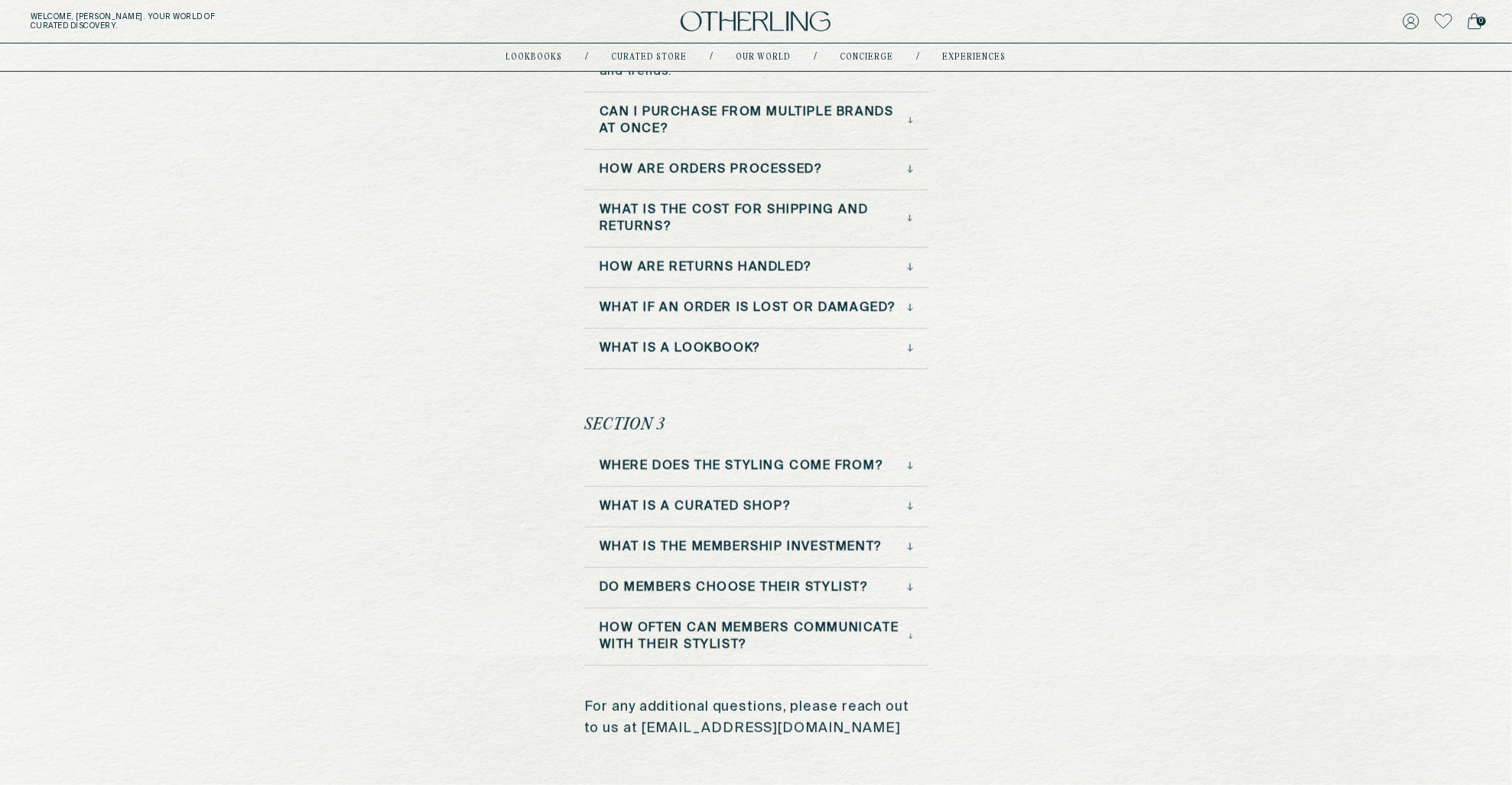
scroll to position [686, 0]
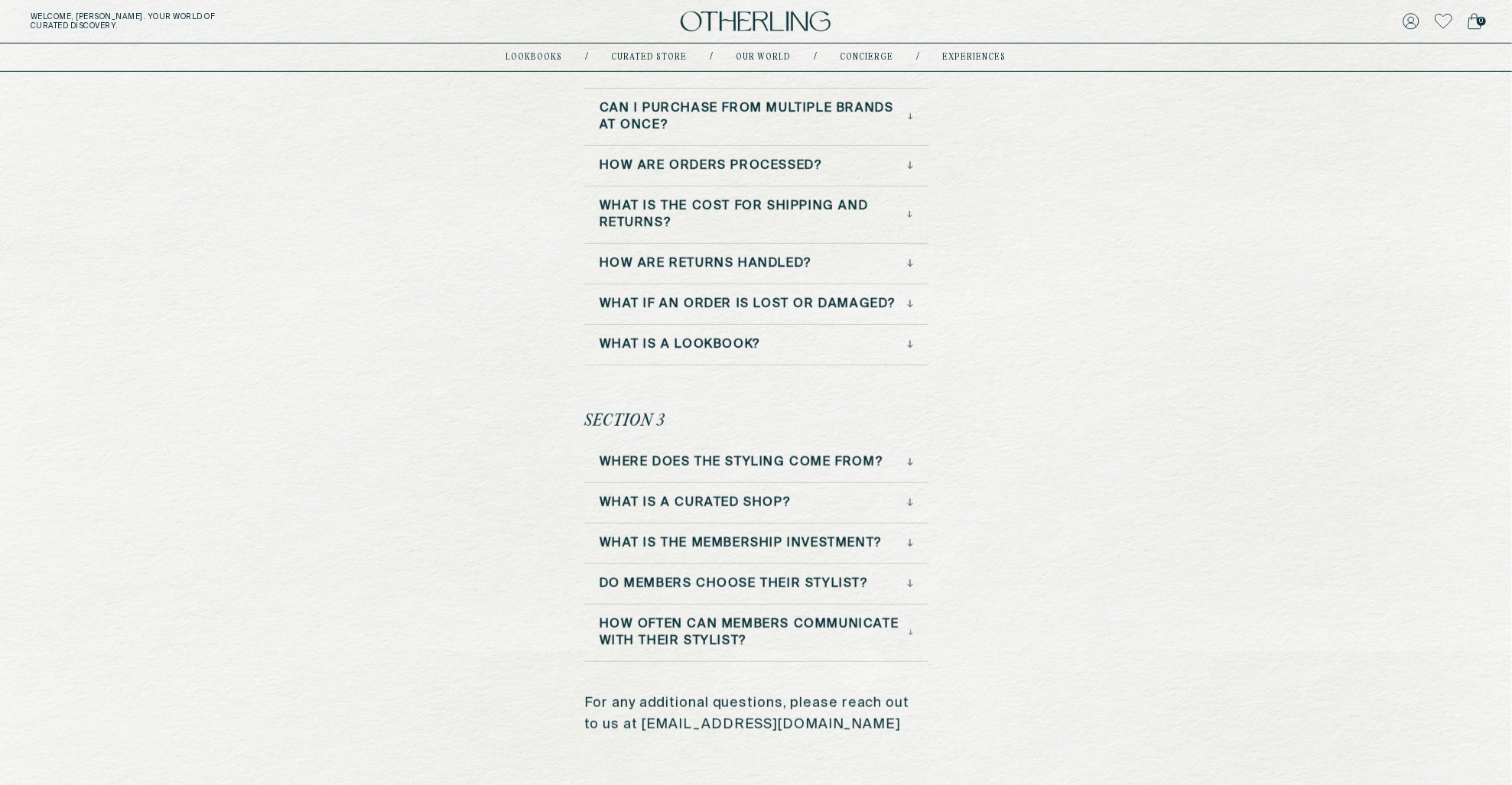
click at [731, 535] on h3 "What is the membership investment?" at bounding box center [741, 544] width 283 height 16
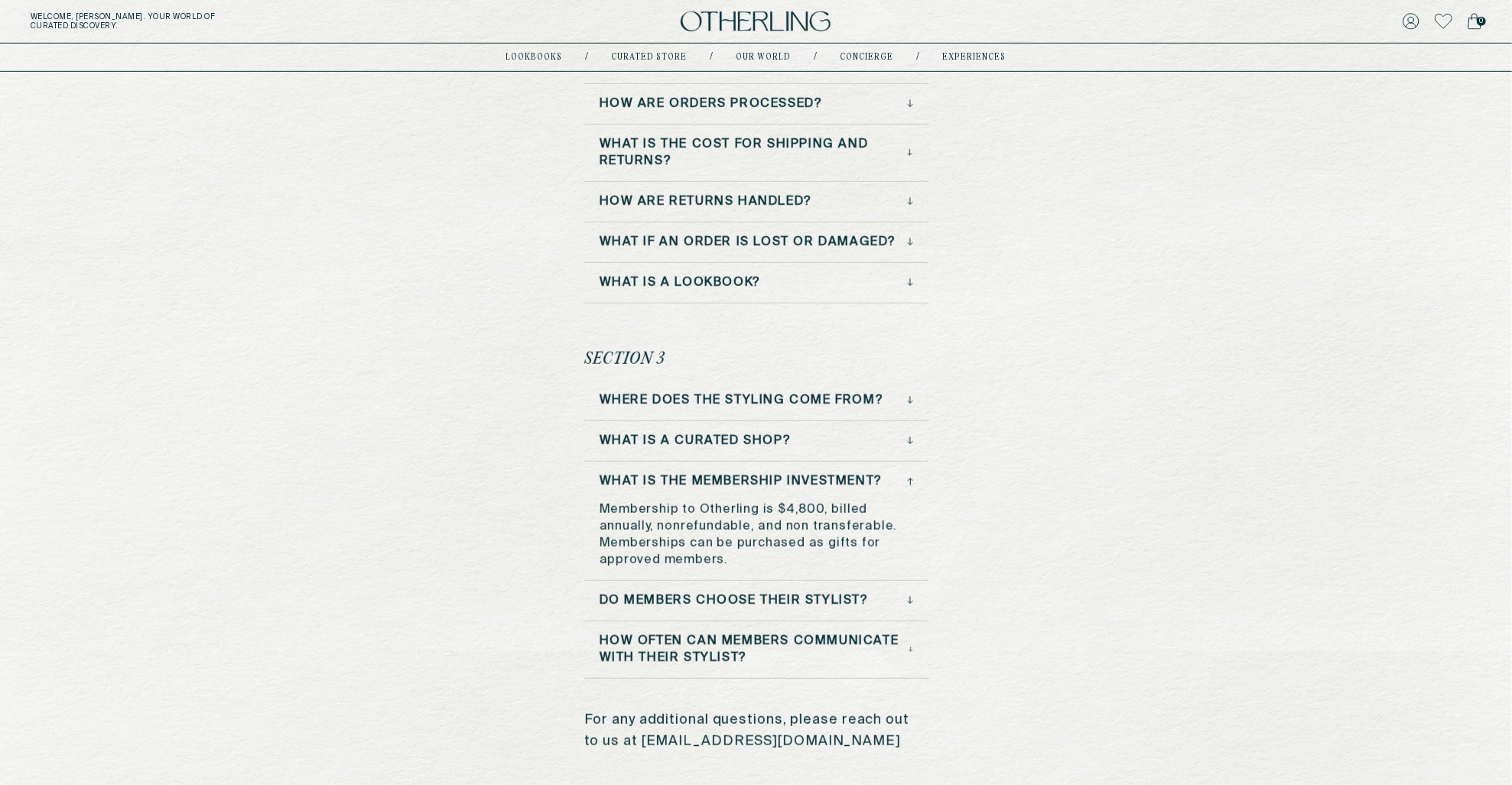
click at [760, 476] on h3 "What is the membership investment?" at bounding box center [741, 482] width 283 height 16
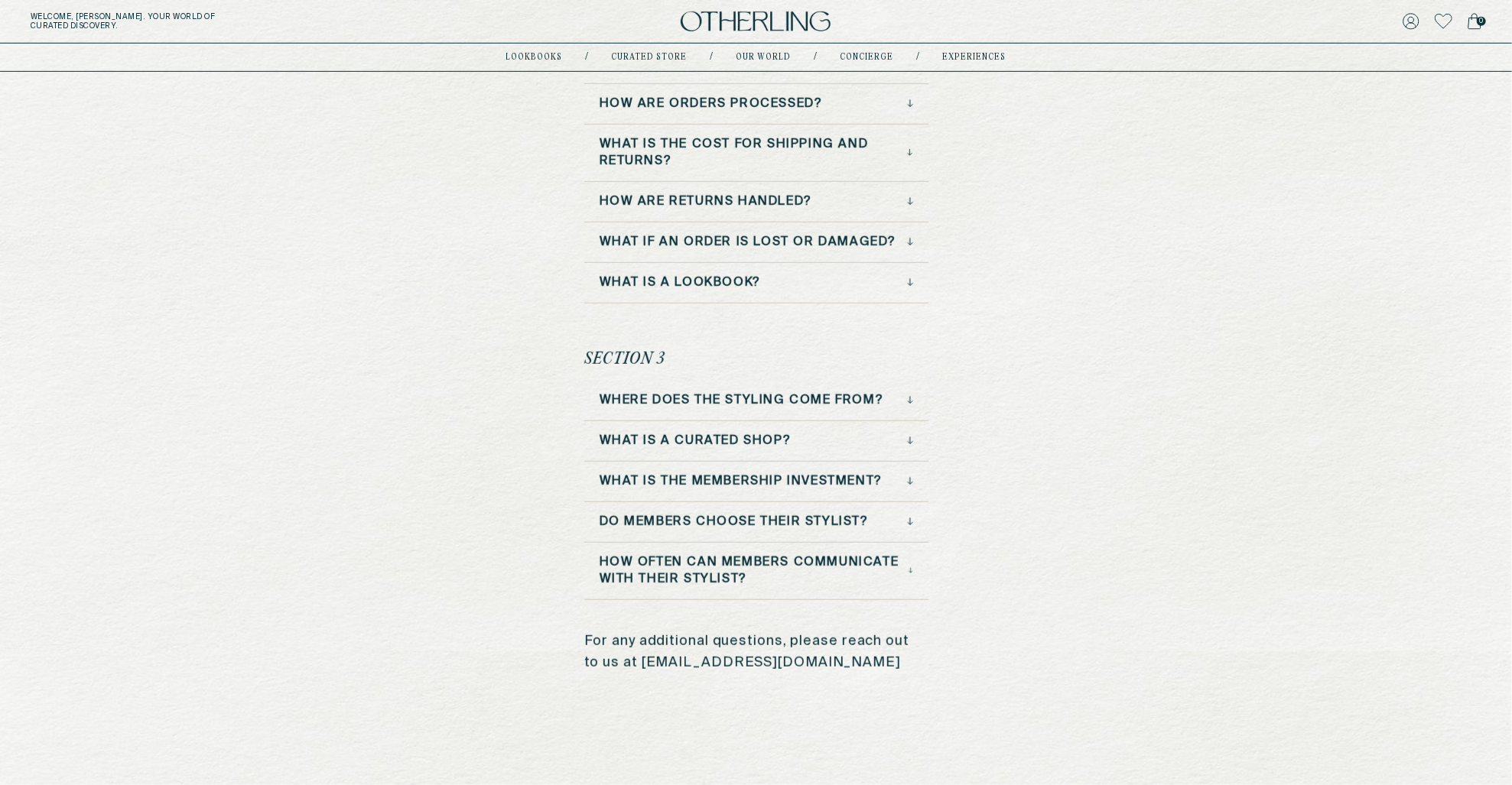
click at [686, 566] on h3 "How often can members communicate with their stylist?" at bounding box center [754, 571] width 310 height 34
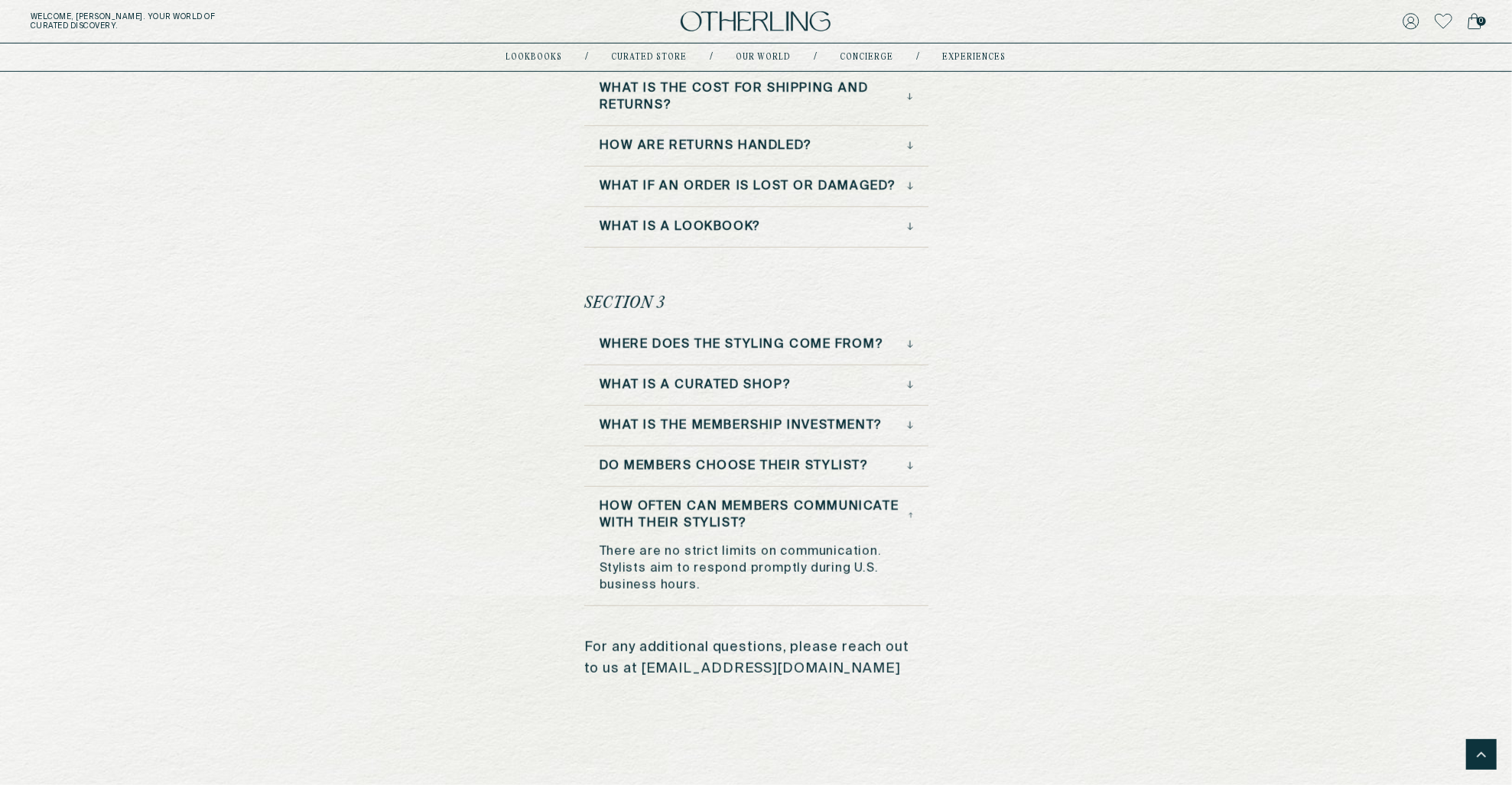
scroll to position [738, 0]
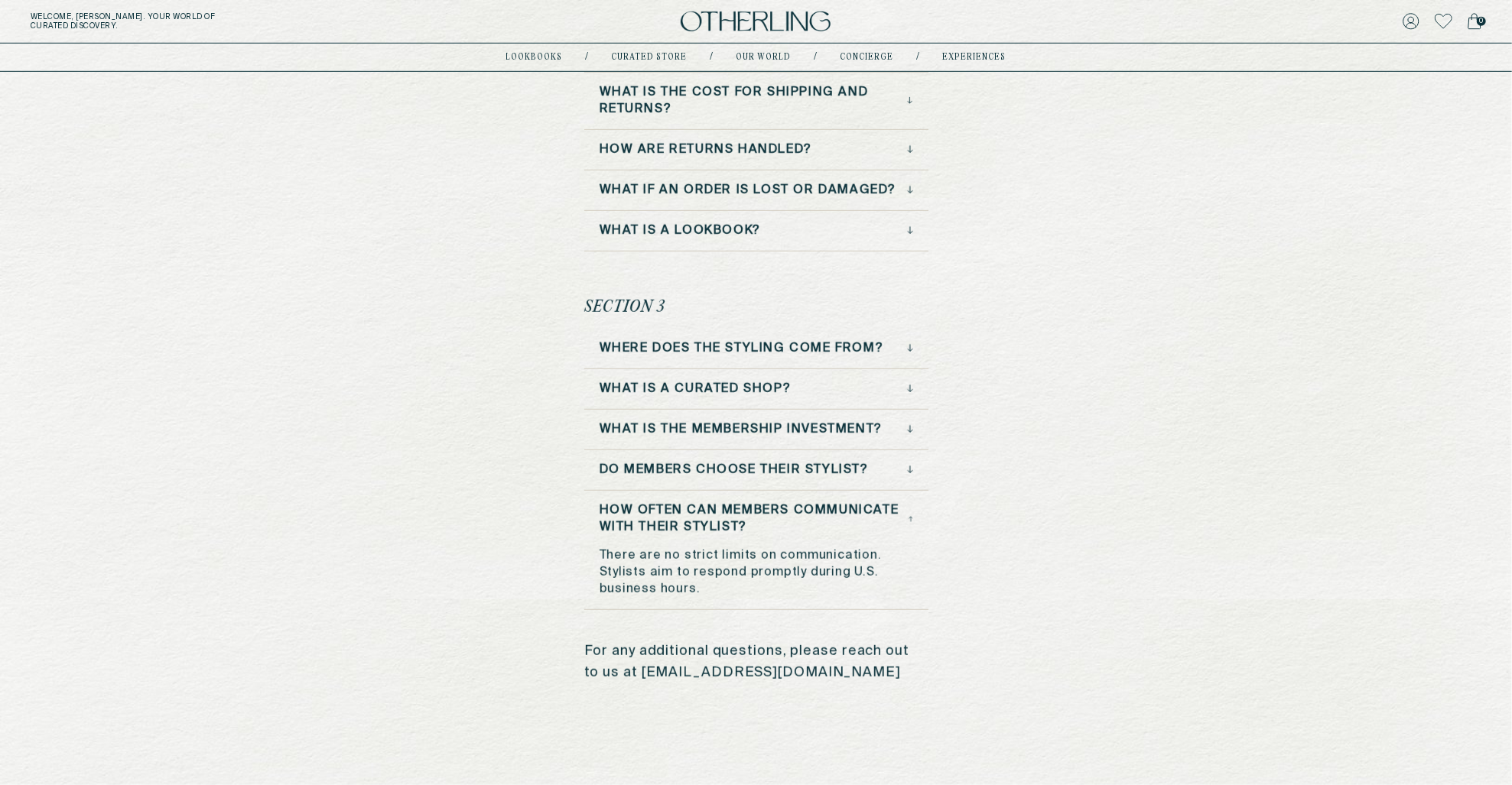
click at [692, 342] on h3 "Where does the styling come from?" at bounding box center [741, 349] width 284 height 16
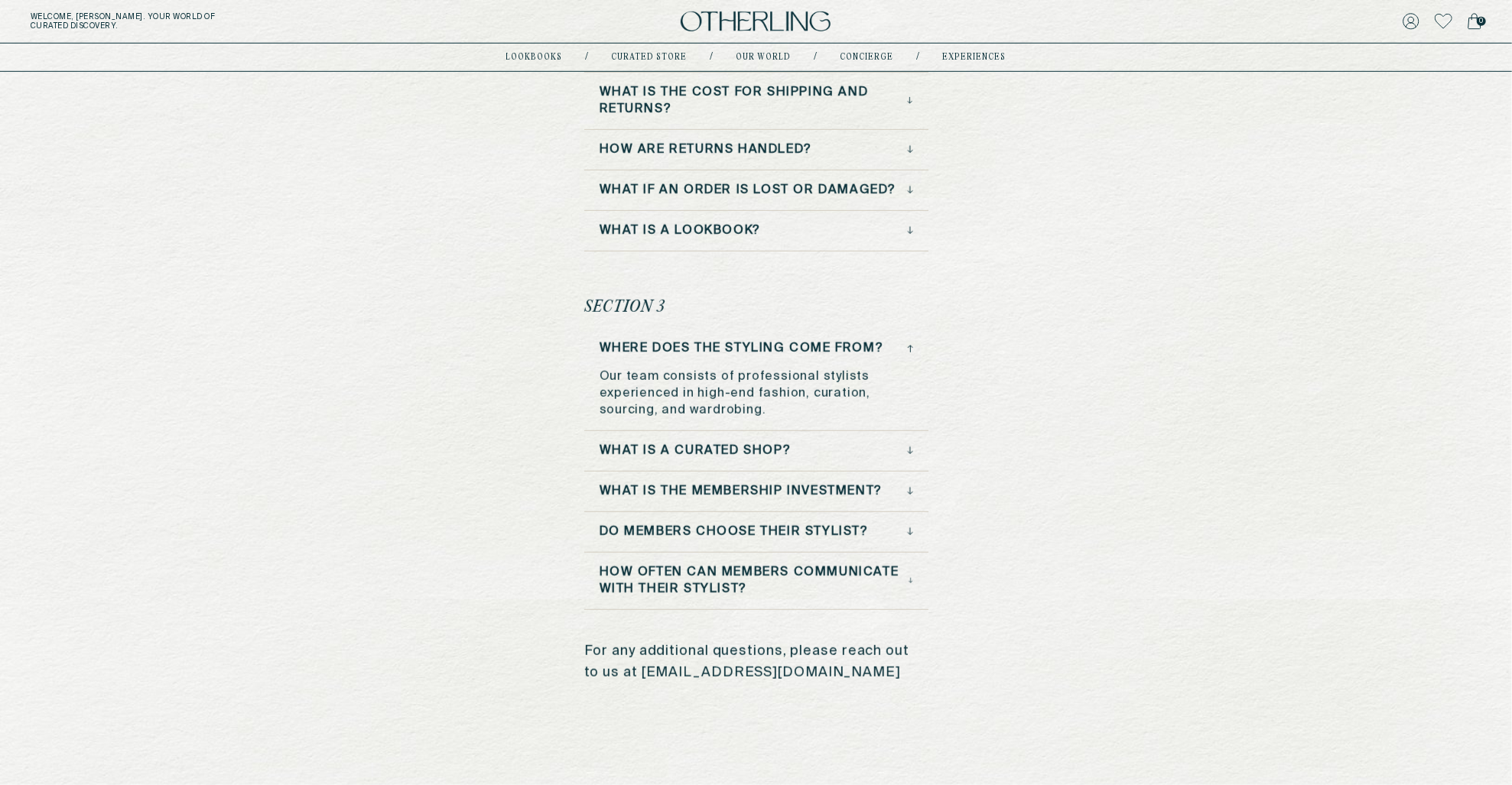
click at [692, 342] on h3 "Where does the styling come from?" at bounding box center [741, 349] width 284 height 16
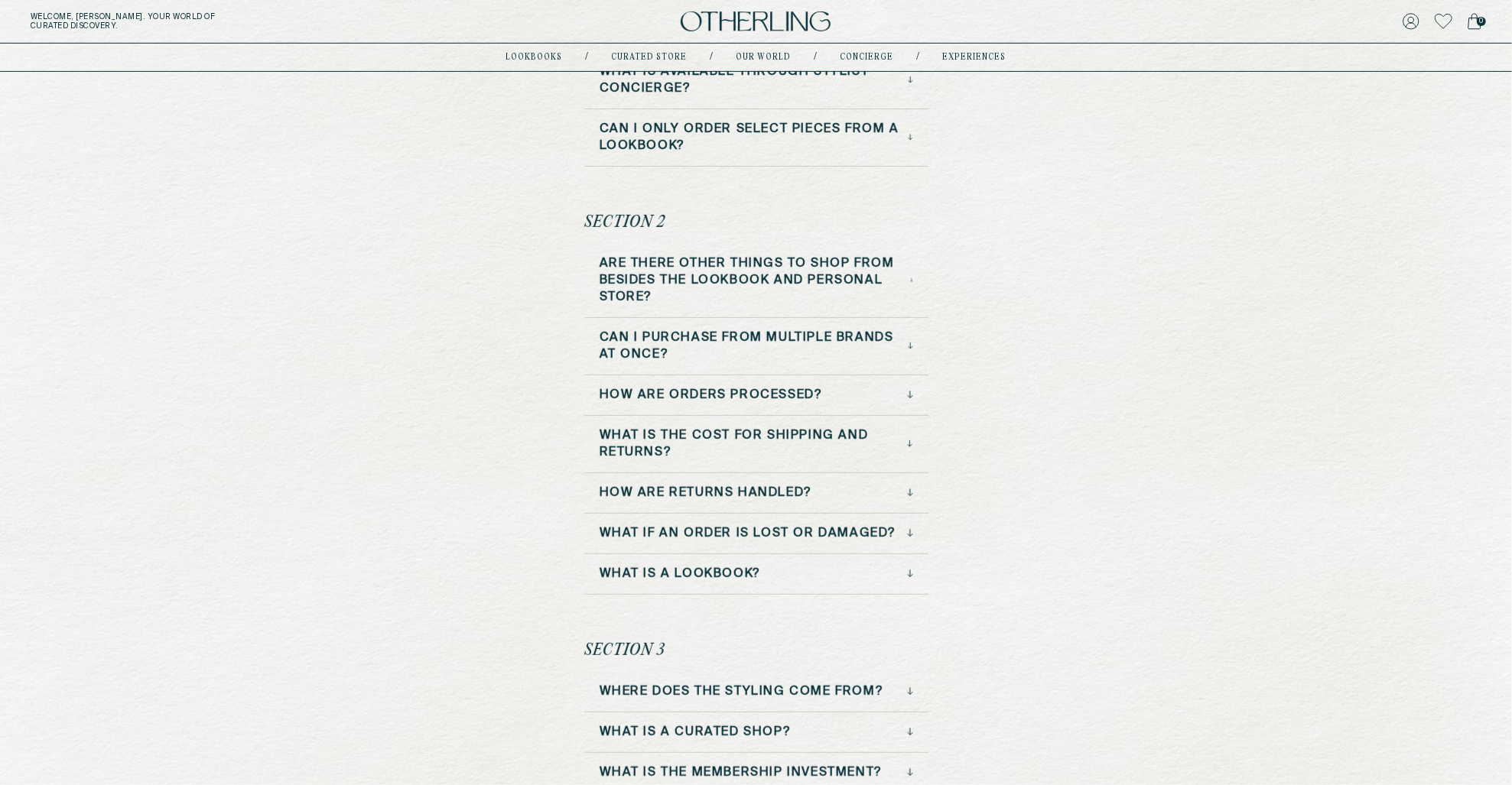
scroll to position [393, 0]
click at [710, 389] on h3 "How are orders processed?" at bounding box center [710, 397] width 223 height 16
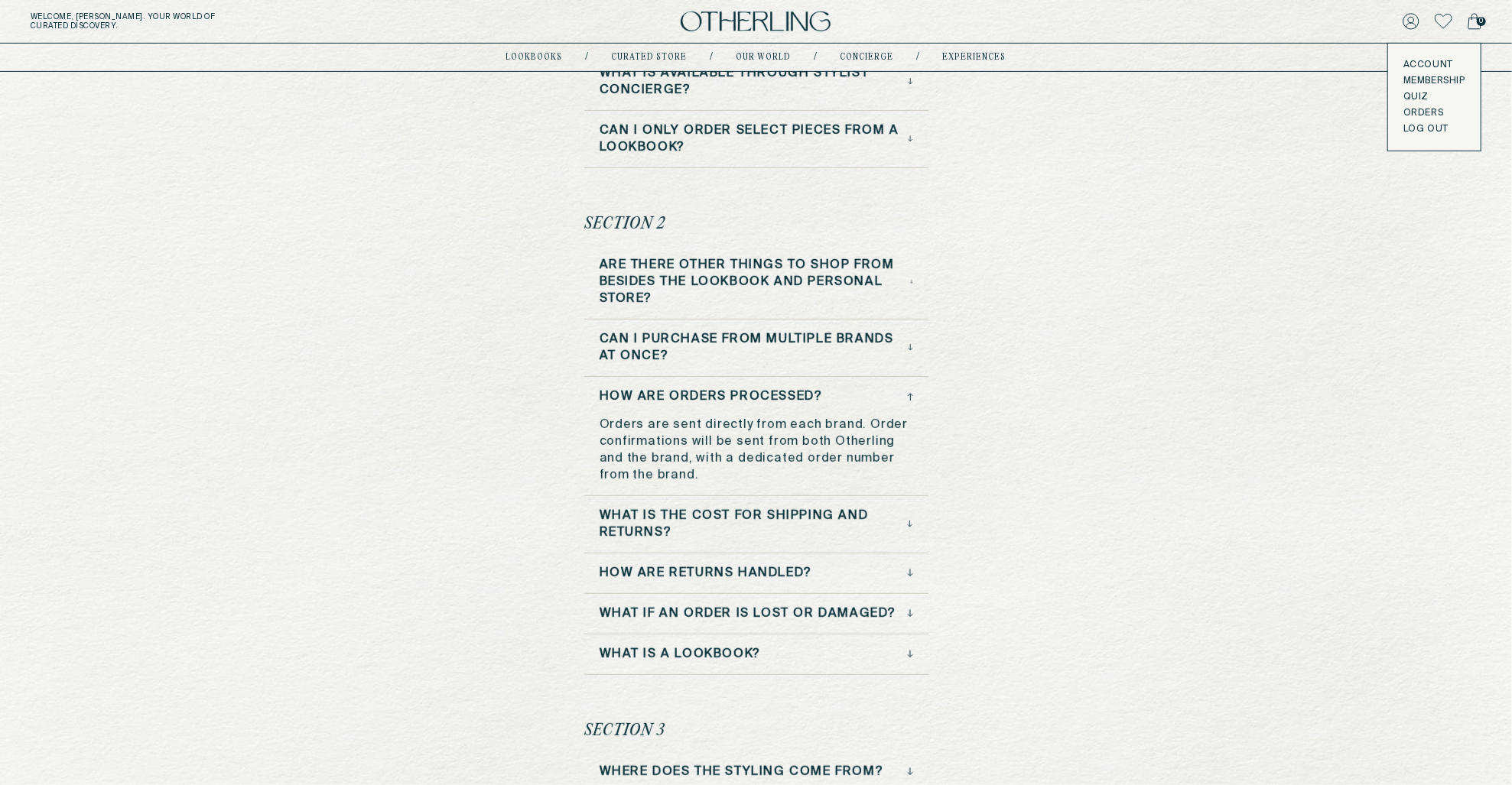
click at [1422, 65] on link "Account" at bounding box center [1435, 65] width 62 height 12
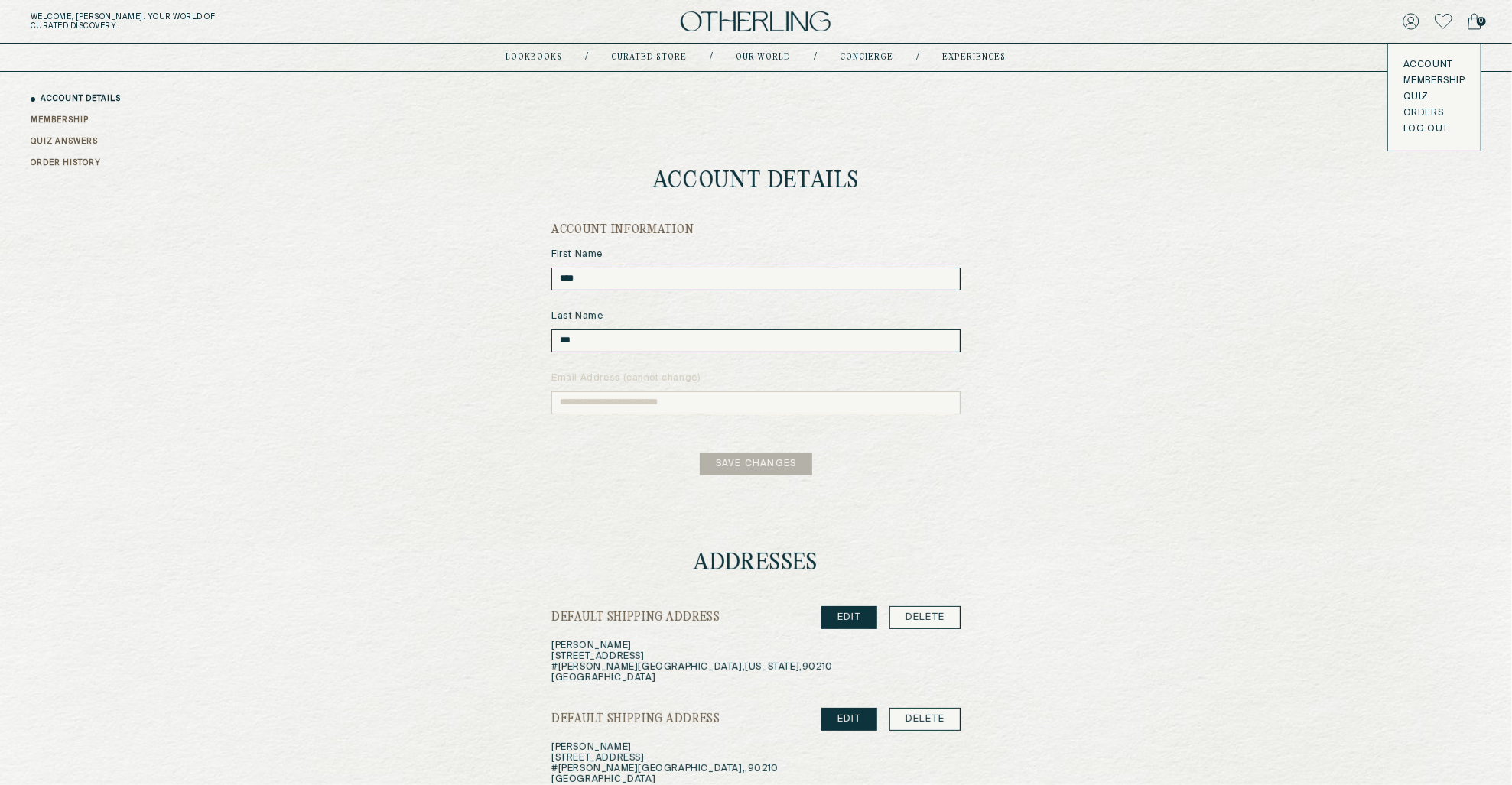
click at [1414, 20] on icon at bounding box center [1411, 21] width 16 height 16
click at [76, 166] on link "ORDER HISTORY" at bounding box center [66, 163] width 70 height 12
